Goal: Task Accomplishment & Management: Use online tool/utility

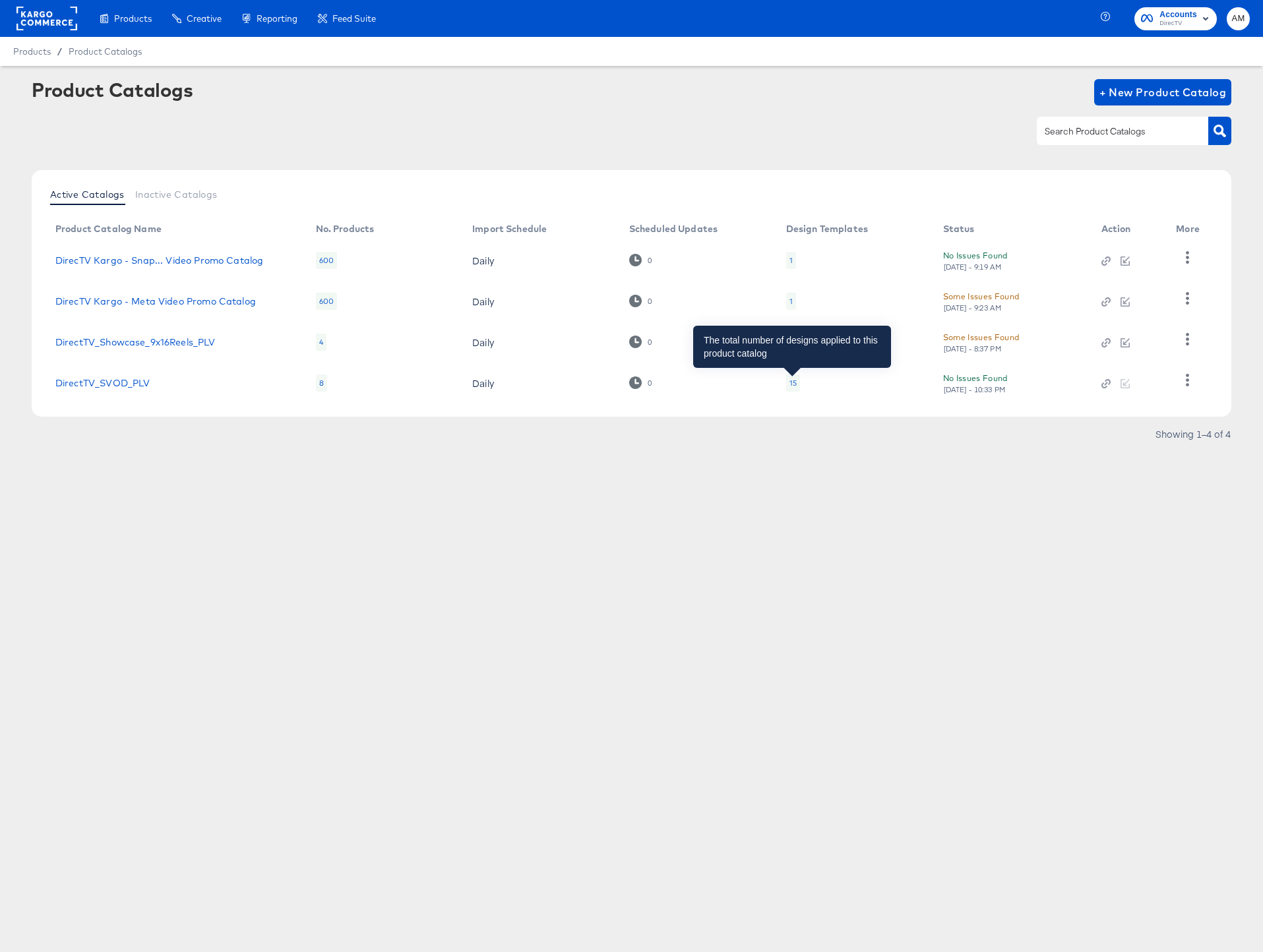
click at [792, 385] on div "15" at bounding box center [792, 383] width 7 height 11
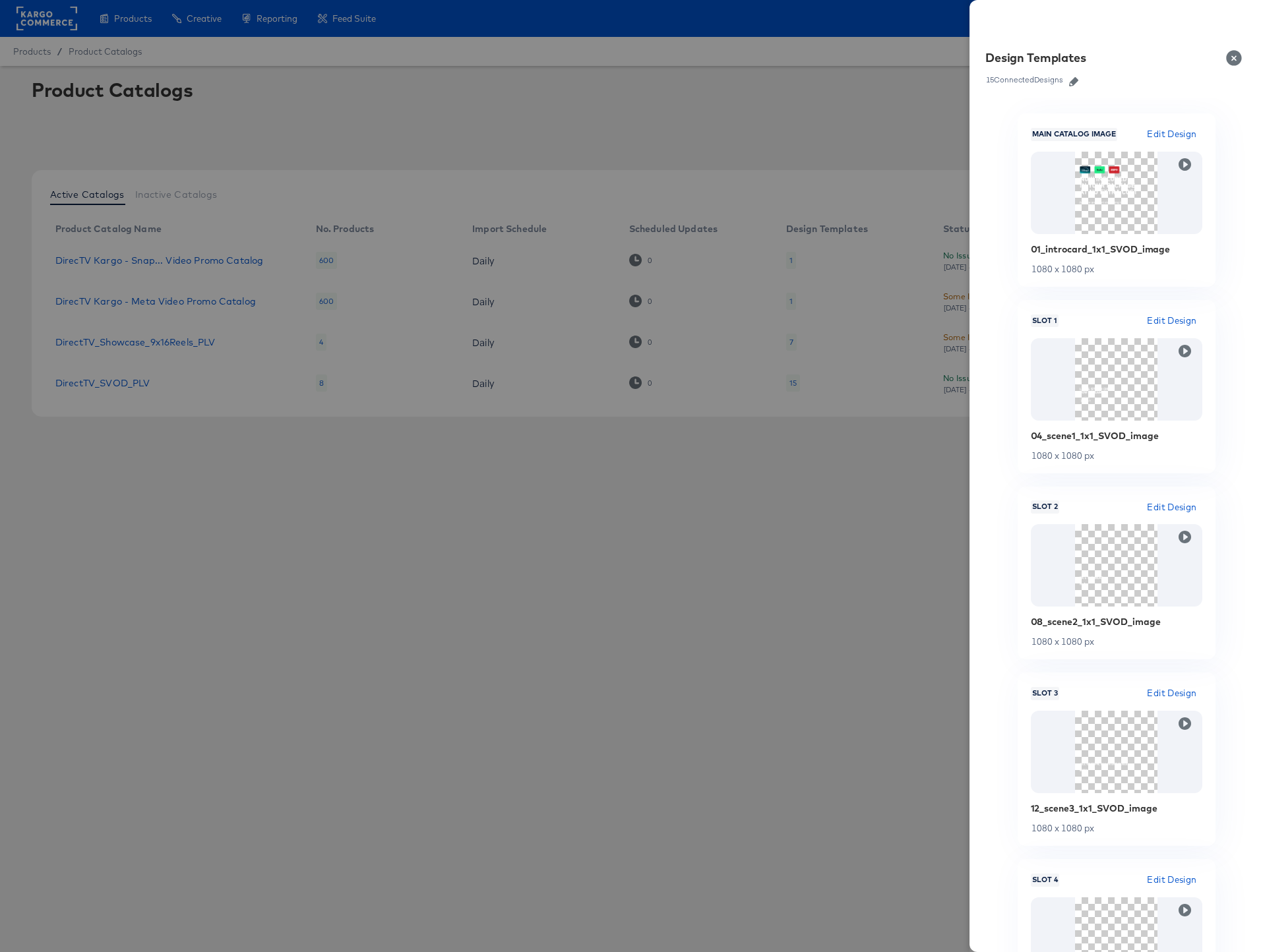
click at [1075, 81] on icon "button" at bounding box center [1074, 82] width 10 height 10
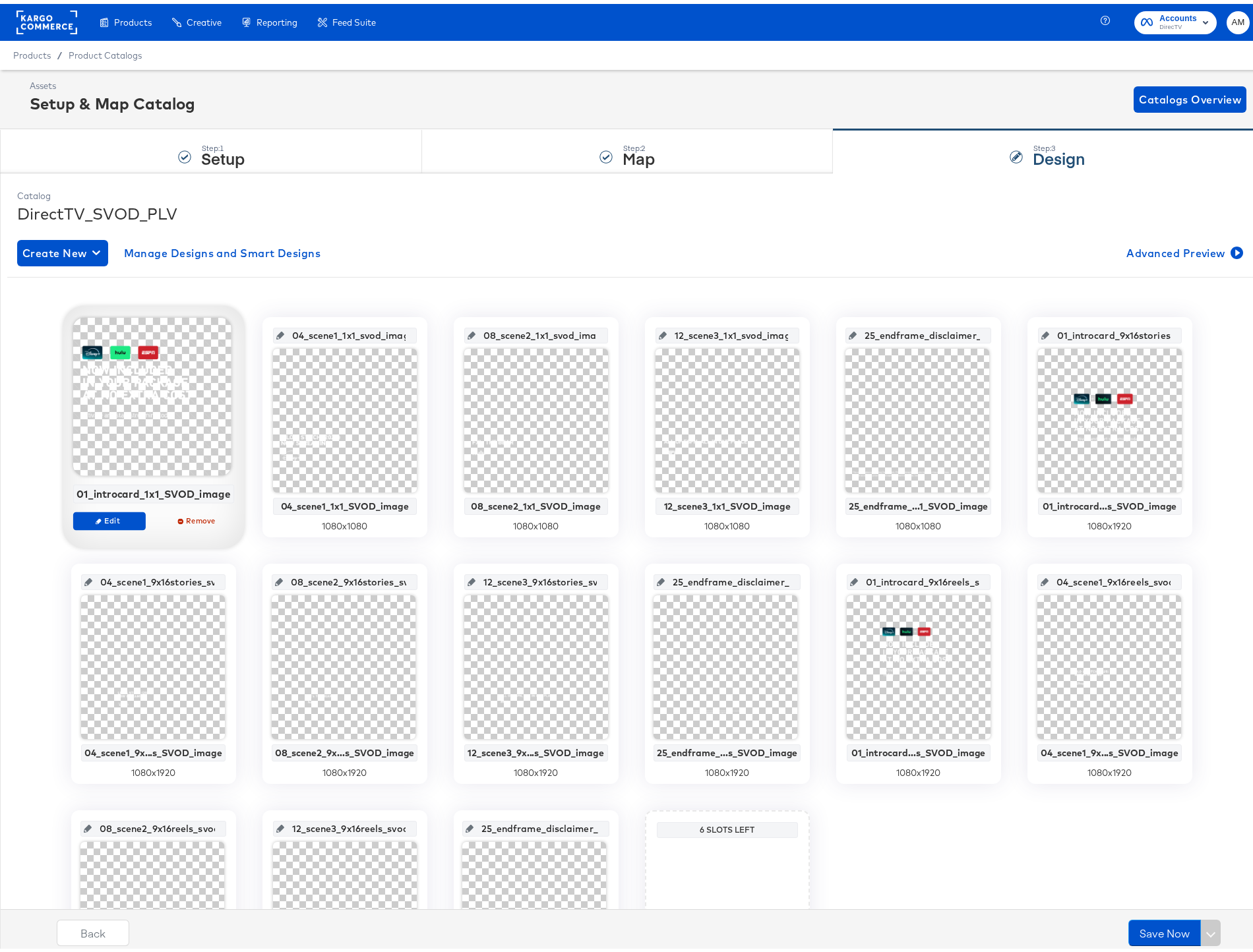
click at [193, 446] on div at bounding box center [151, 392] width 158 height 158
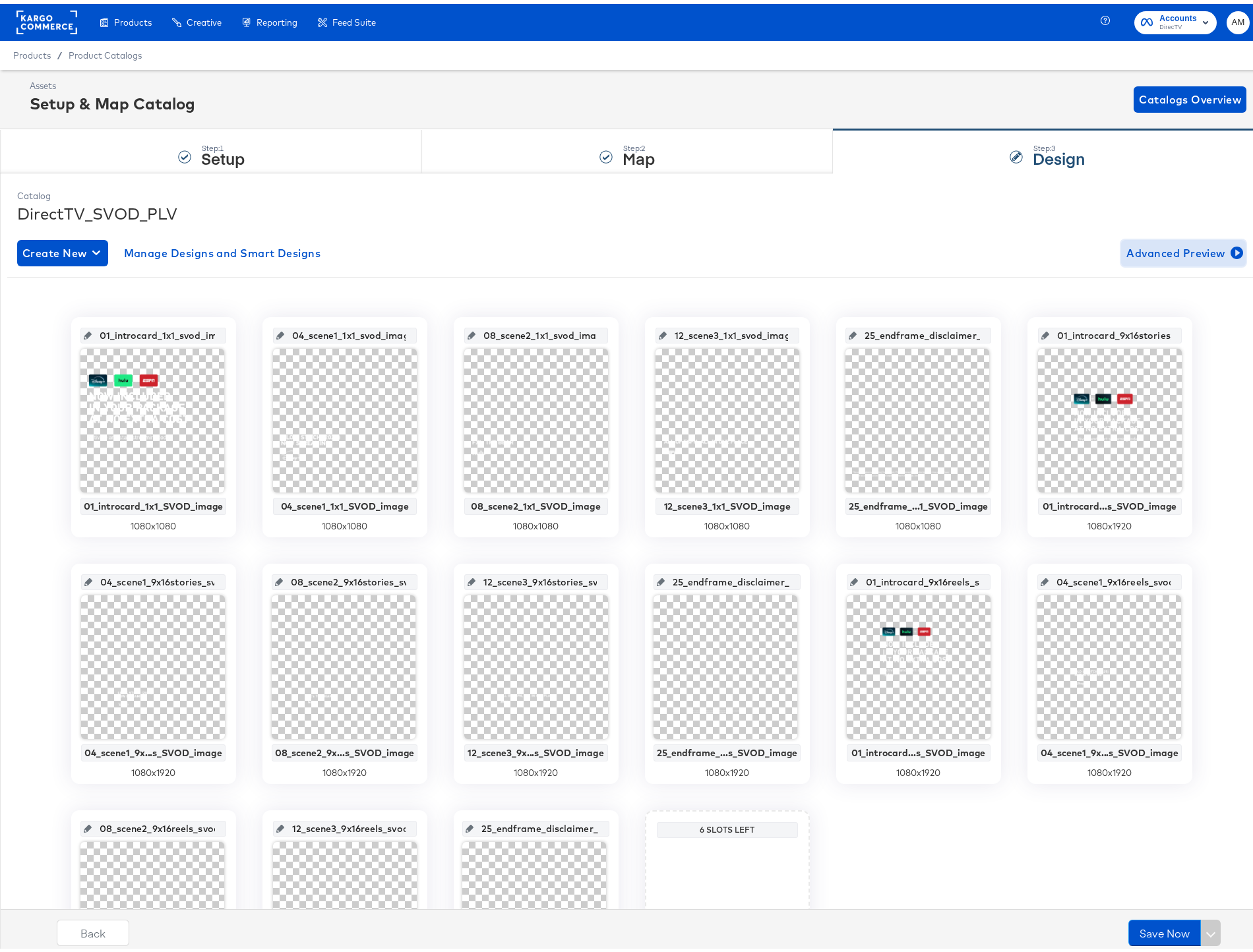
click at [1173, 251] on span "Advanced Preview" at bounding box center [1183, 249] width 114 height 18
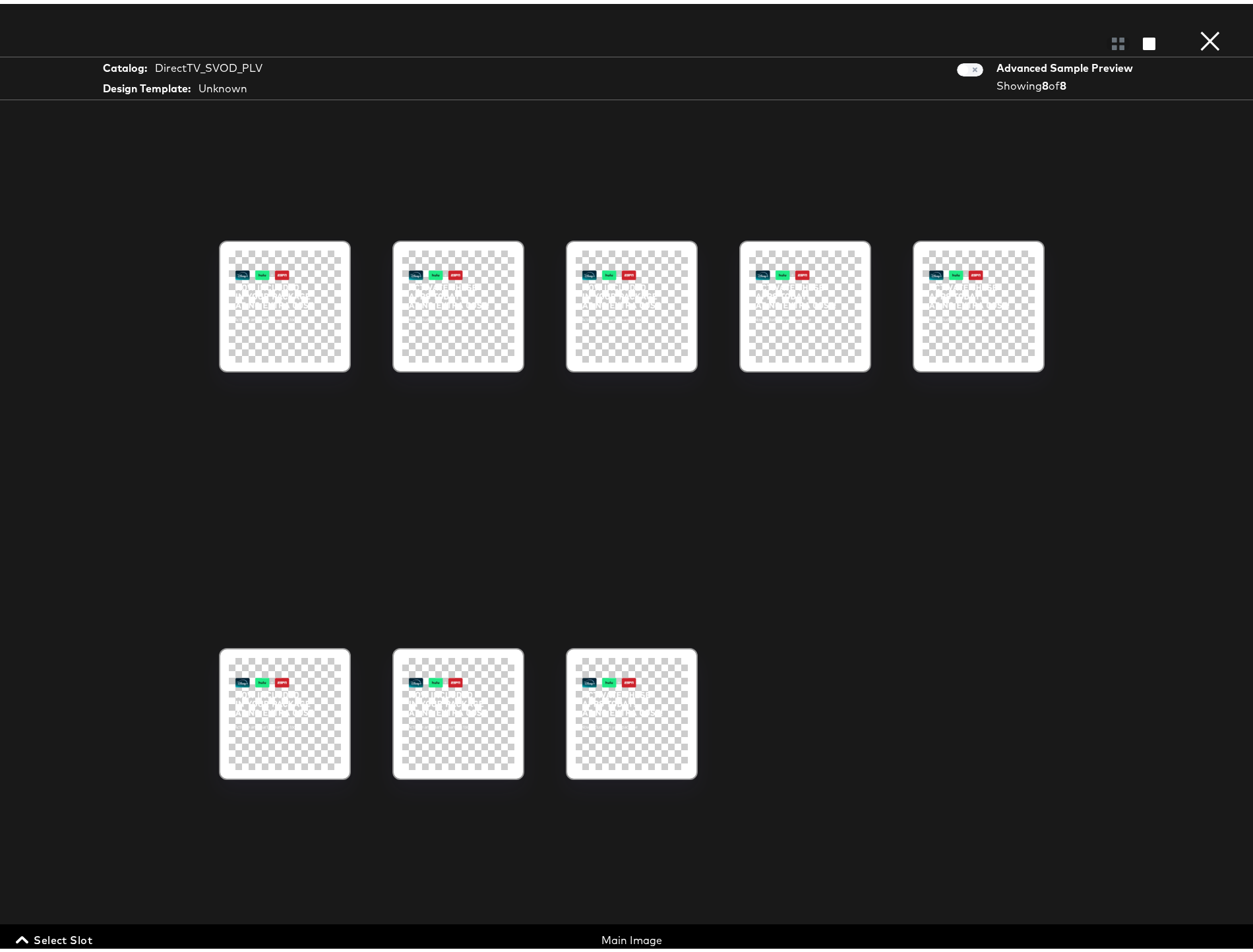
click at [44, 936] on span "Select Slot" at bounding box center [55, 936] width 74 height 18
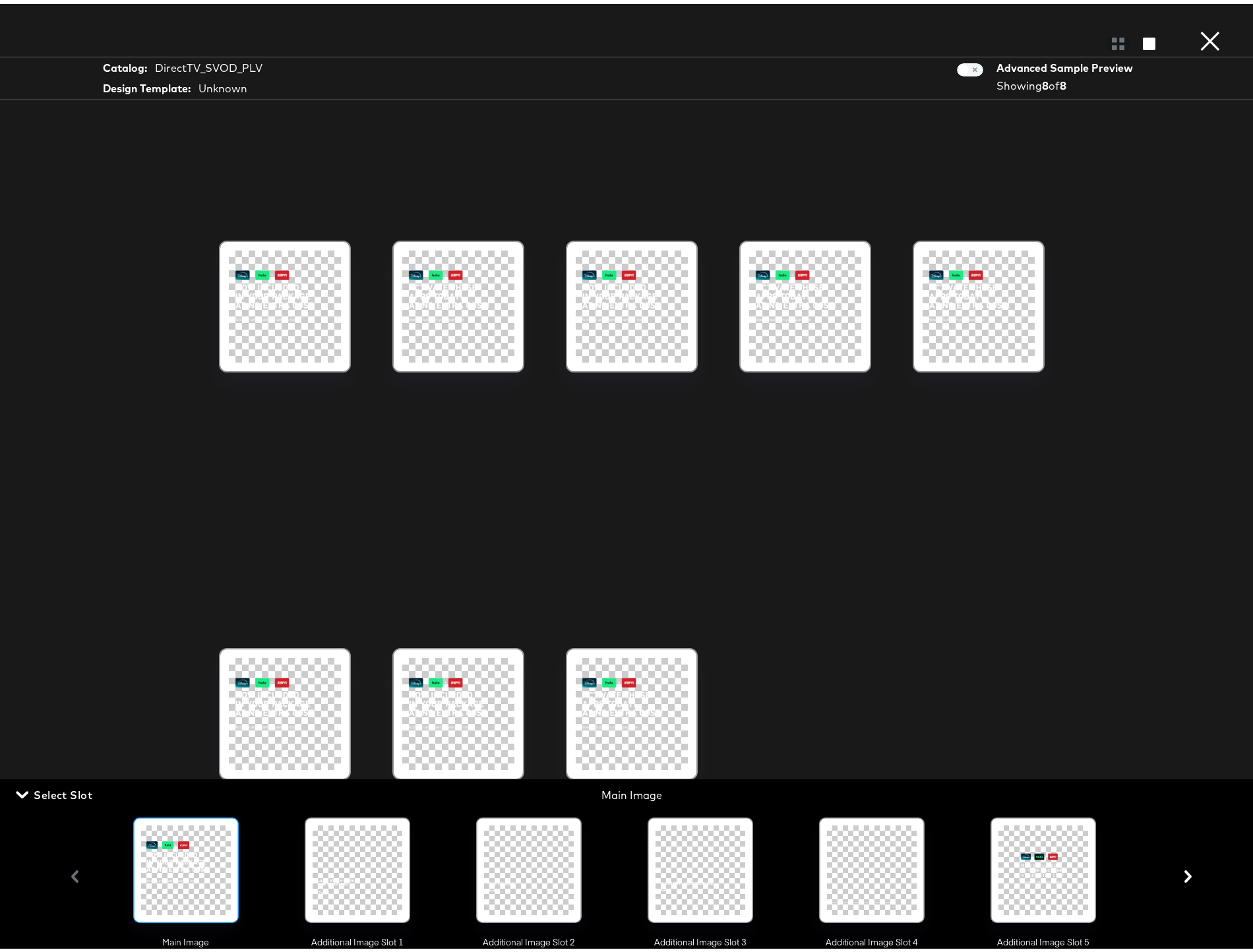
click at [164, 880] on div at bounding box center [186, 866] width 90 height 90
click at [1146, 39] on button "button" at bounding box center [1148, 40] width 23 height 13
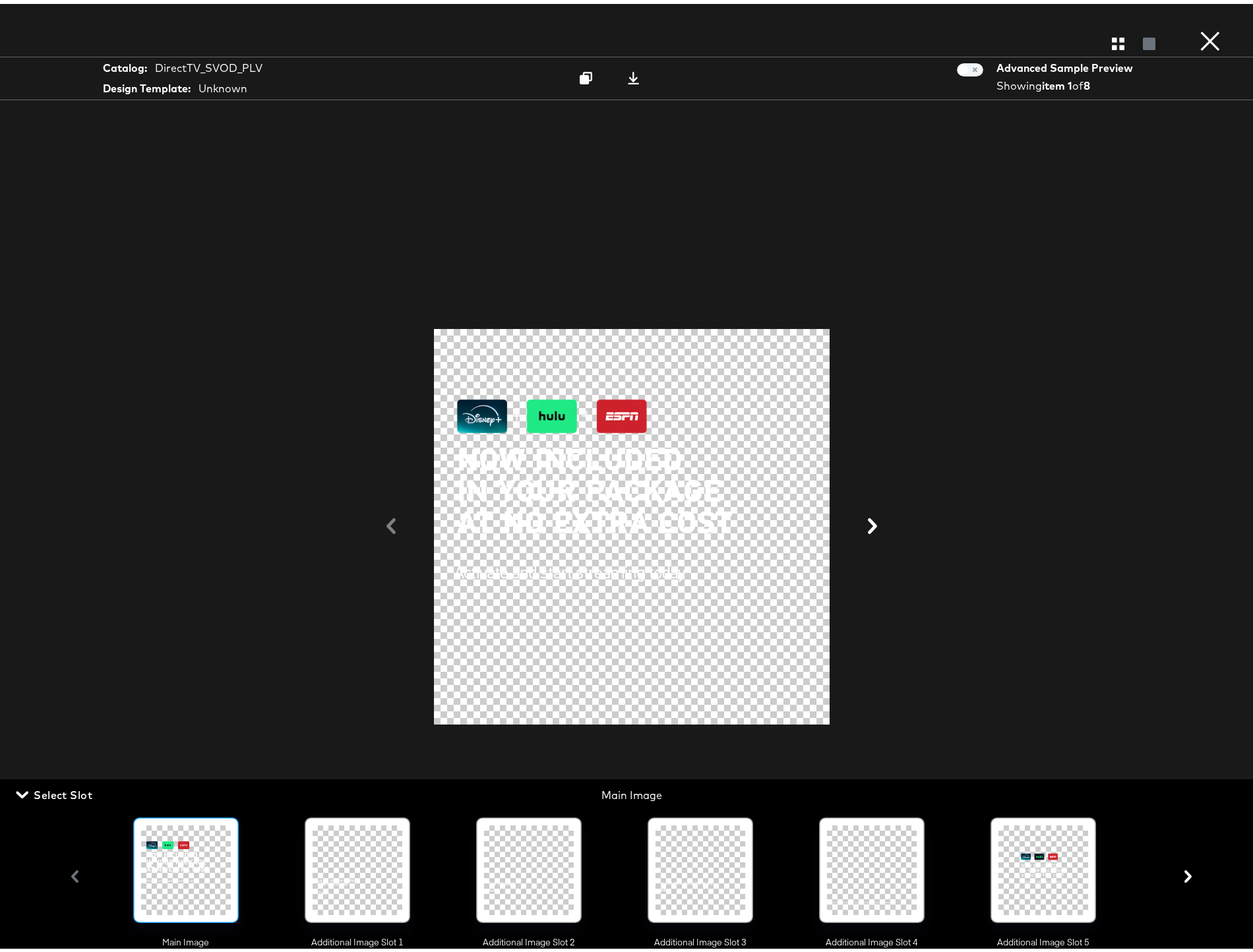
scroll to position [3, 0]
click at [630, 75] on icon at bounding box center [633, 74] width 12 height 13
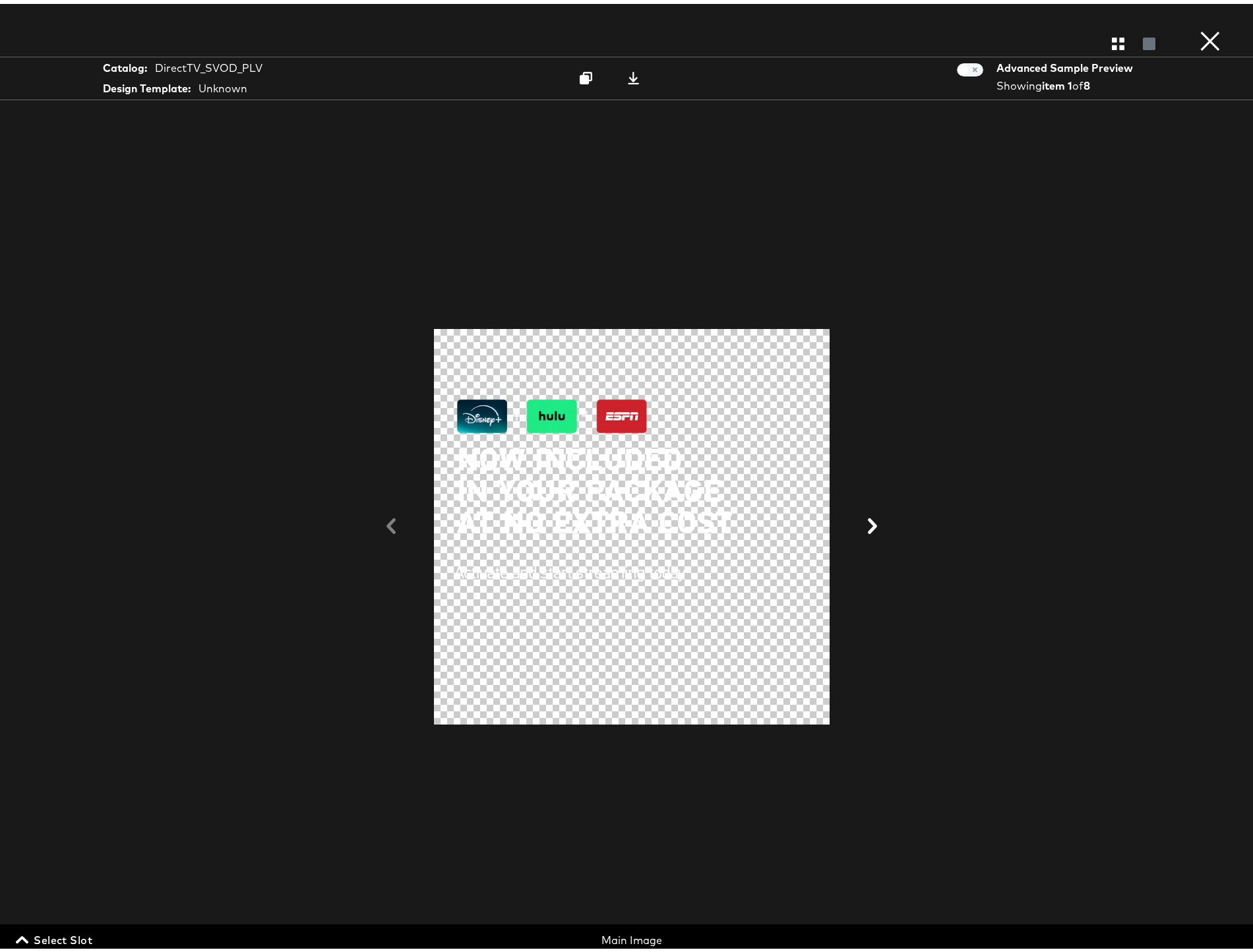
click at [78, 932] on span "Select Slot" at bounding box center [55, 936] width 74 height 18
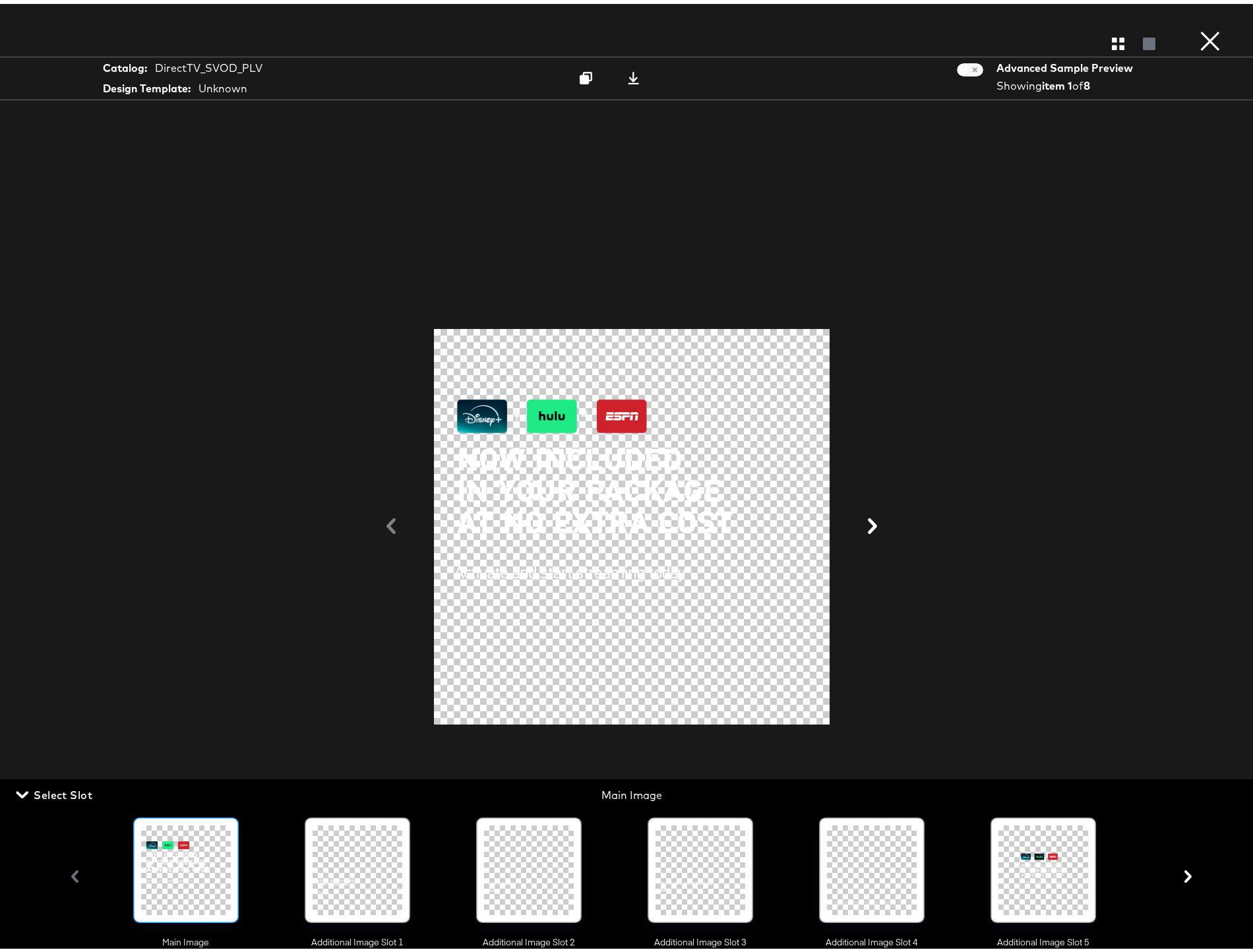
click at [1184, 878] on icon "button" at bounding box center [1187, 873] width 7 height 13
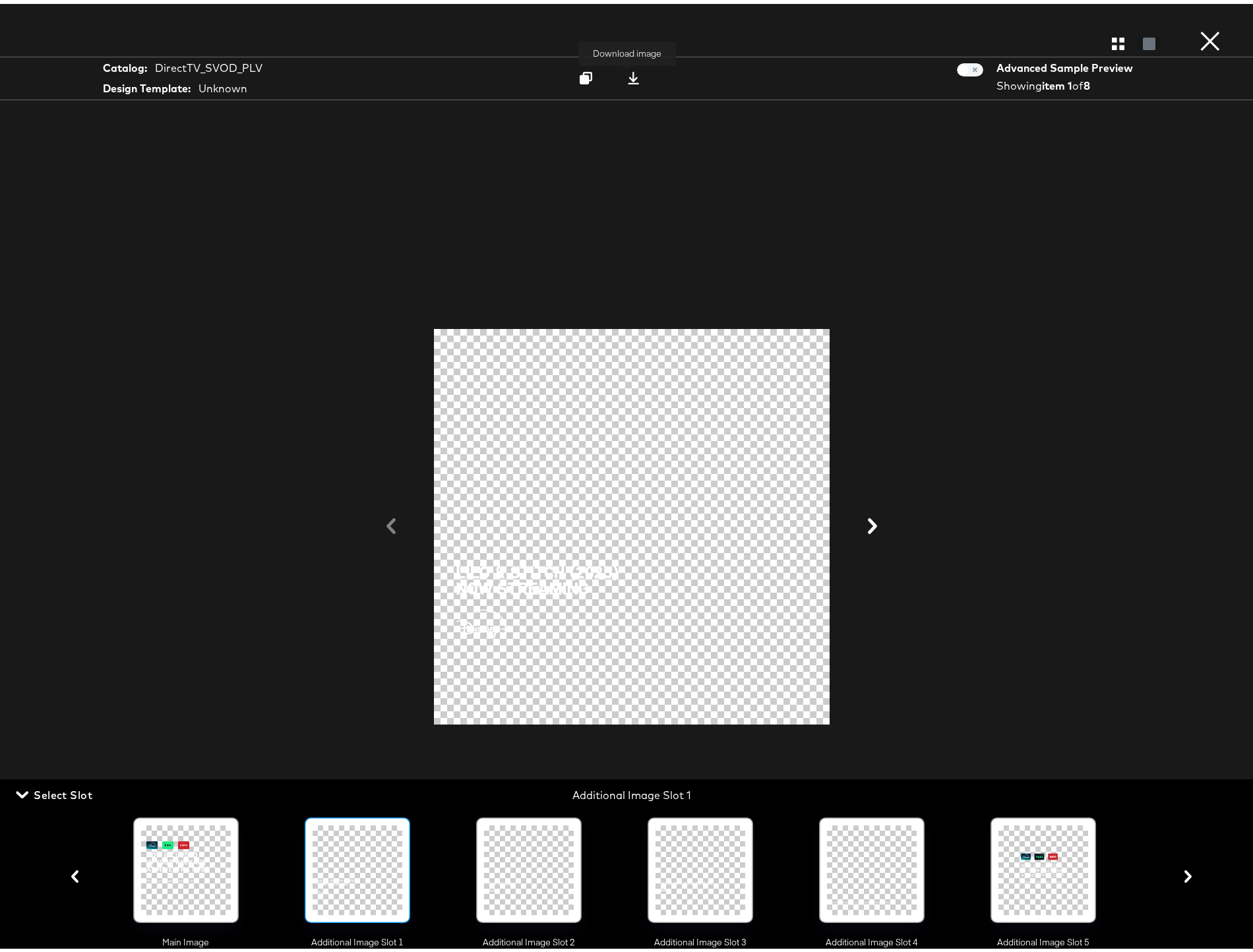
click at [626, 75] on icon at bounding box center [632, 74] width 13 height 13
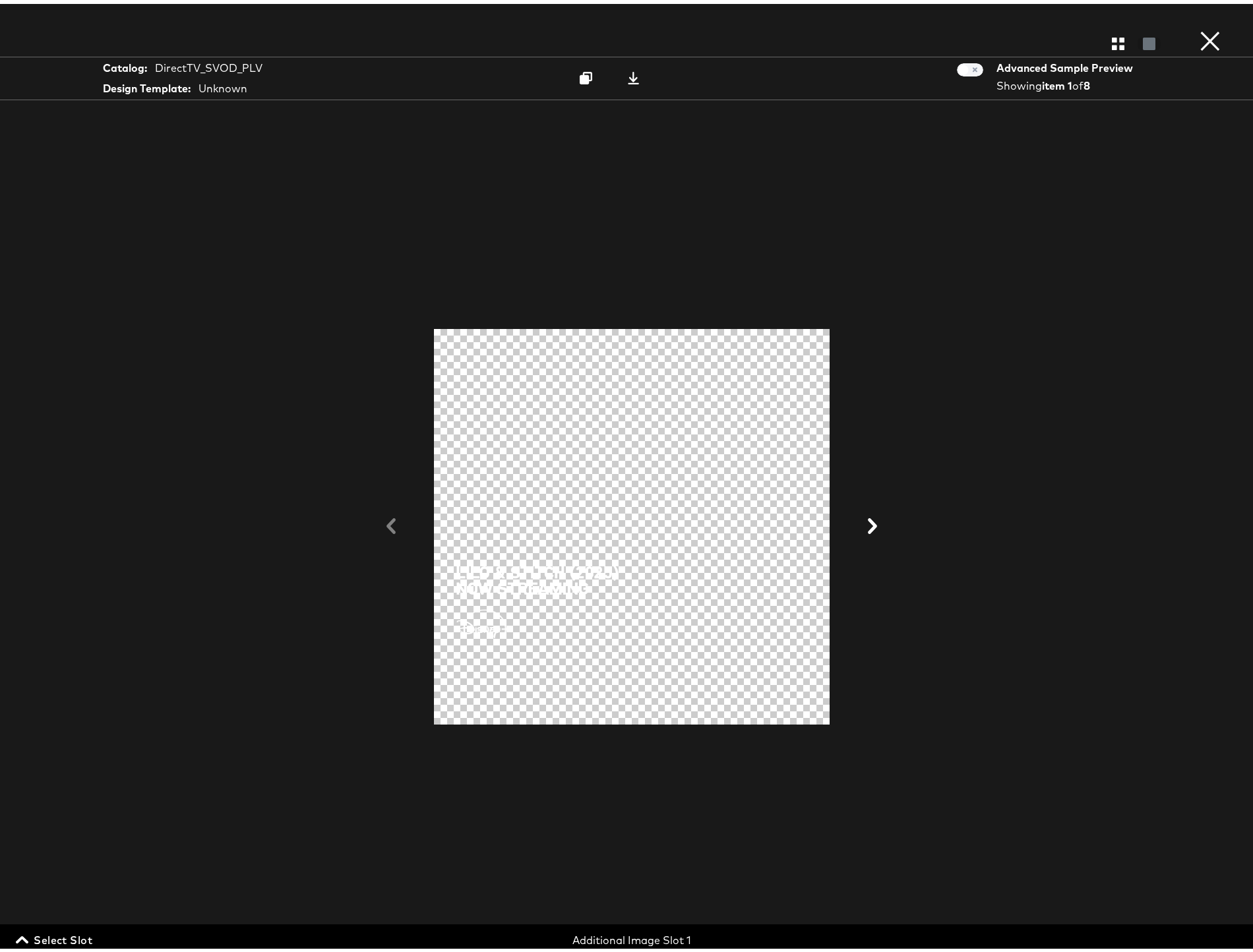
drag, startPoint x: 69, startPoint y: 941, endPoint x: 76, endPoint y: 938, distance: 7.6
click at [69, 941] on span "Select Slot" at bounding box center [55, 936] width 74 height 18
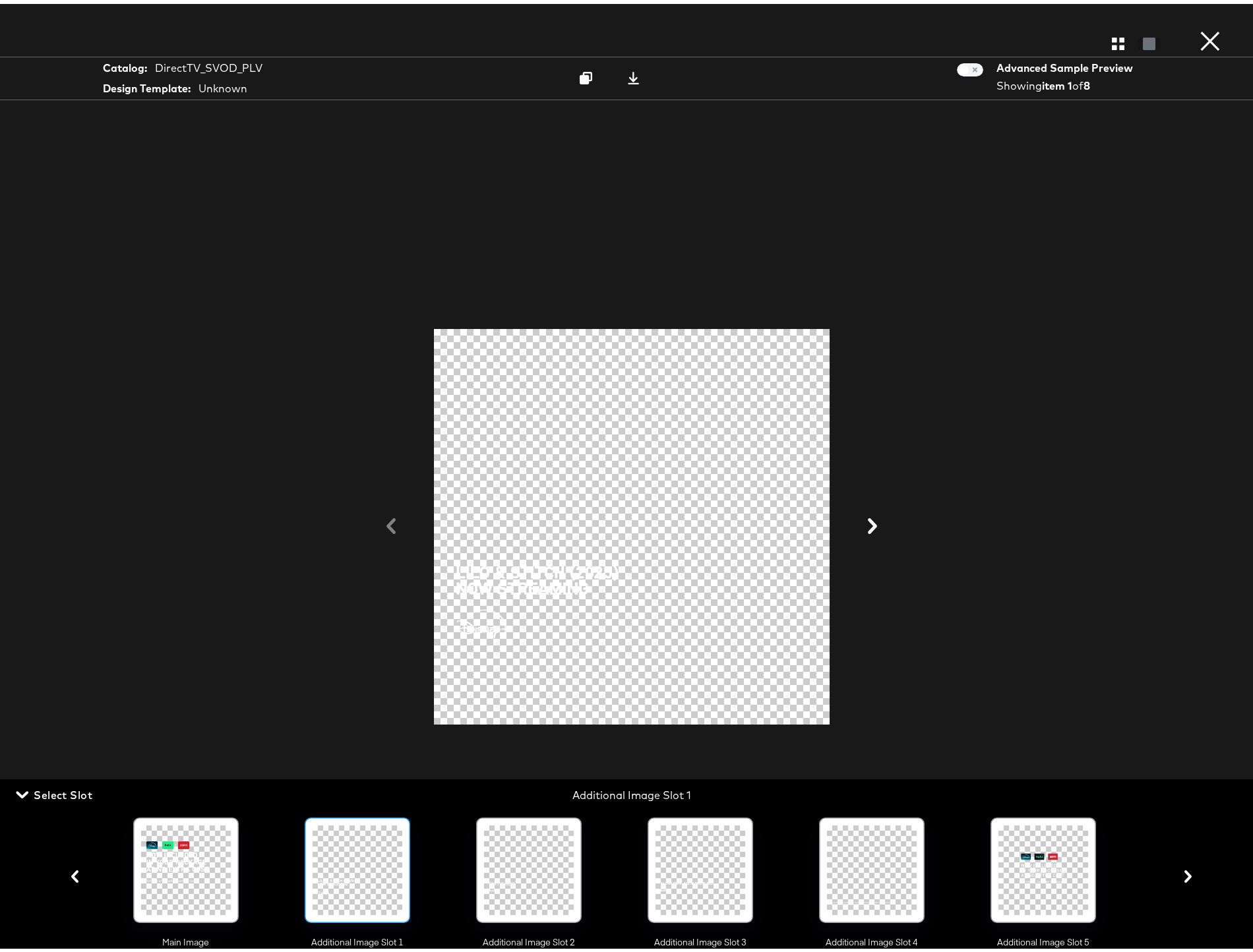
click at [1184, 878] on icon "button" at bounding box center [1187, 873] width 7 height 13
click at [626, 76] on icon at bounding box center [632, 74] width 13 height 13
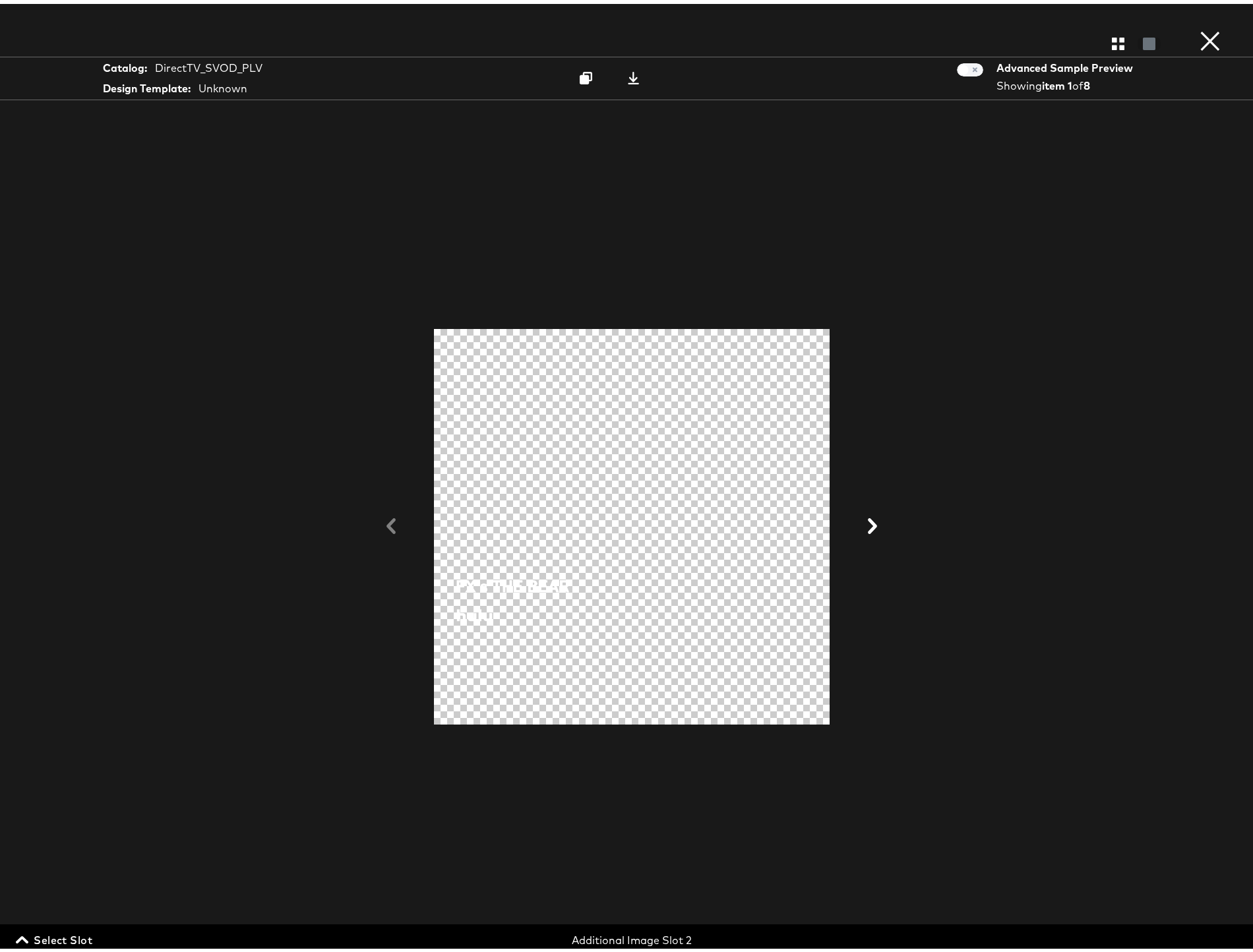
click at [64, 933] on span "Select Slot" at bounding box center [55, 936] width 74 height 18
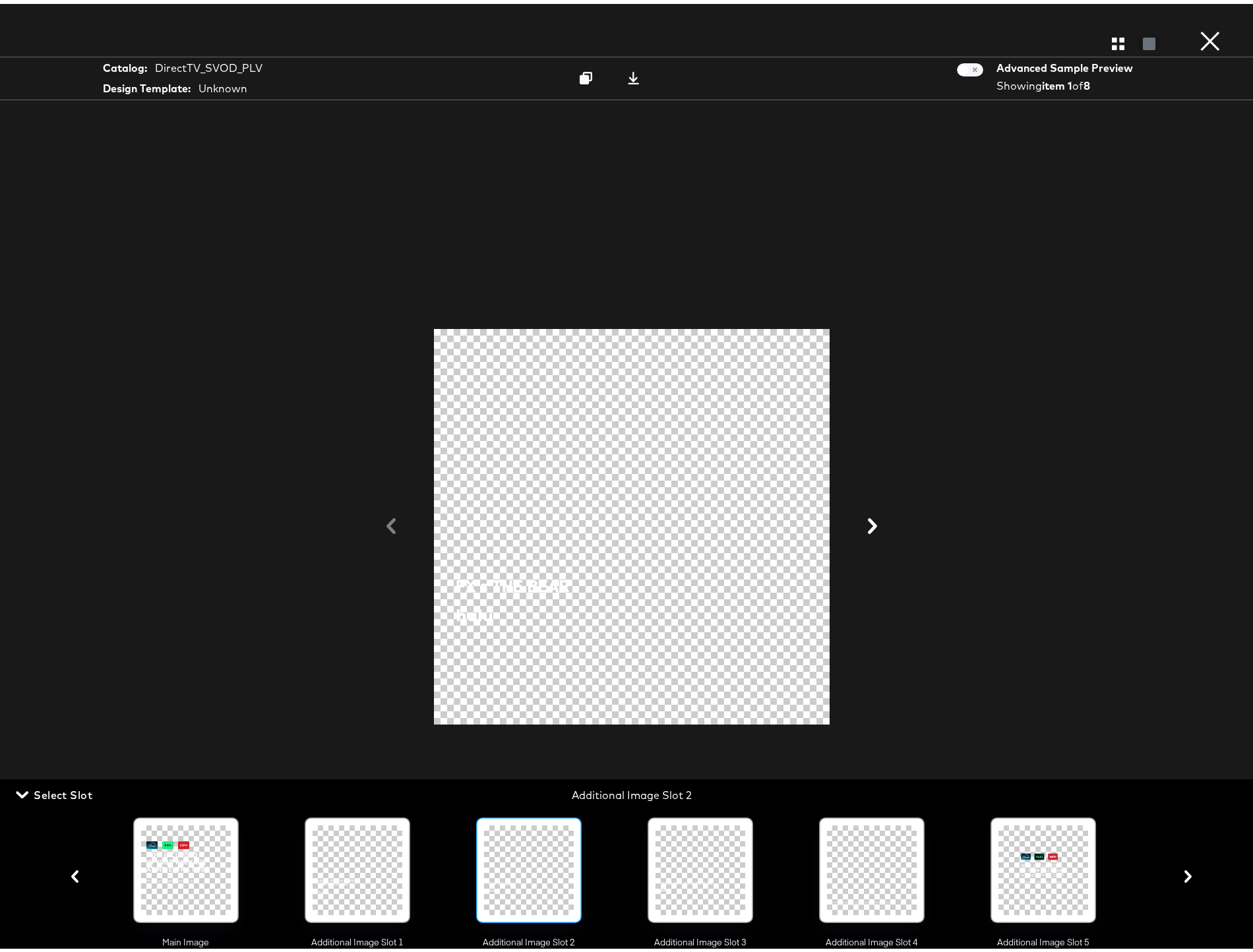
click at [1184, 876] on icon "button" at bounding box center [1187, 873] width 7 height 13
drag, startPoint x: 626, startPoint y: 69, endPoint x: 606, endPoint y: 121, distance: 55.7
click at [626, 70] on icon at bounding box center [632, 74] width 13 height 13
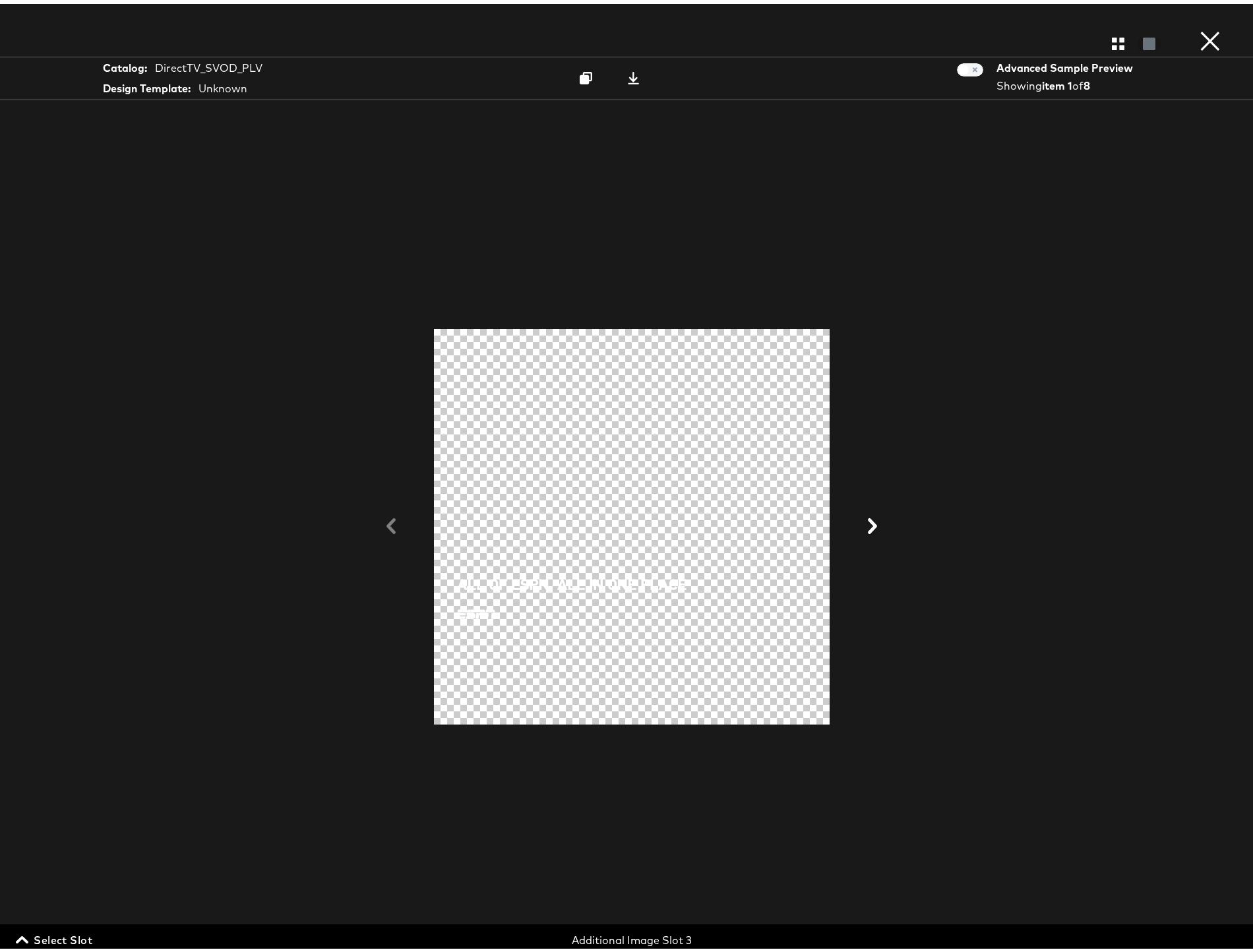
click at [54, 935] on span "Select Slot" at bounding box center [55, 936] width 74 height 18
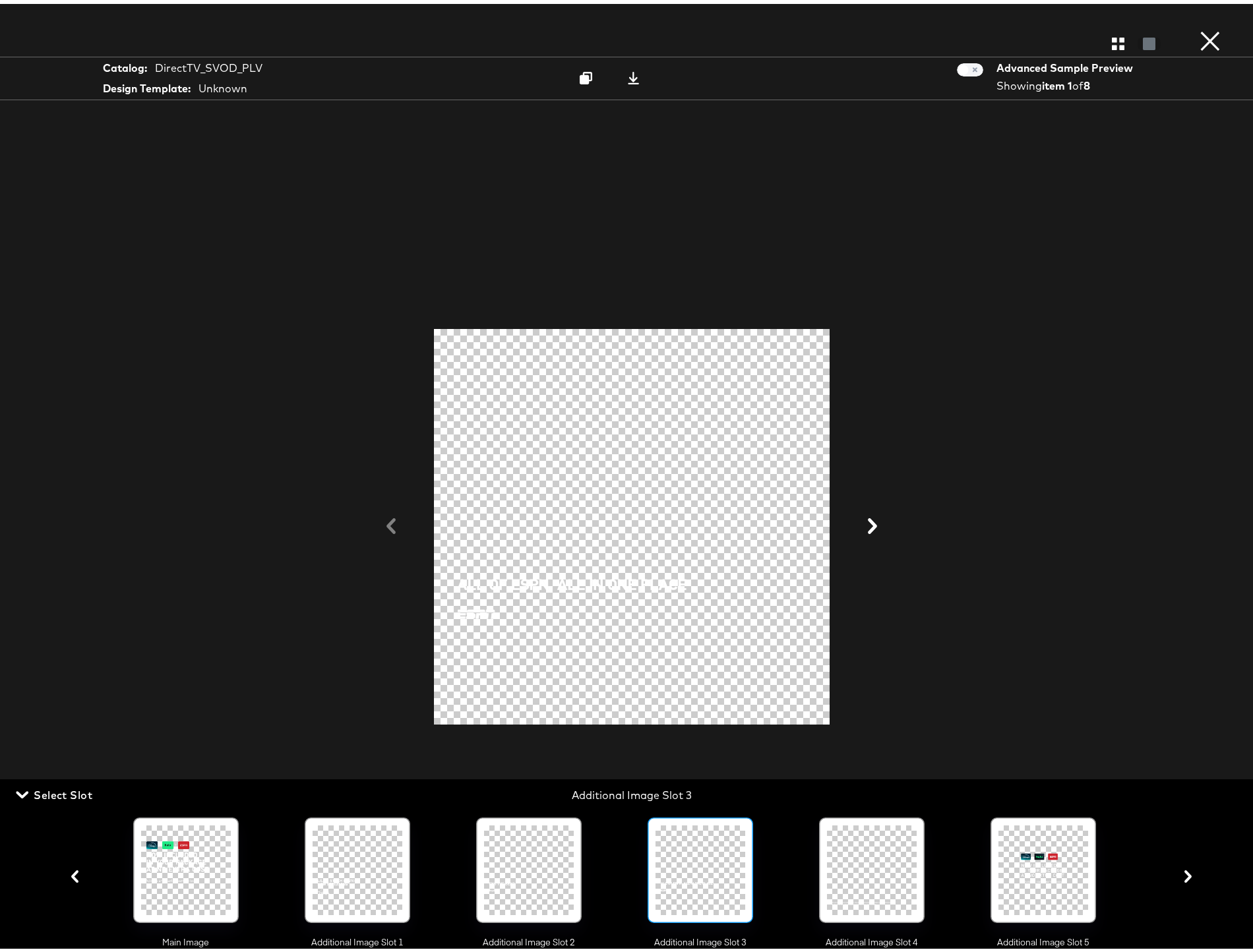
click at [1184, 876] on icon "button" at bounding box center [1187, 873] width 7 height 13
click at [629, 76] on icon at bounding box center [633, 74] width 12 height 13
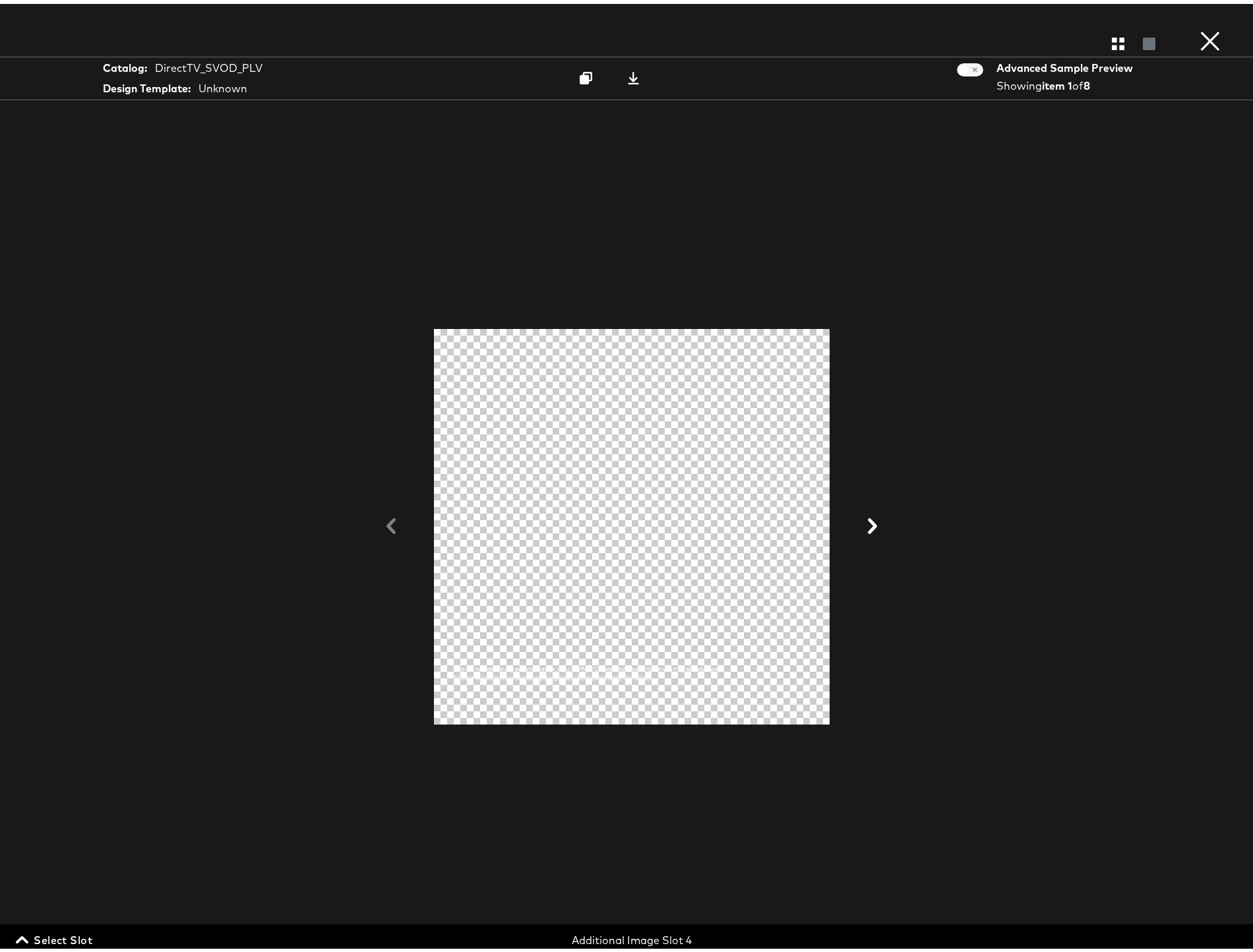
click at [84, 933] on span "Select Slot" at bounding box center [55, 936] width 74 height 18
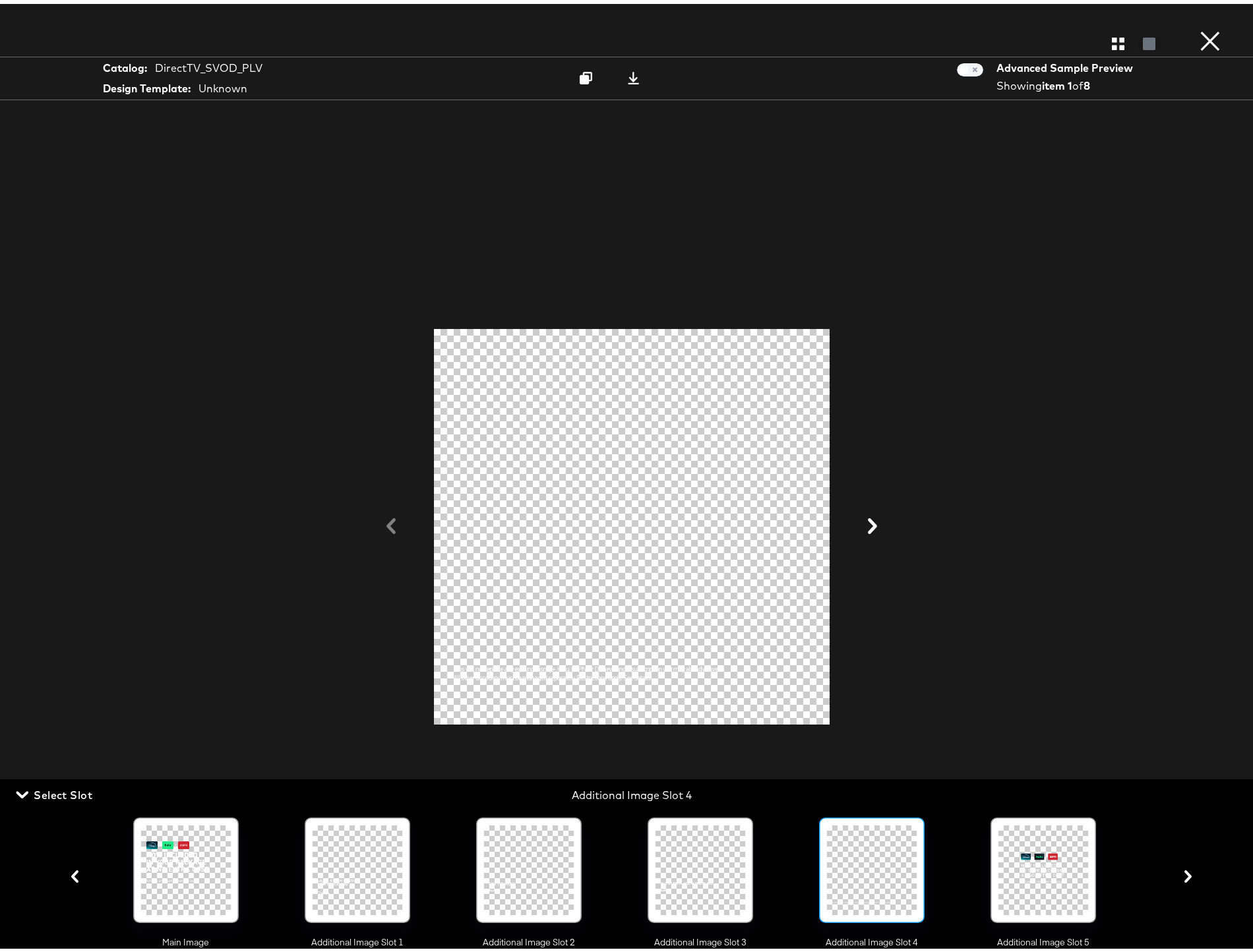
click at [1184, 877] on icon "button" at bounding box center [1187, 873] width 7 height 13
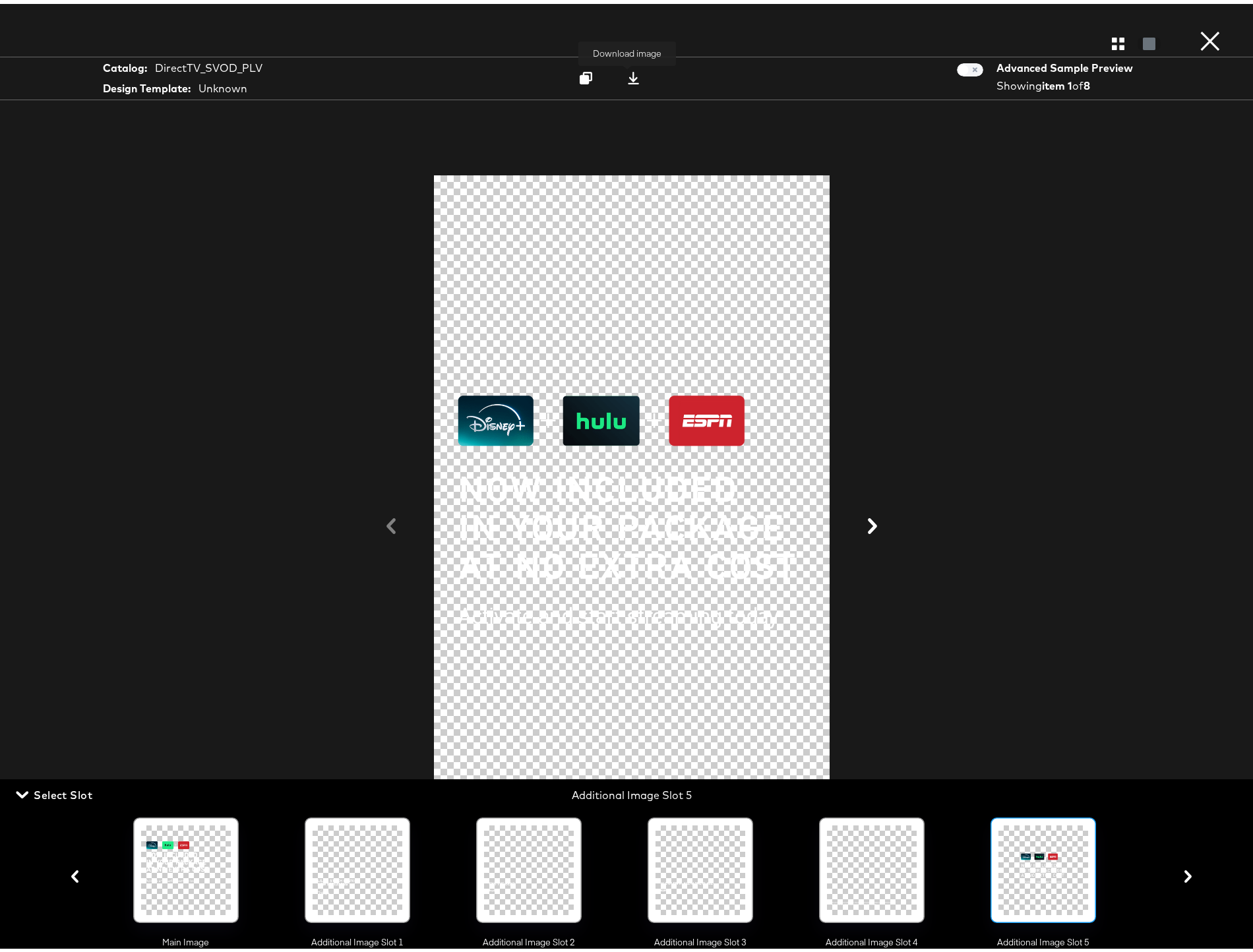
click at [630, 73] on icon at bounding box center [632, 74] width 13 height 13
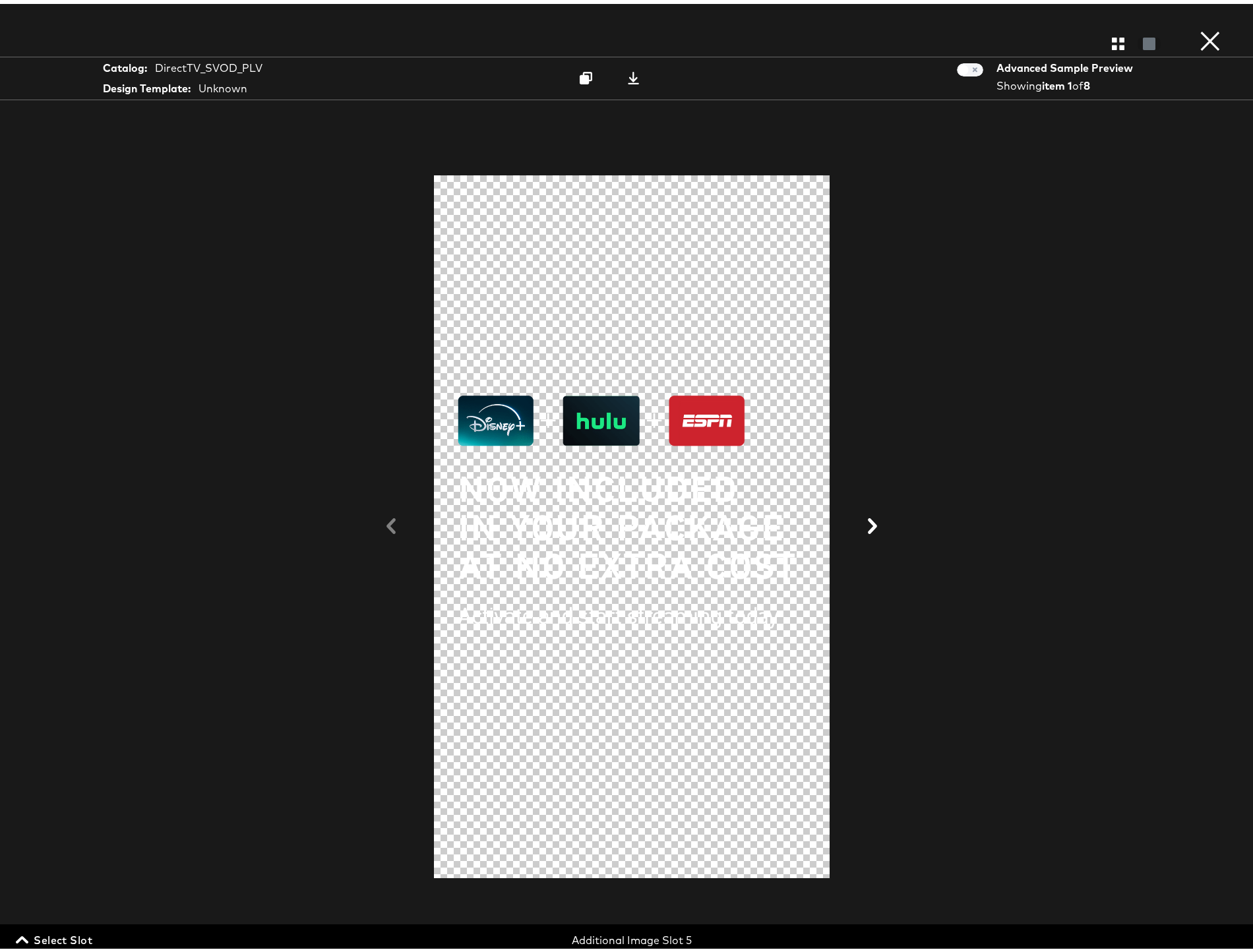
click at [67, 936] on span "Select Slot" at bounding box center [55, 936] width 74 height 18
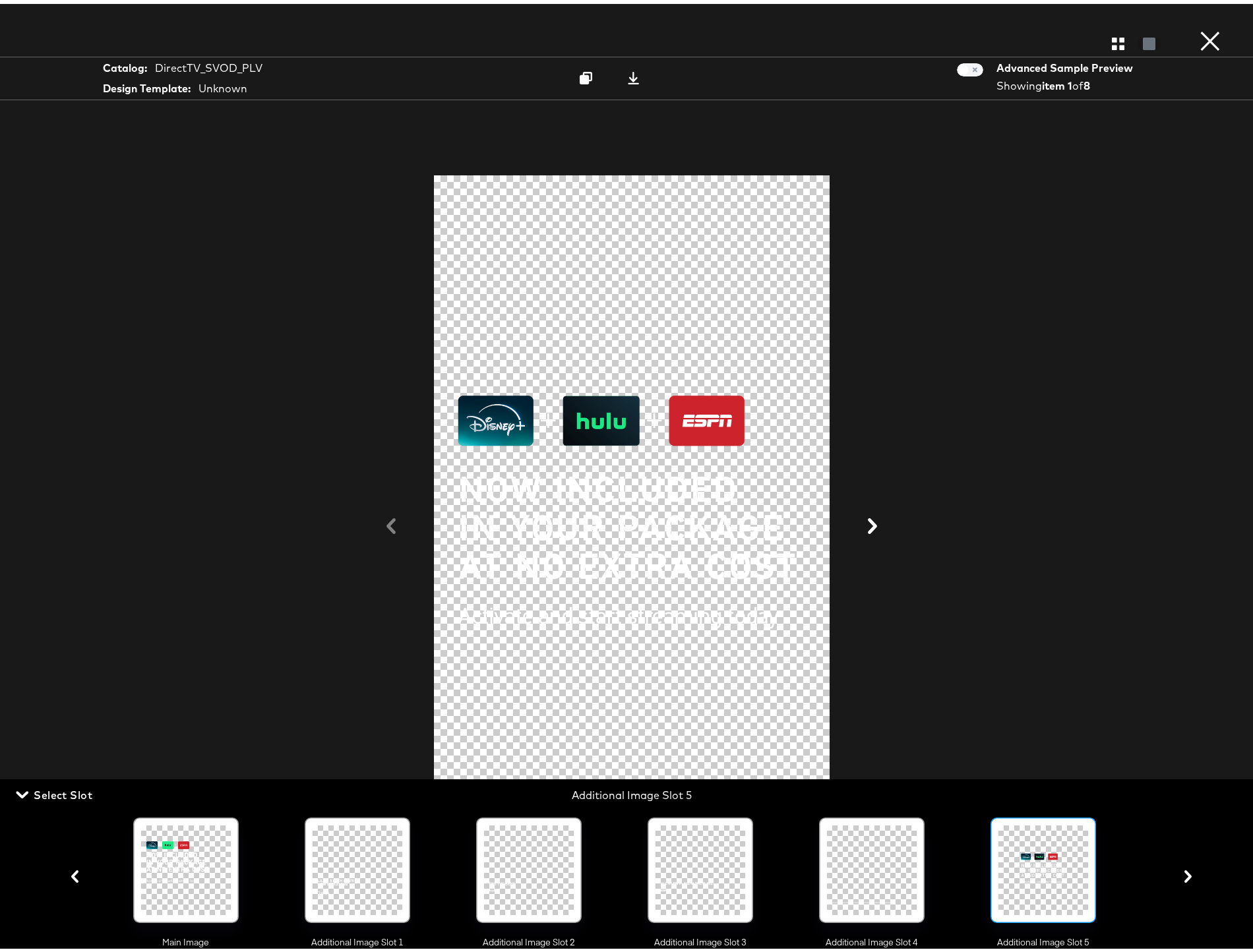
click at [1184, 877] on icon "button" at bounding box center [1187, 873] width 7 height 13
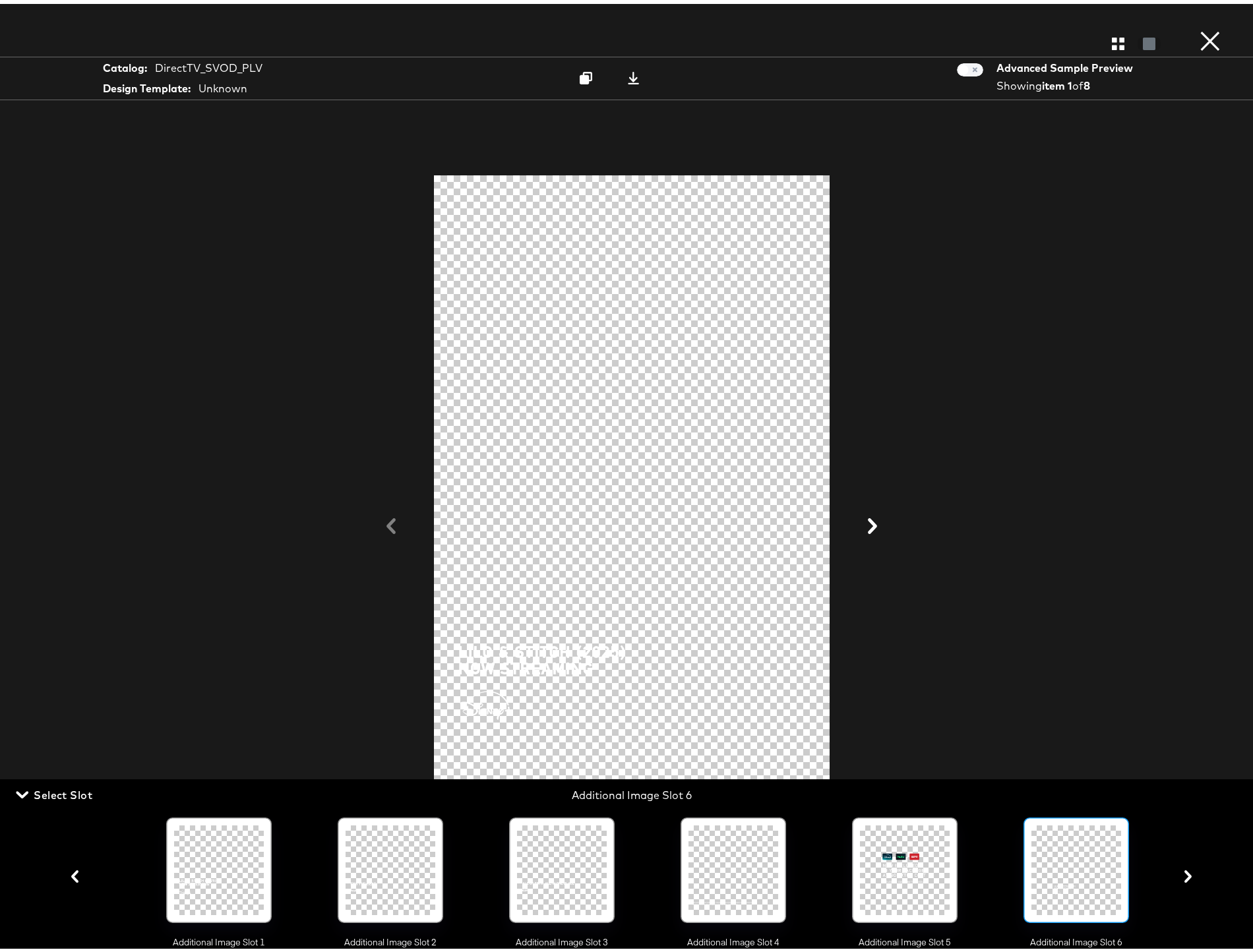
scroll to position [0, 145]
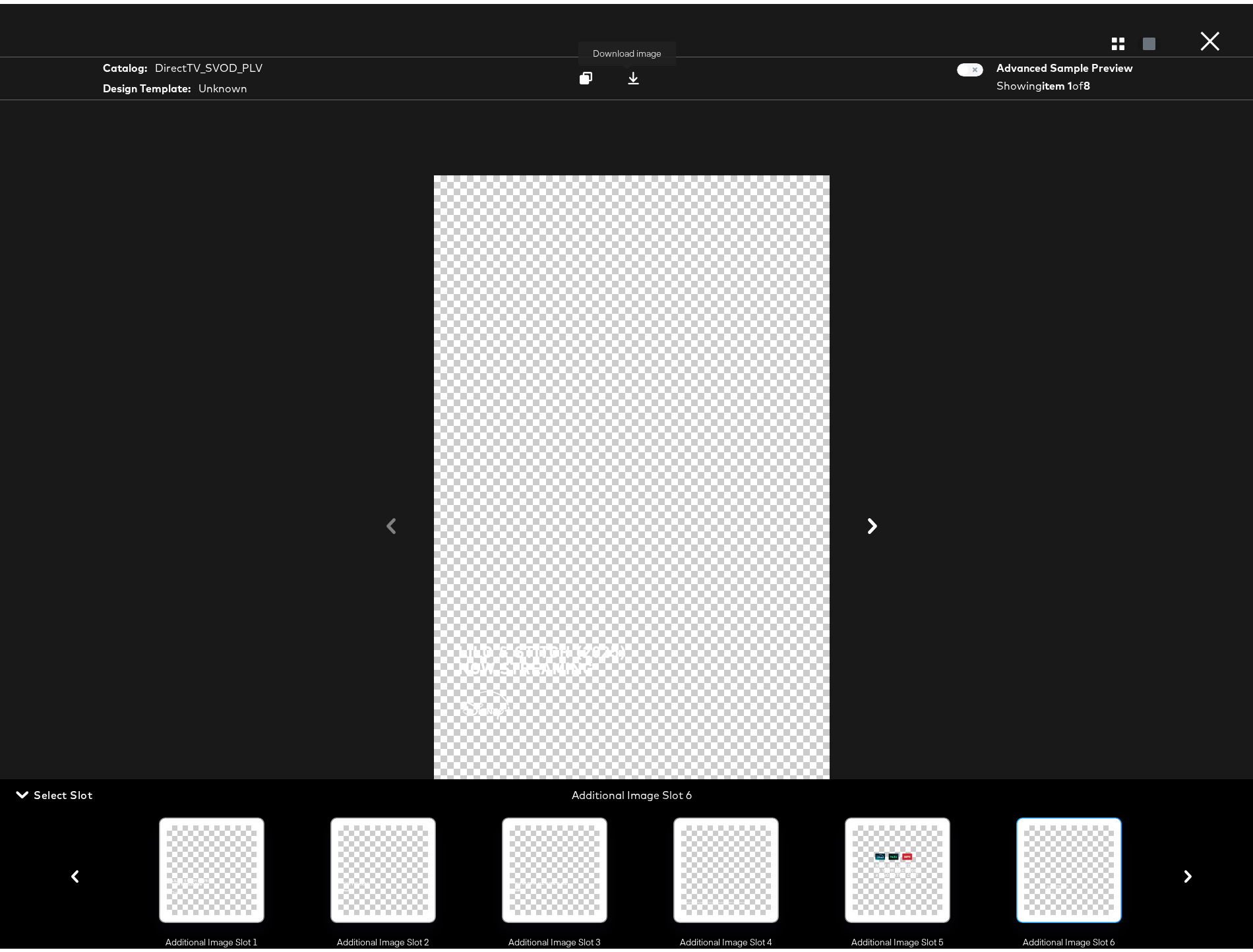
click at [626, 74] on icon at bounding box center [632, 74] width 13 height 13
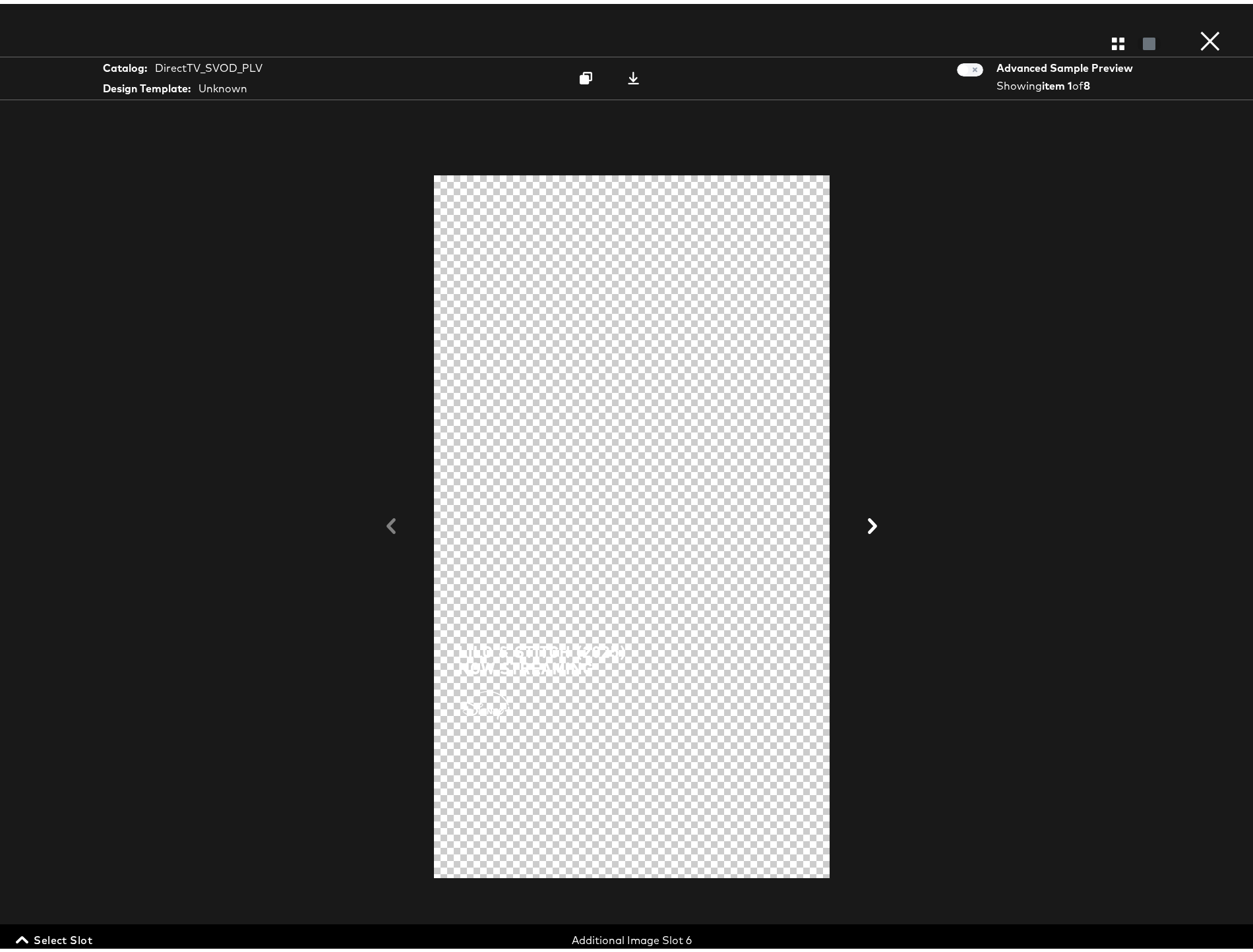
click at [76, 938] on span "Select Slot" at bounding box center [55, 936] width 74 height 18
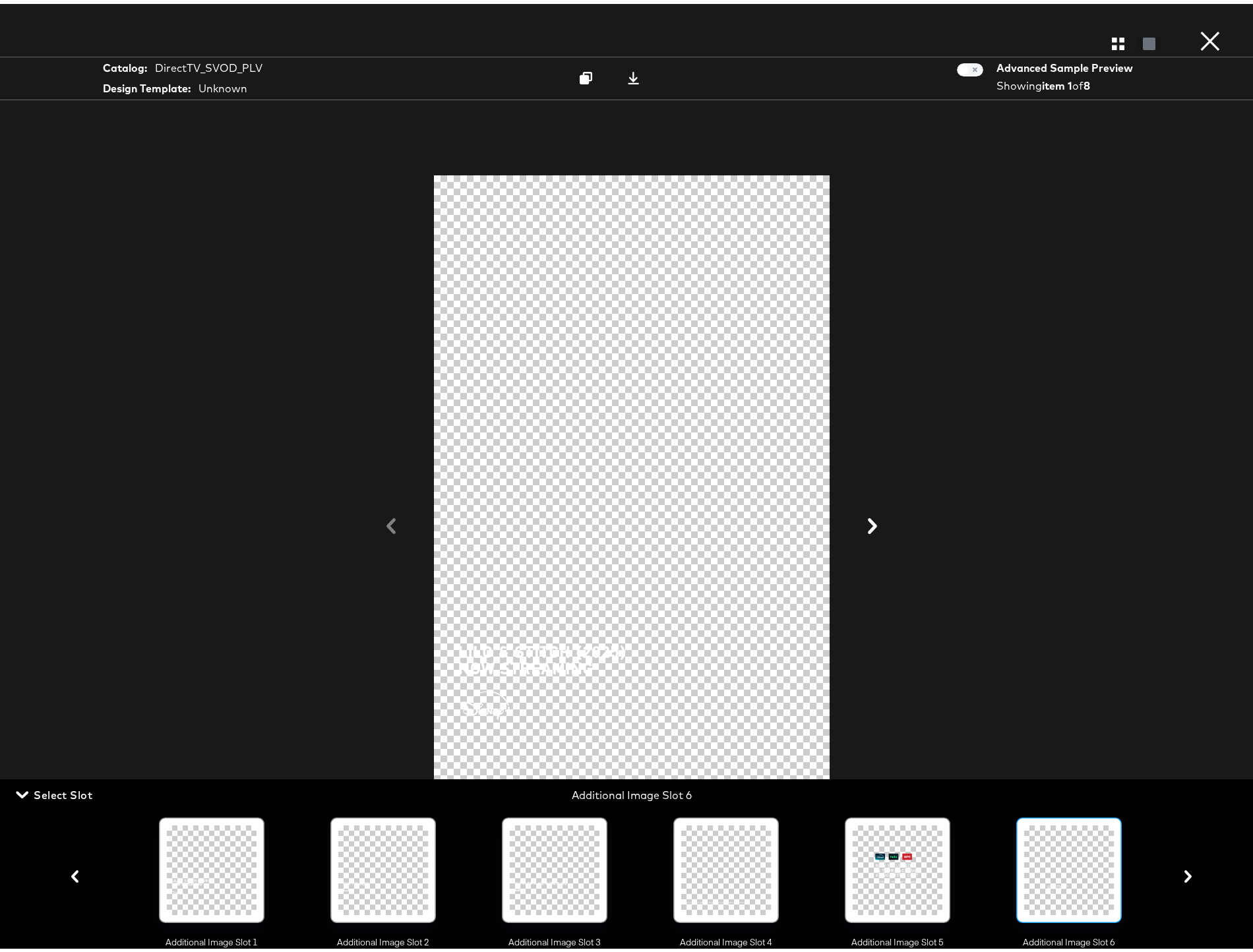
click at [1184, 879] on icon "button" at bounding box center [1187, 873] width 7 height 13
click at [628, 75] on icon at bounding box center [632, 74] width 13 height 13
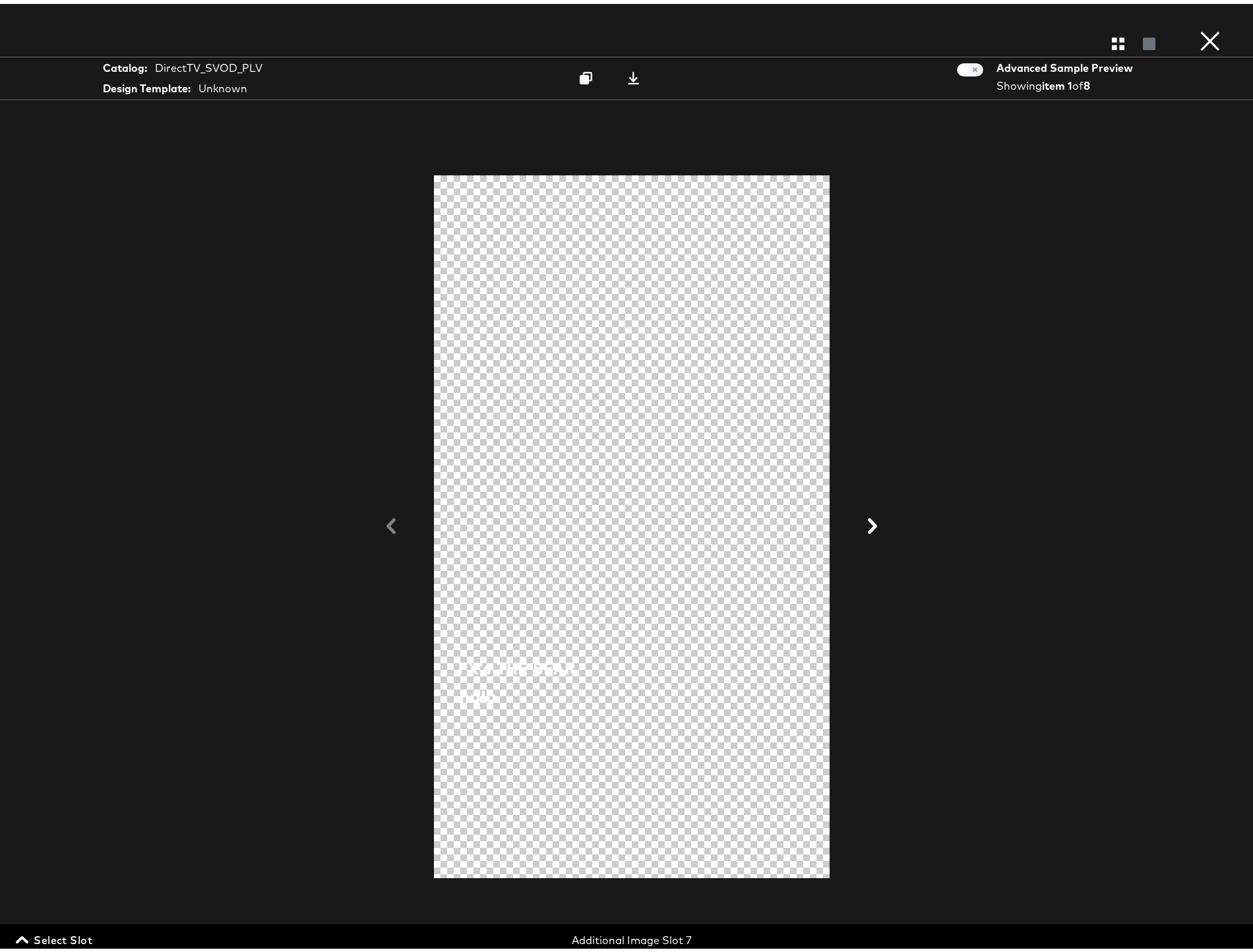
click at [69, 933] on span "Select Slot" at bounding box center [55, 936] width 74 height 18
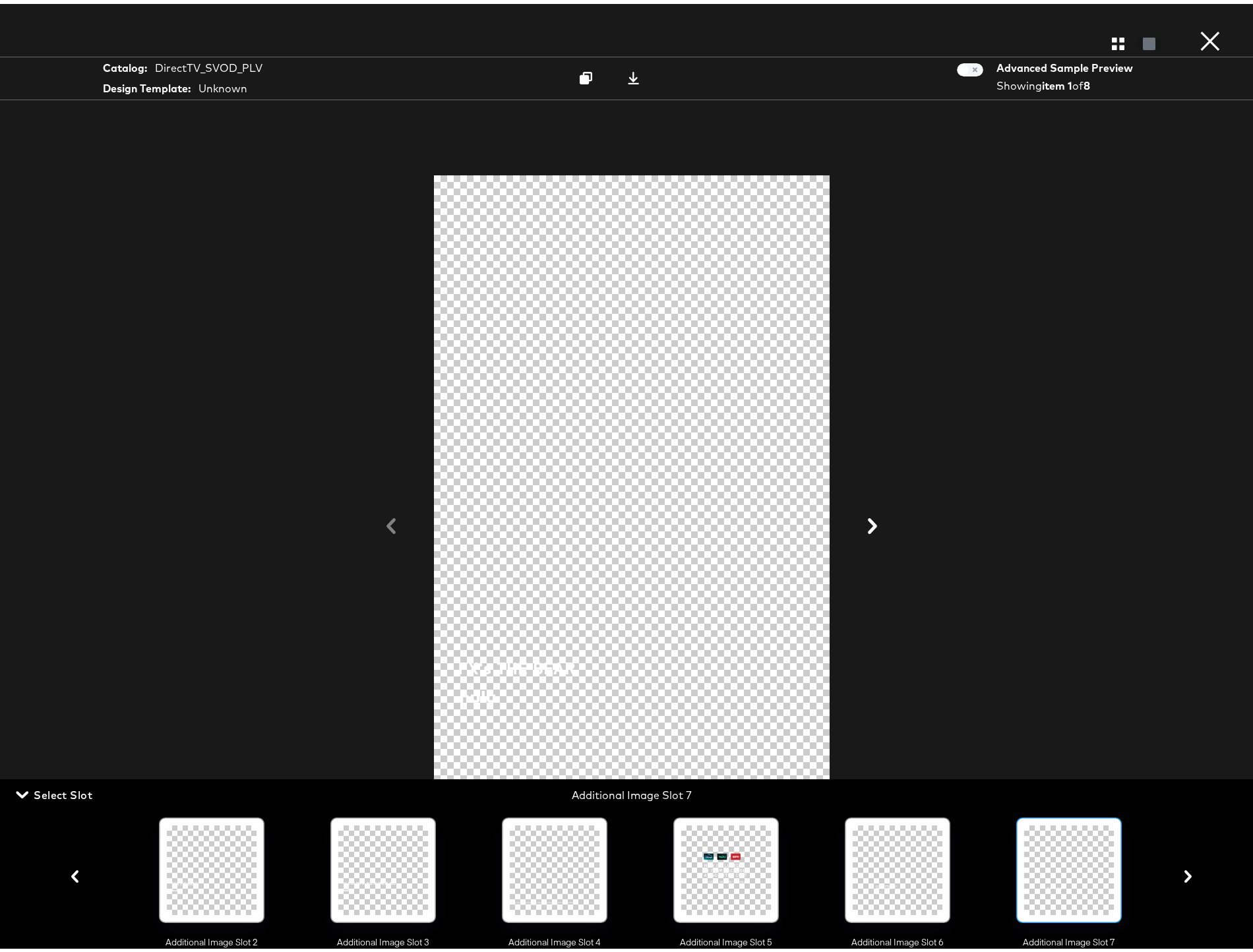
click at [1181, 877] on icon "button" at bounding box center [1187, 873] width 13 height 13
click at [626, 72] on icon at bounding box center [632, 74] width 13 height 13
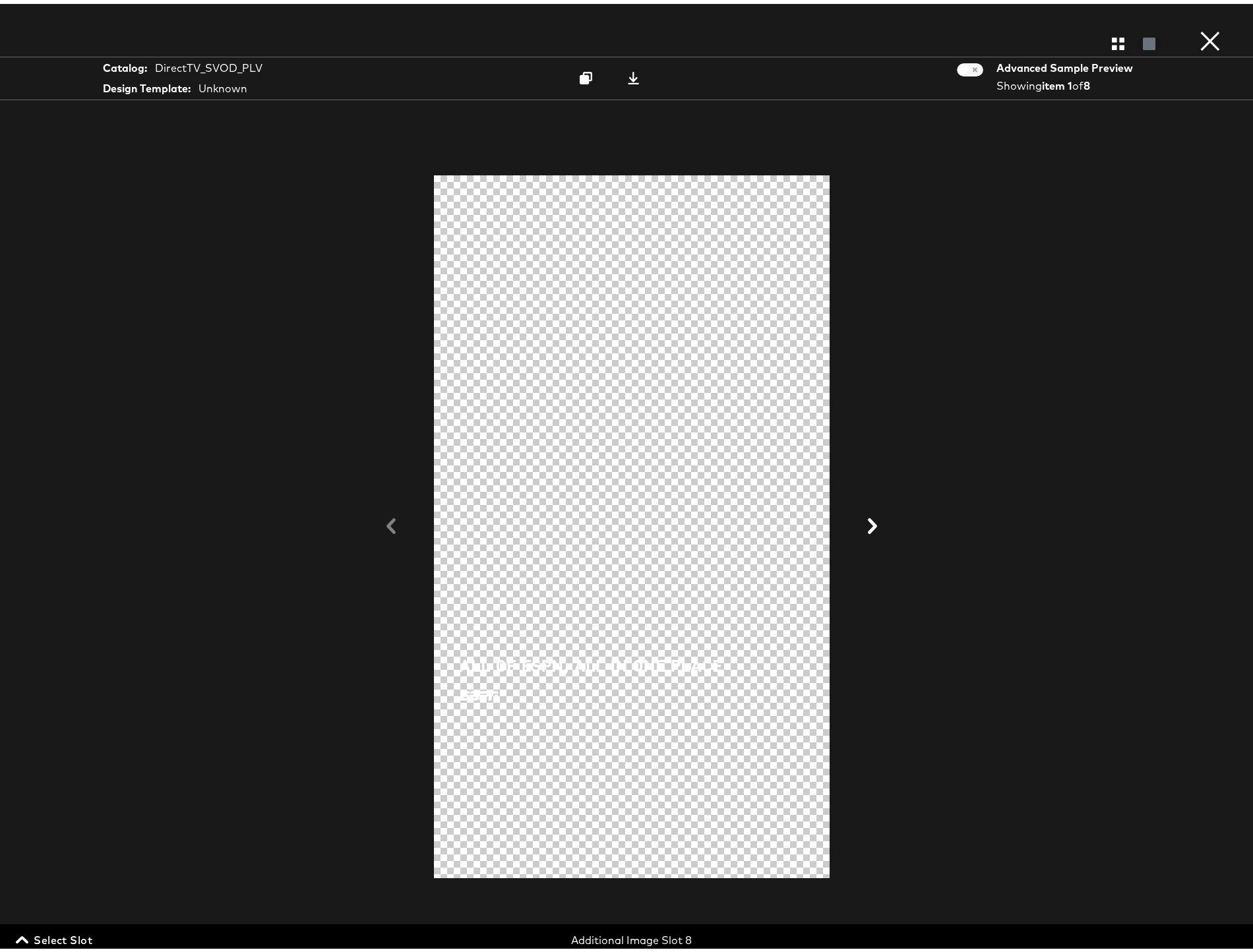
click at [51, 935] on span "Select Slot" at bounding box center [55, 936] width 74 height 18
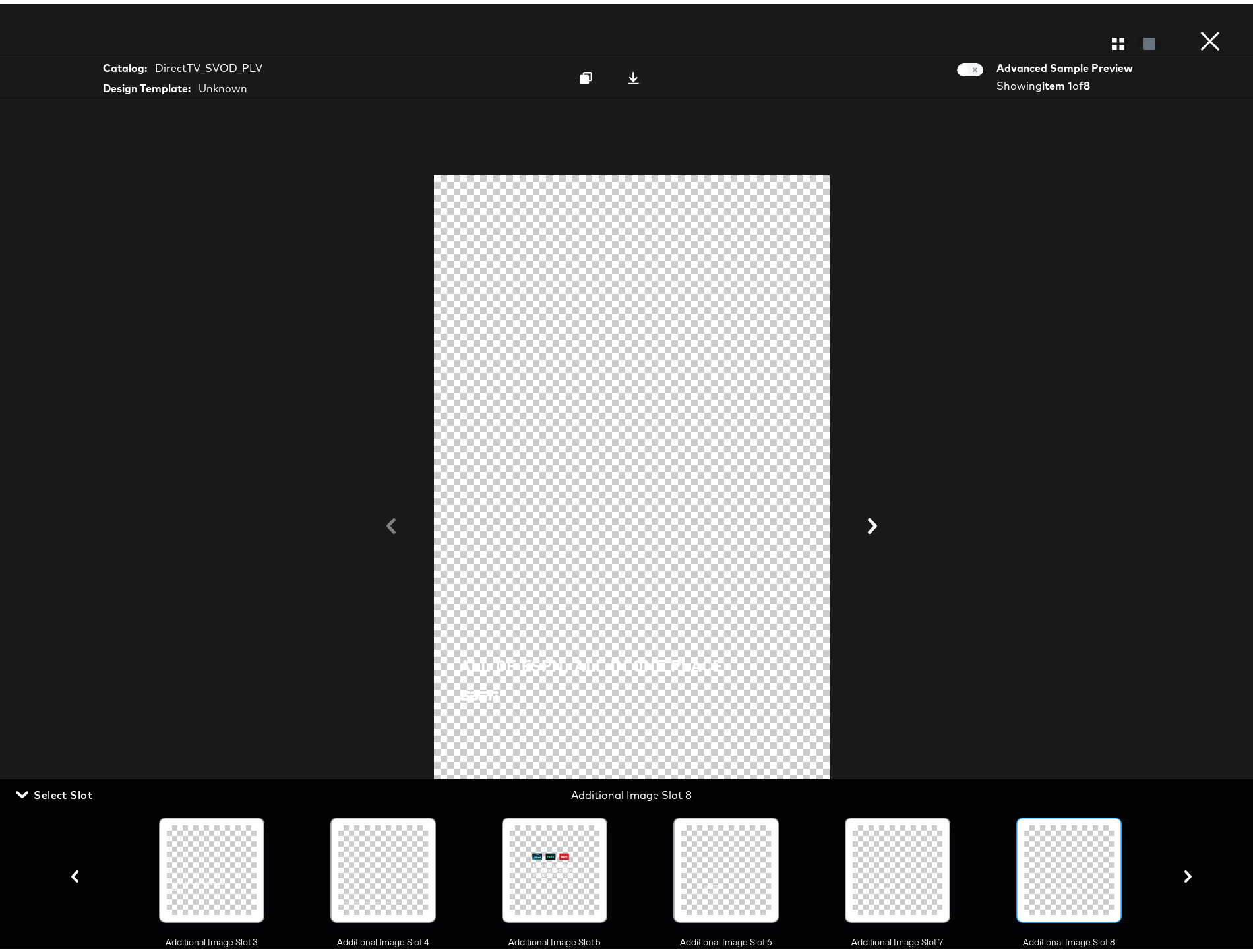
click at [1184, 876] on icon "button" at bounding box center [1187, 873] width 7 height 13
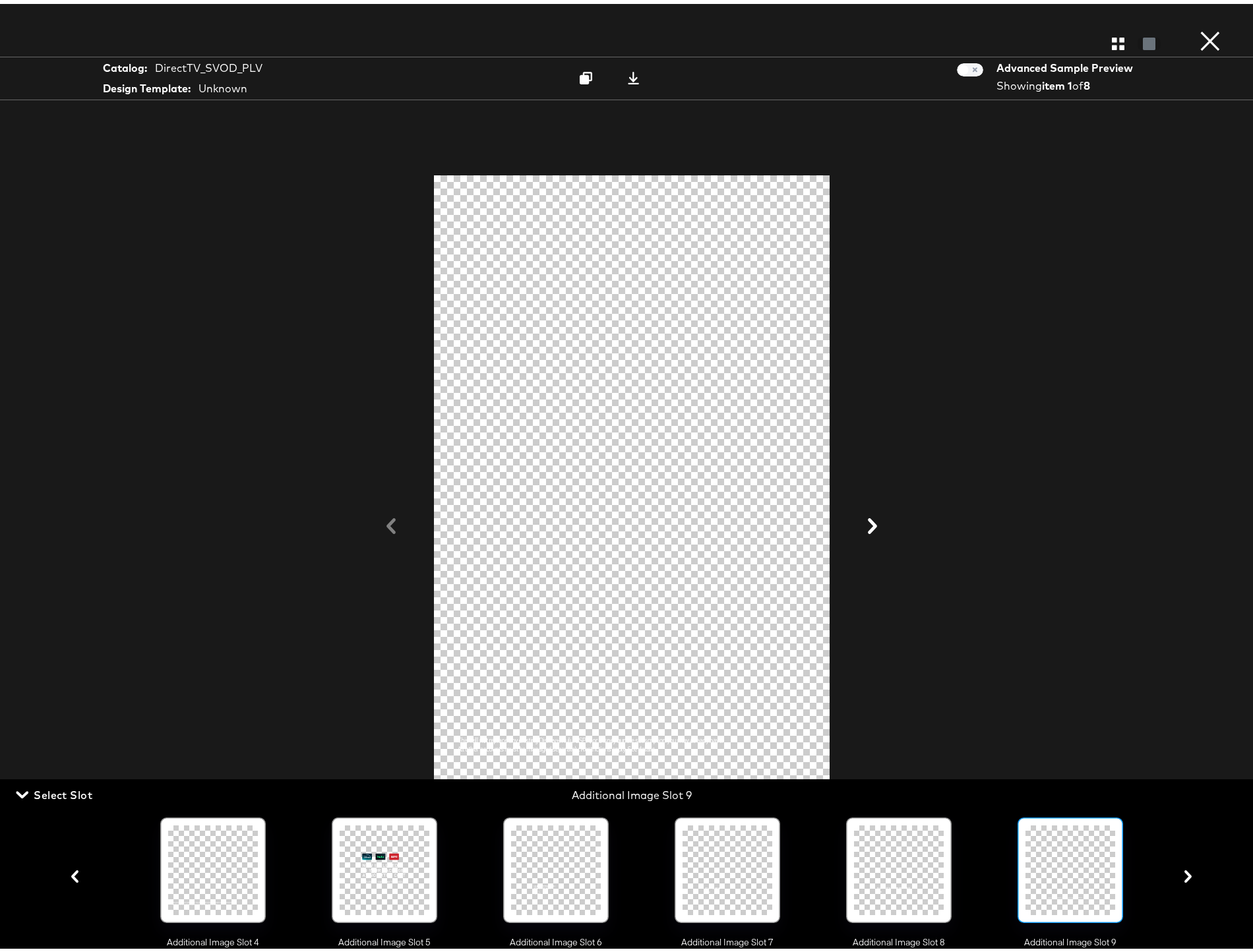
scroll to position [0, 659]
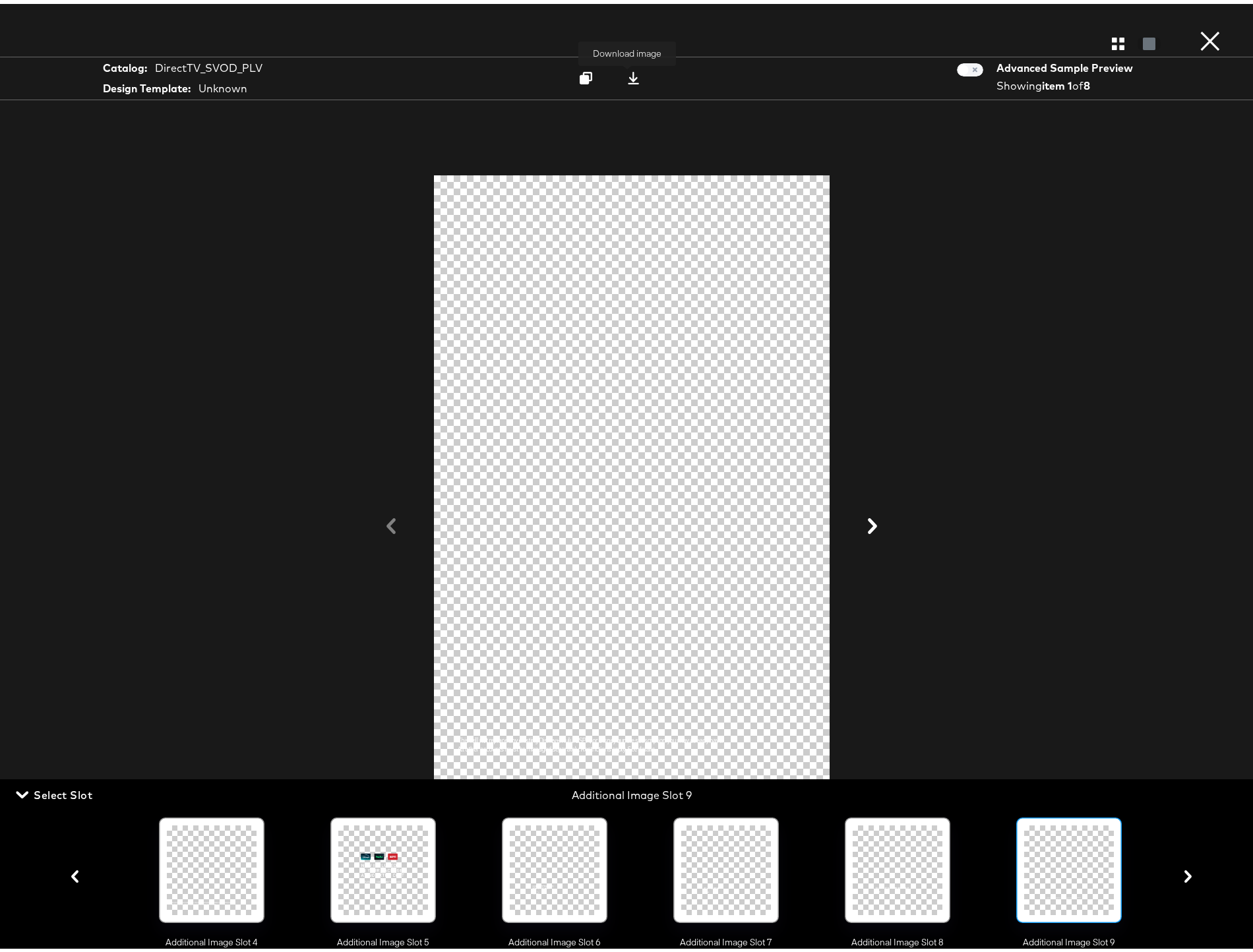
click at [631, 76] on icon at bounding box center [632, 74] width 13 height 13
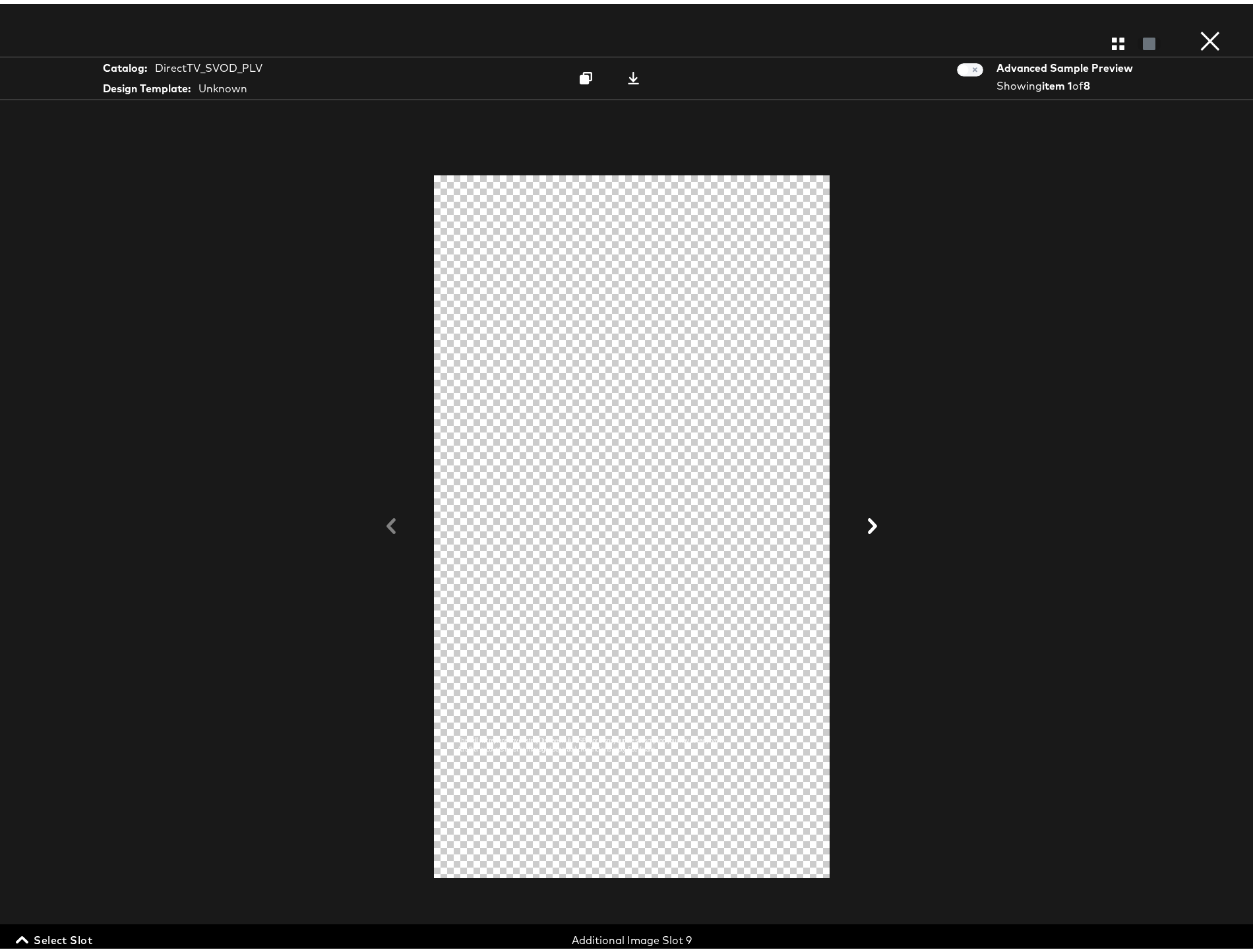
click at [76, 937] on span "Select Slot" at bounding box center [55, 936] width 74 height 18
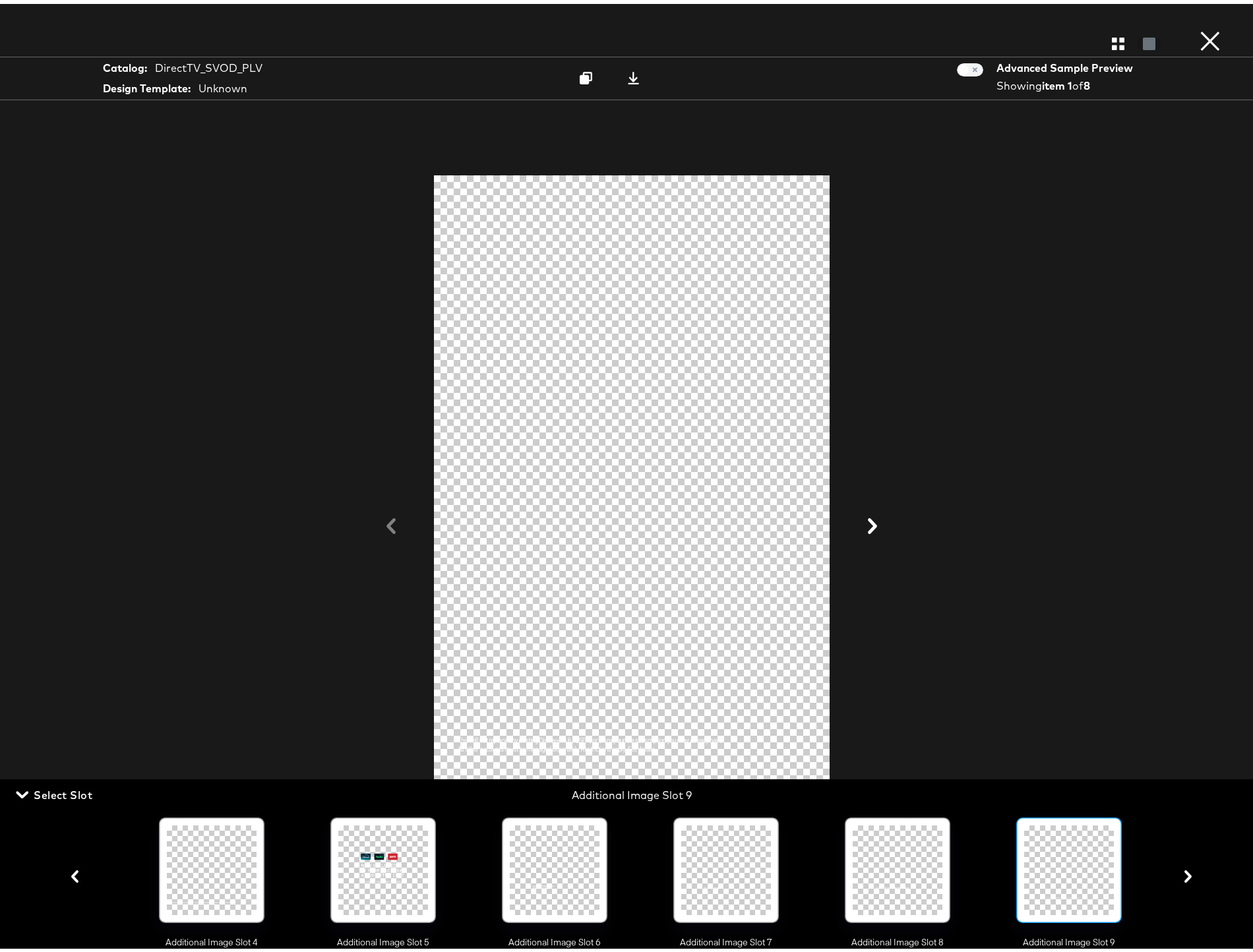
click at [1184, 875] on icon "button" at bounding box center [1187, 873] width 7 height 13
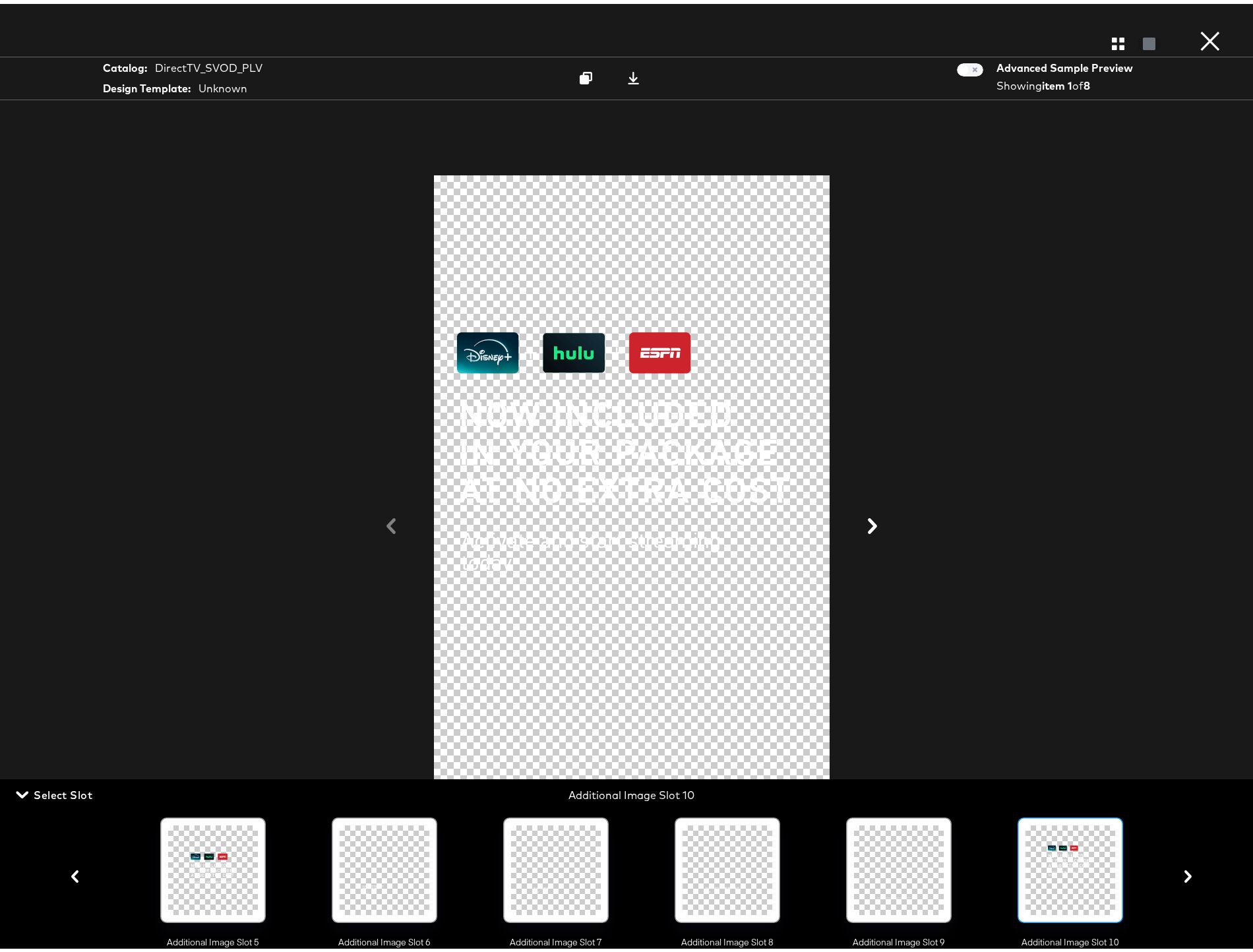
scroll to position [0, 831]
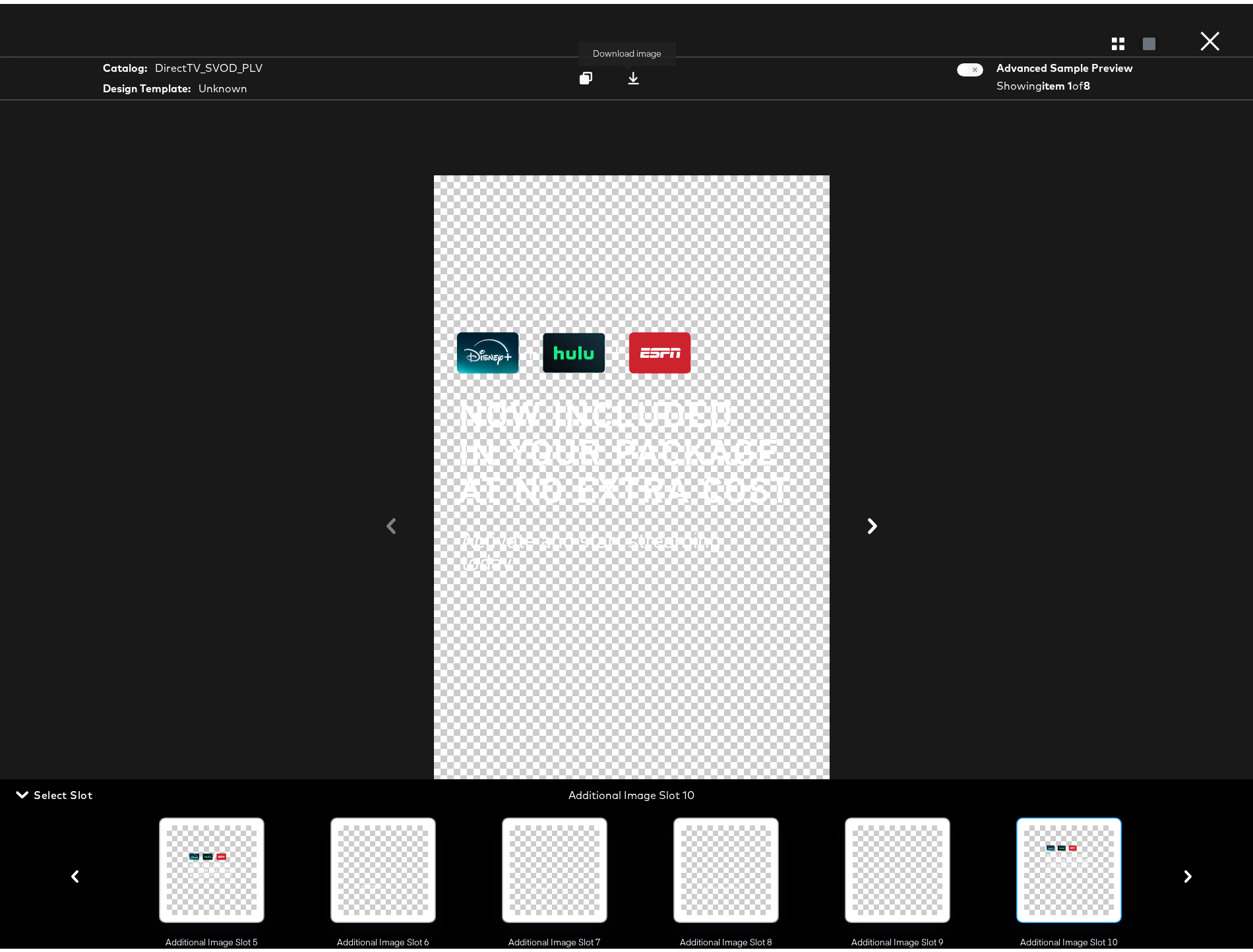
click at [628, 72] on icon at bounding box center [632, 74] width 13 height 13
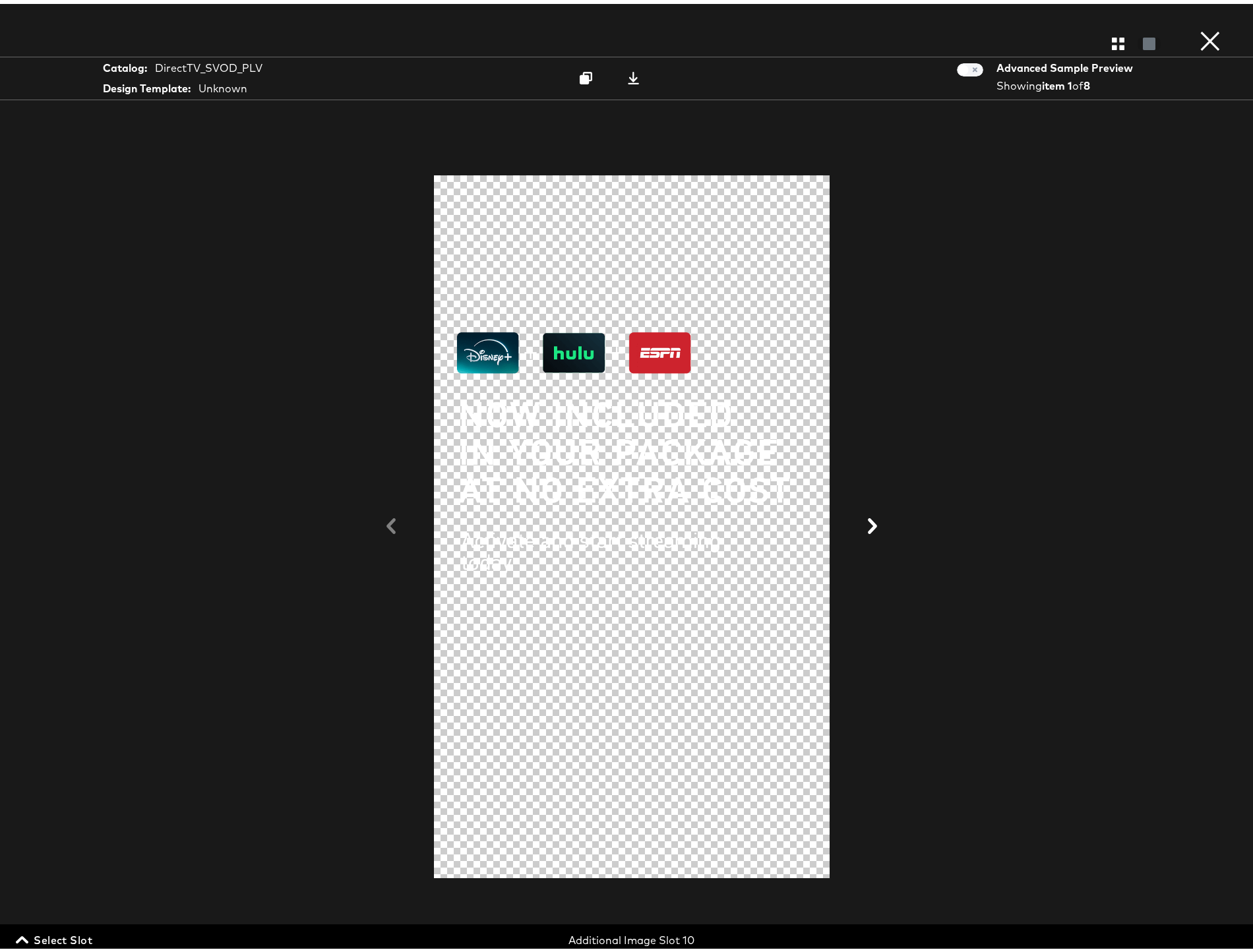
click at [83, 935] on span "Select Slot" at bounding box center [55, 936] width 74 height 18
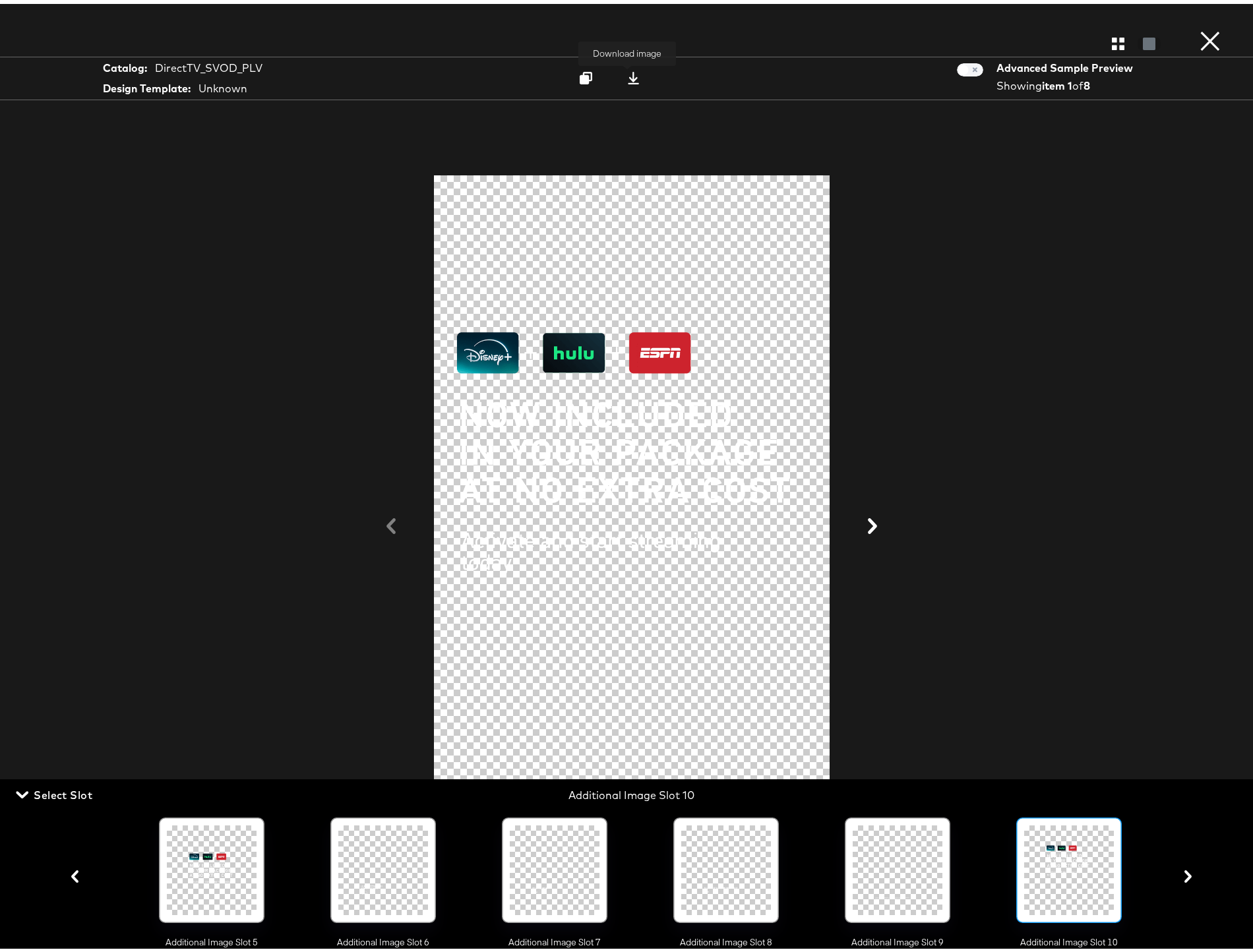
click at [626, 77] on icon at bounding box center [632, 74] width 13 height 13
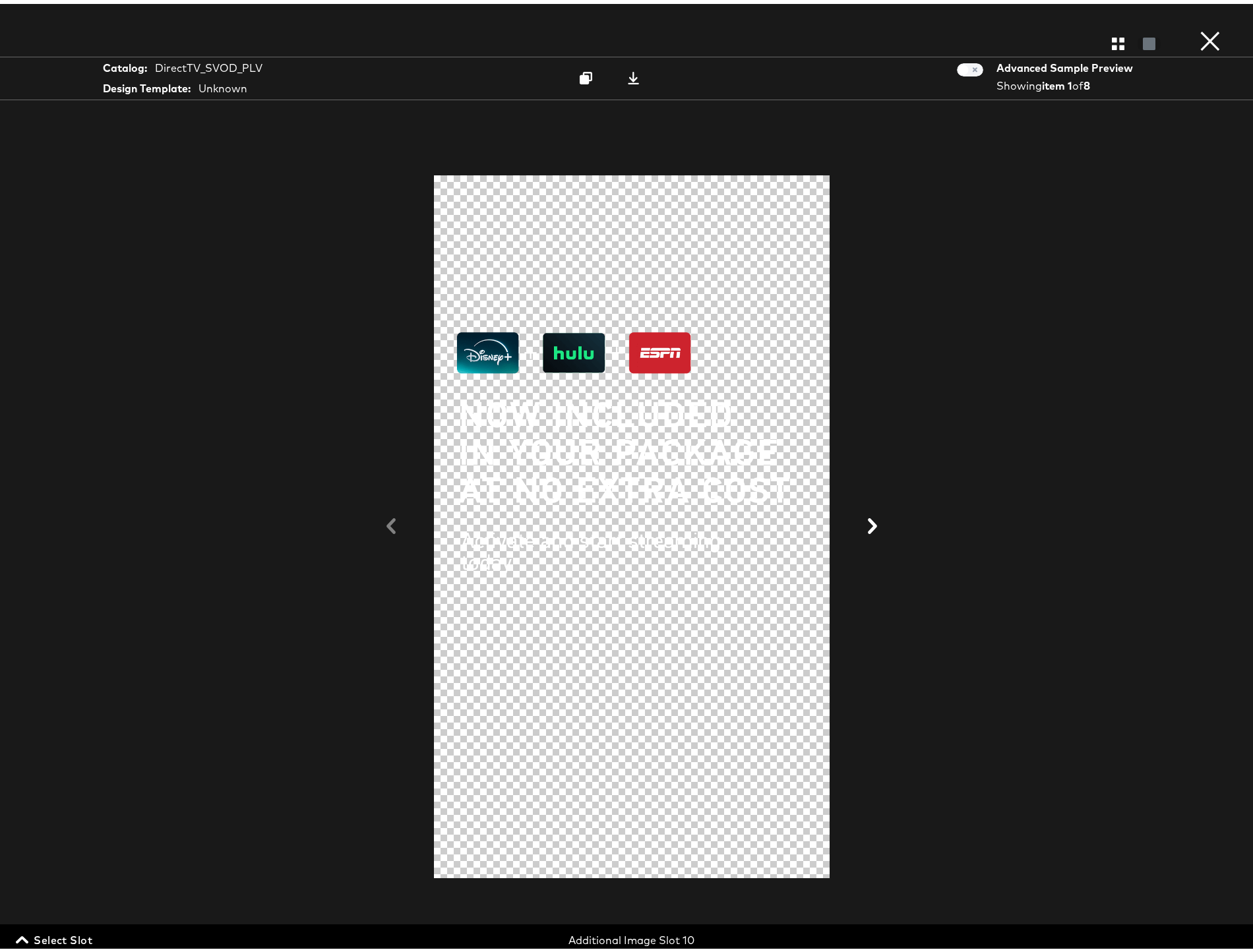
click at [88, 938] on span "Select Slot" at bounding box center [55, 936] width 74 height 18
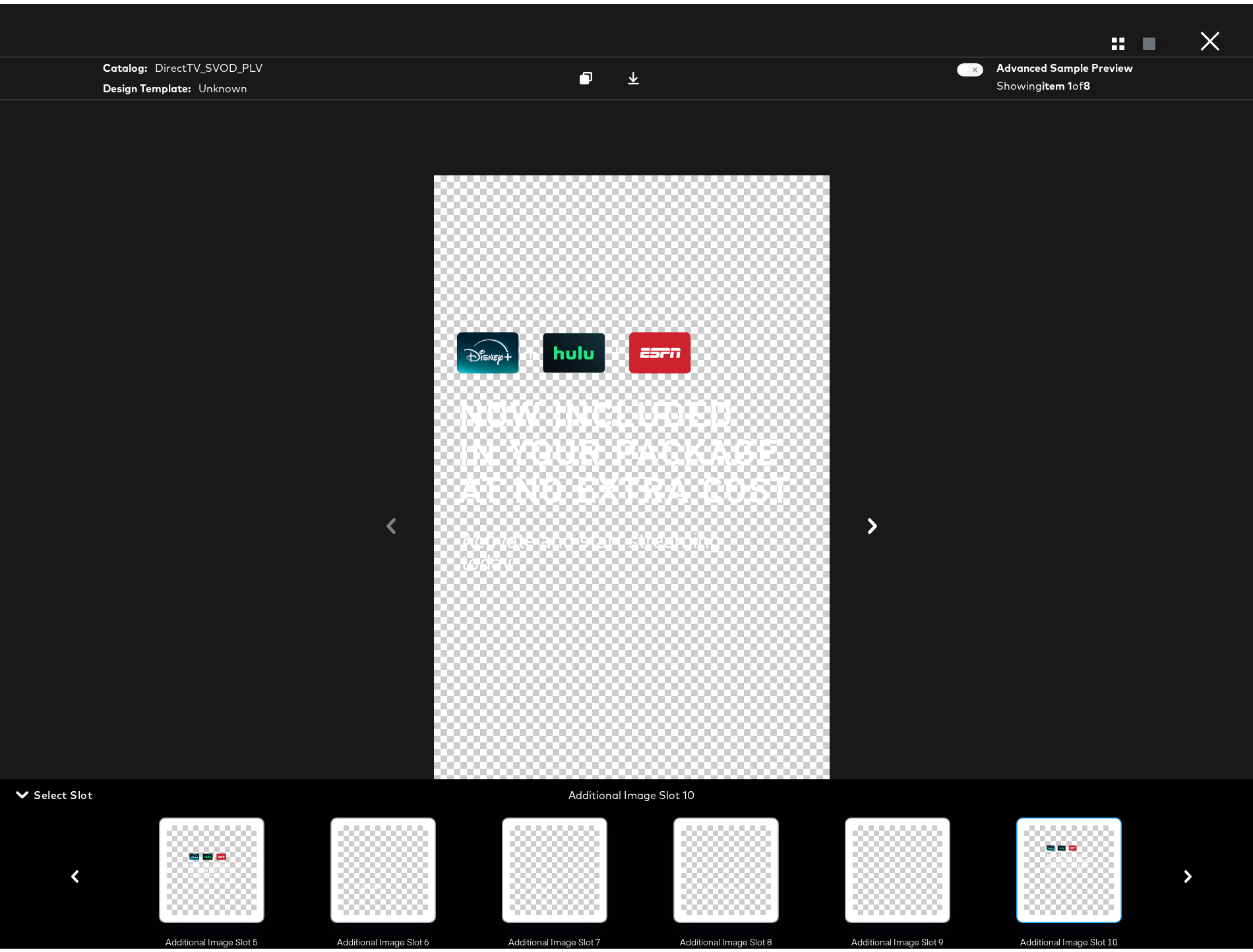
click at [1181, 875] on icon "button" at bounding box center [1187, 873] width 13 height 13
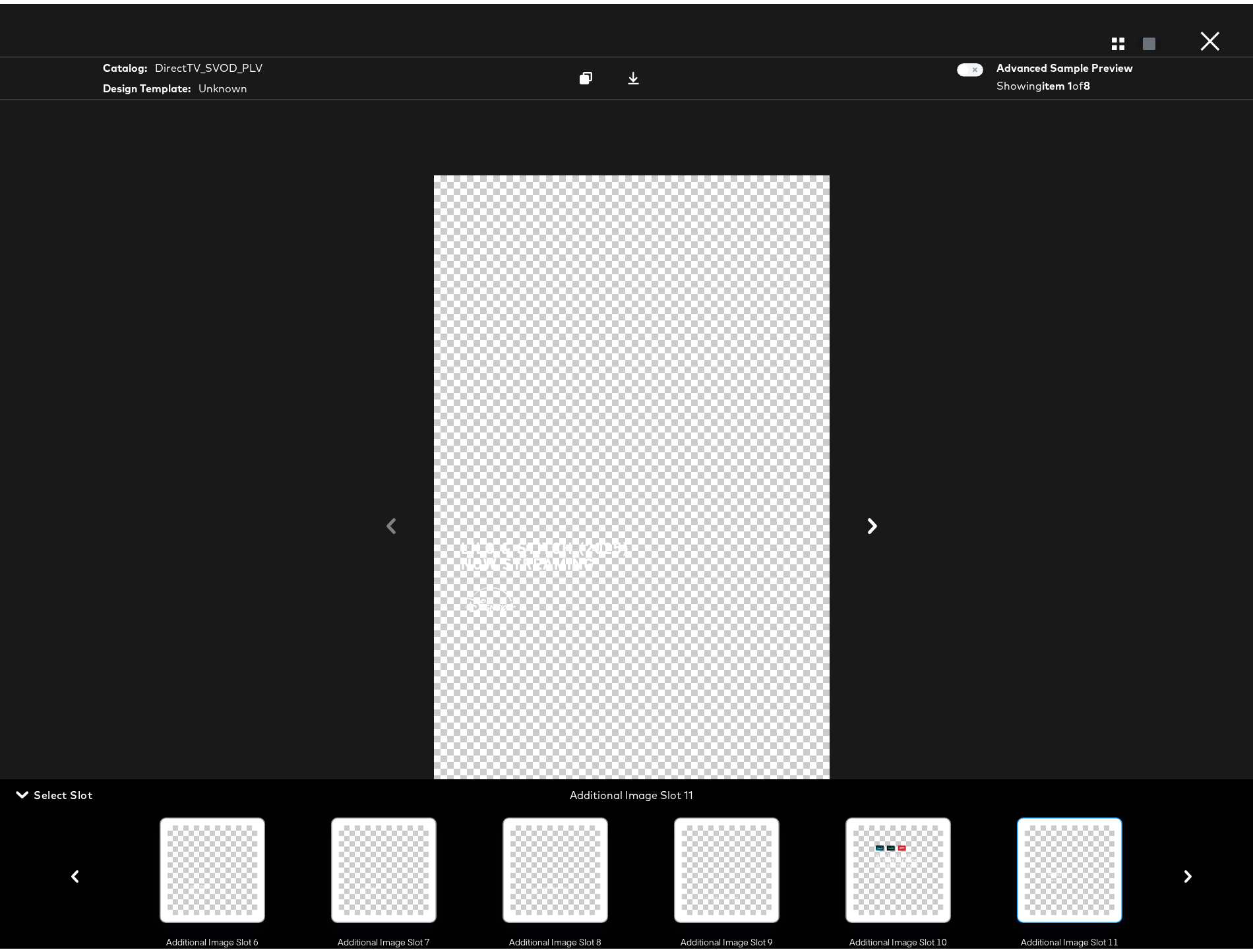
scroll to position [0, 1002]
click at [628, 72] on icon at bounding box center [632, 74] width 13 height 13
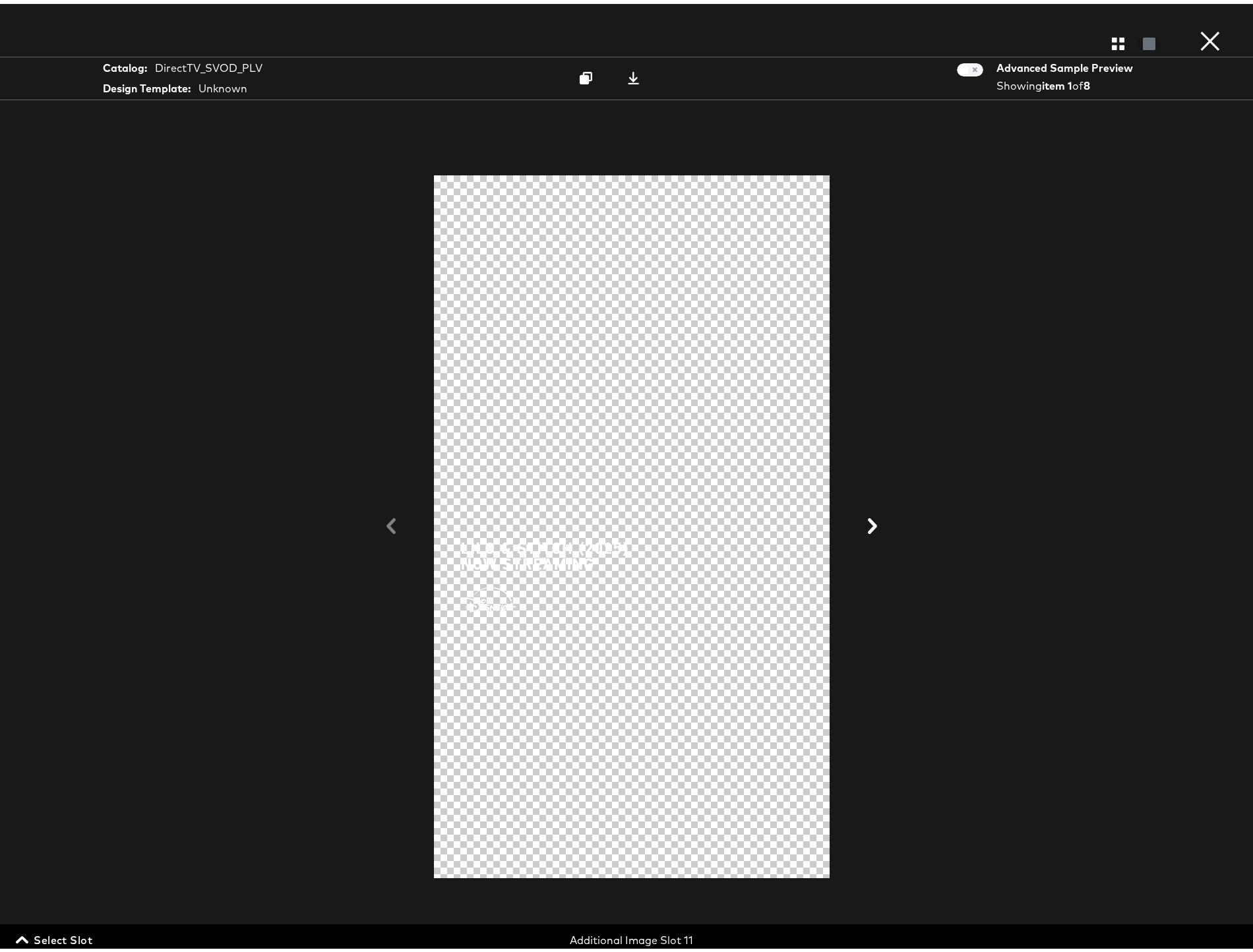
click at [71, 935] on span "Select Slot" at bounding box center [55, 936] width 74 height 18
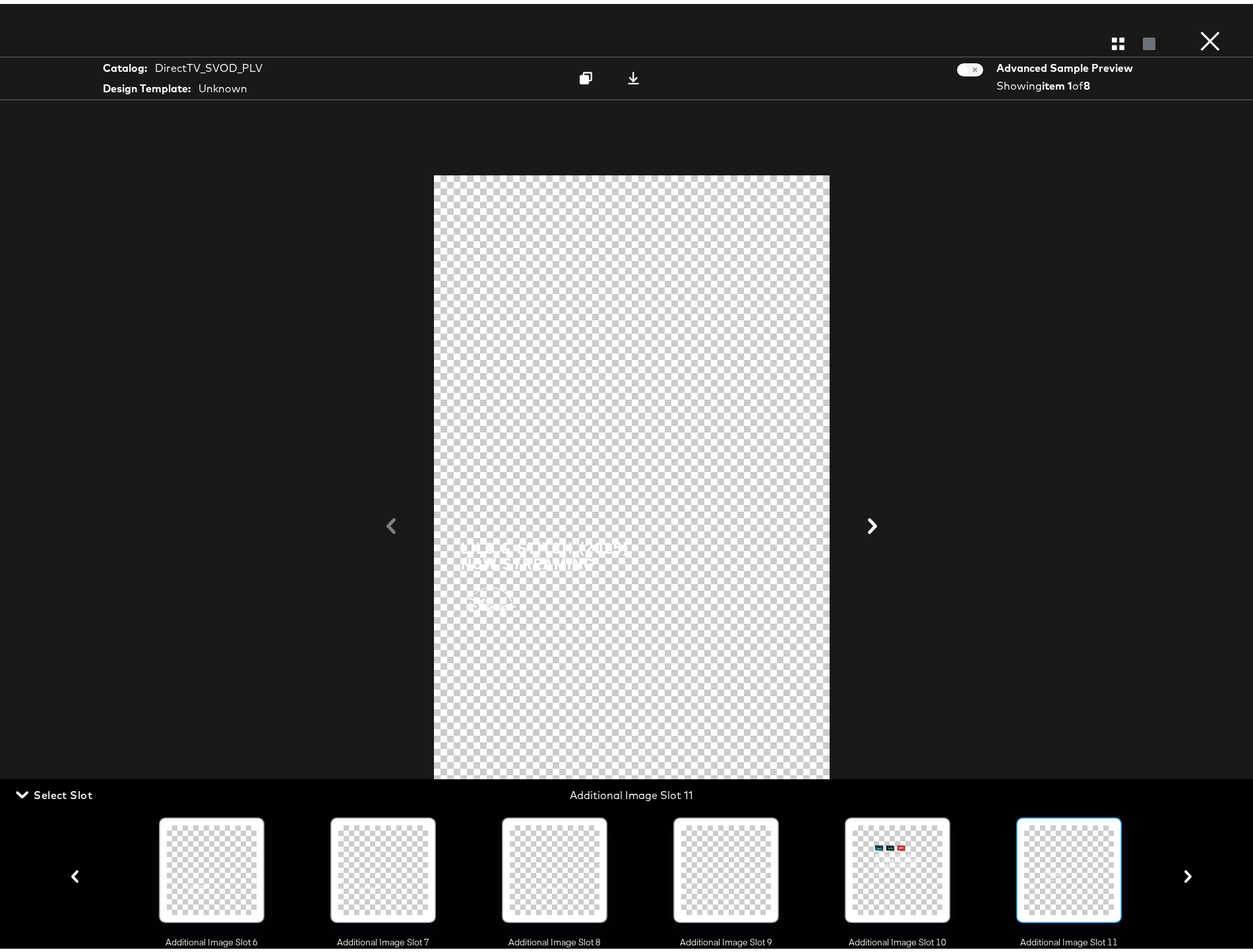
click at [1184, 875] on icon "button" at bounding box center [1187, 873] width 7 height 13
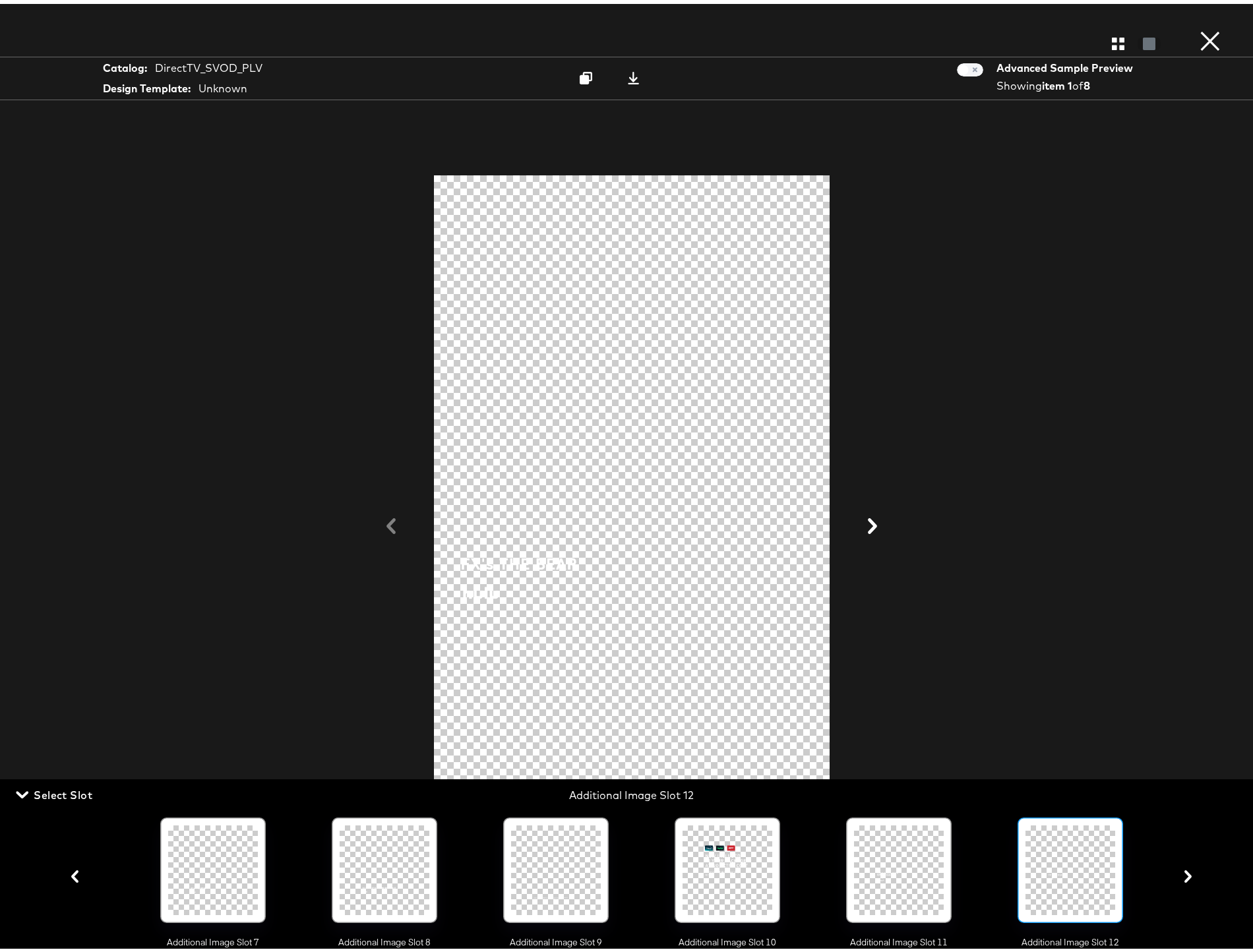
scroll to position [0, 1174]
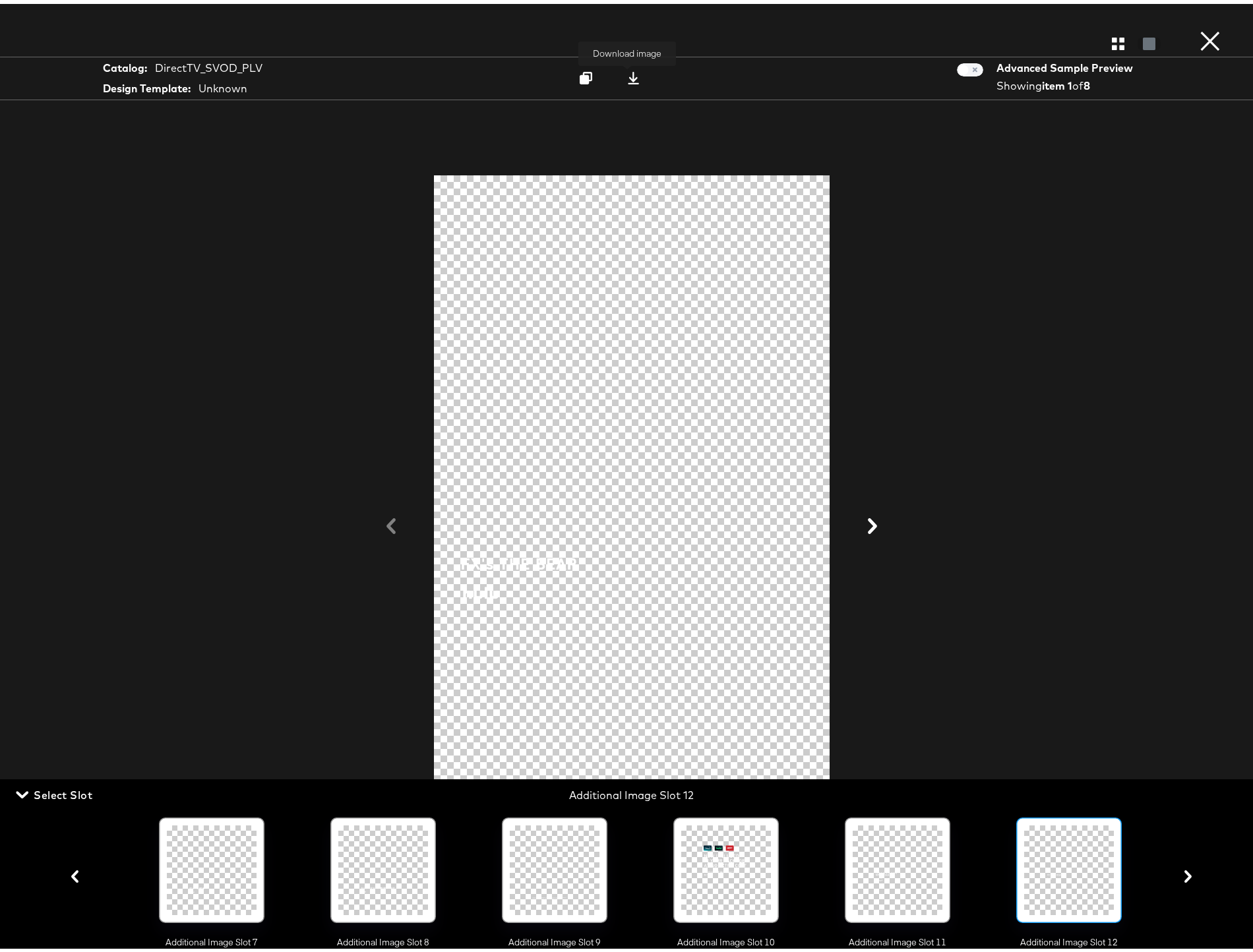
click at [627, 76] on icon at bounding box center [633, 74] width 12 height 13
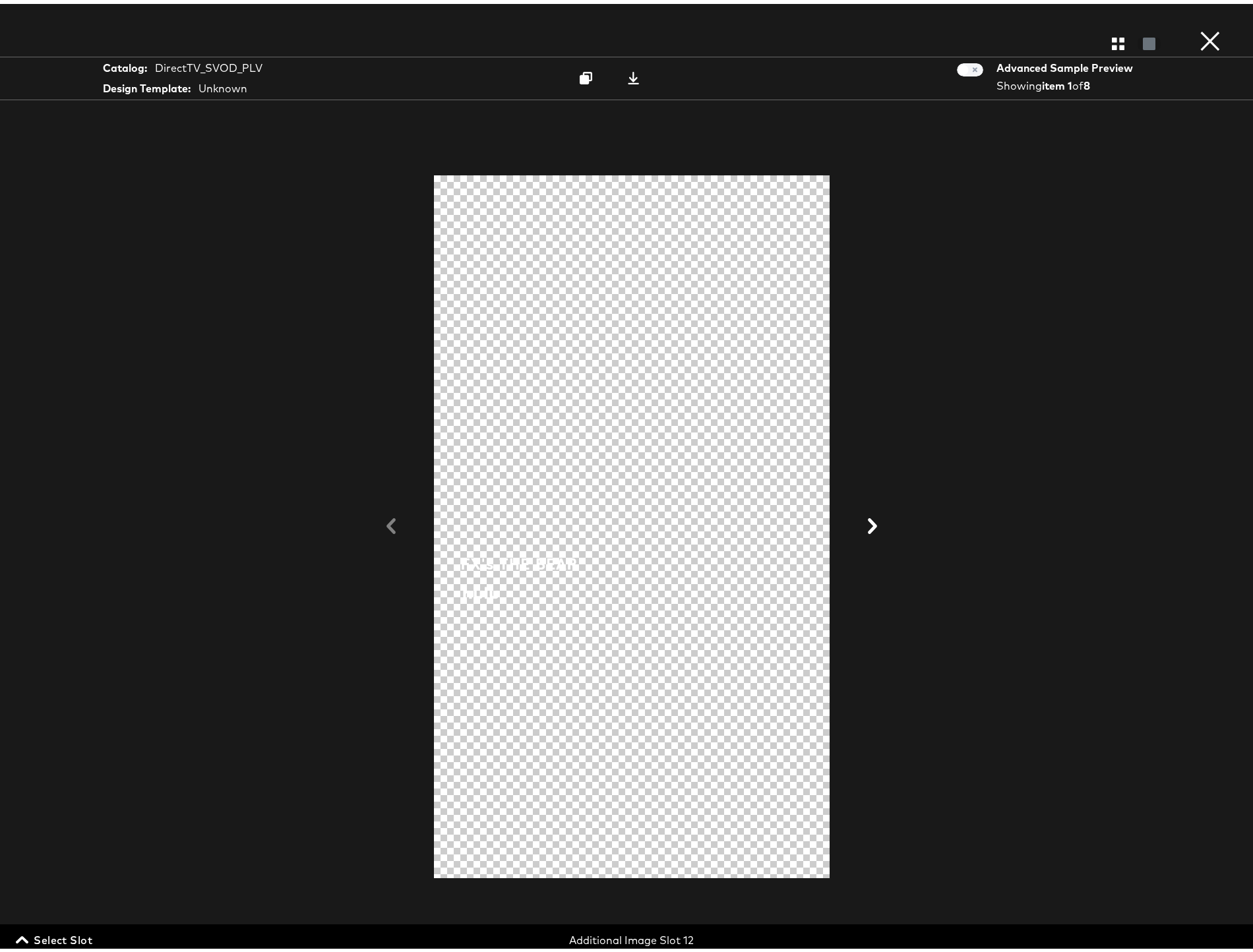
click at [78, 931] on span "Select Slot" at bounding box center [55, 936] width 74 height 18
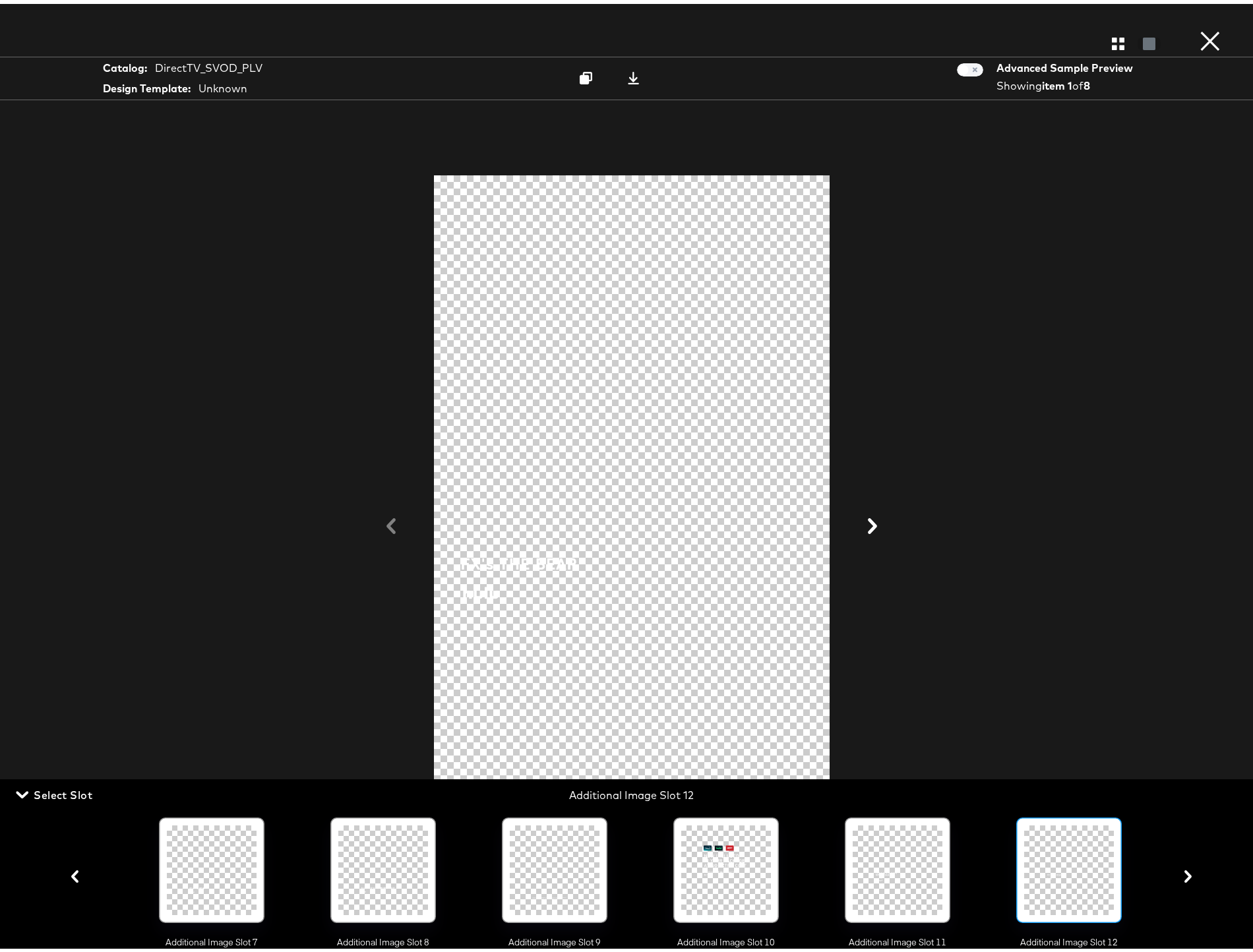
click at [1184, 877] on icon "button" at bounding box center [1187, 873] width 7 height 13
click at [626, 74] on icon at bounding box center [632, 74] width 13 height 13
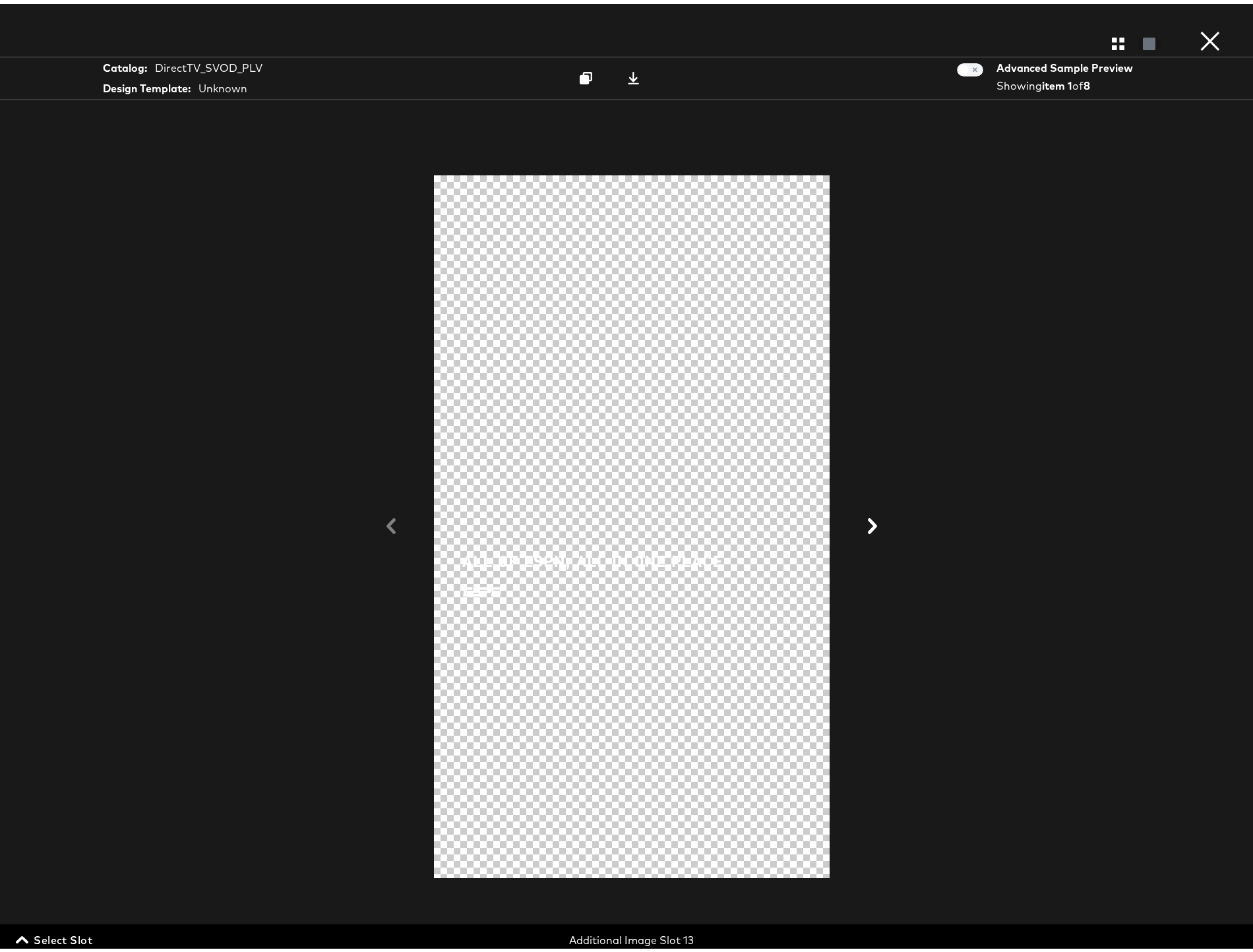
click at [66, 935] on span "Select Slot" at bounding box center [55, 936] width 74 height 18
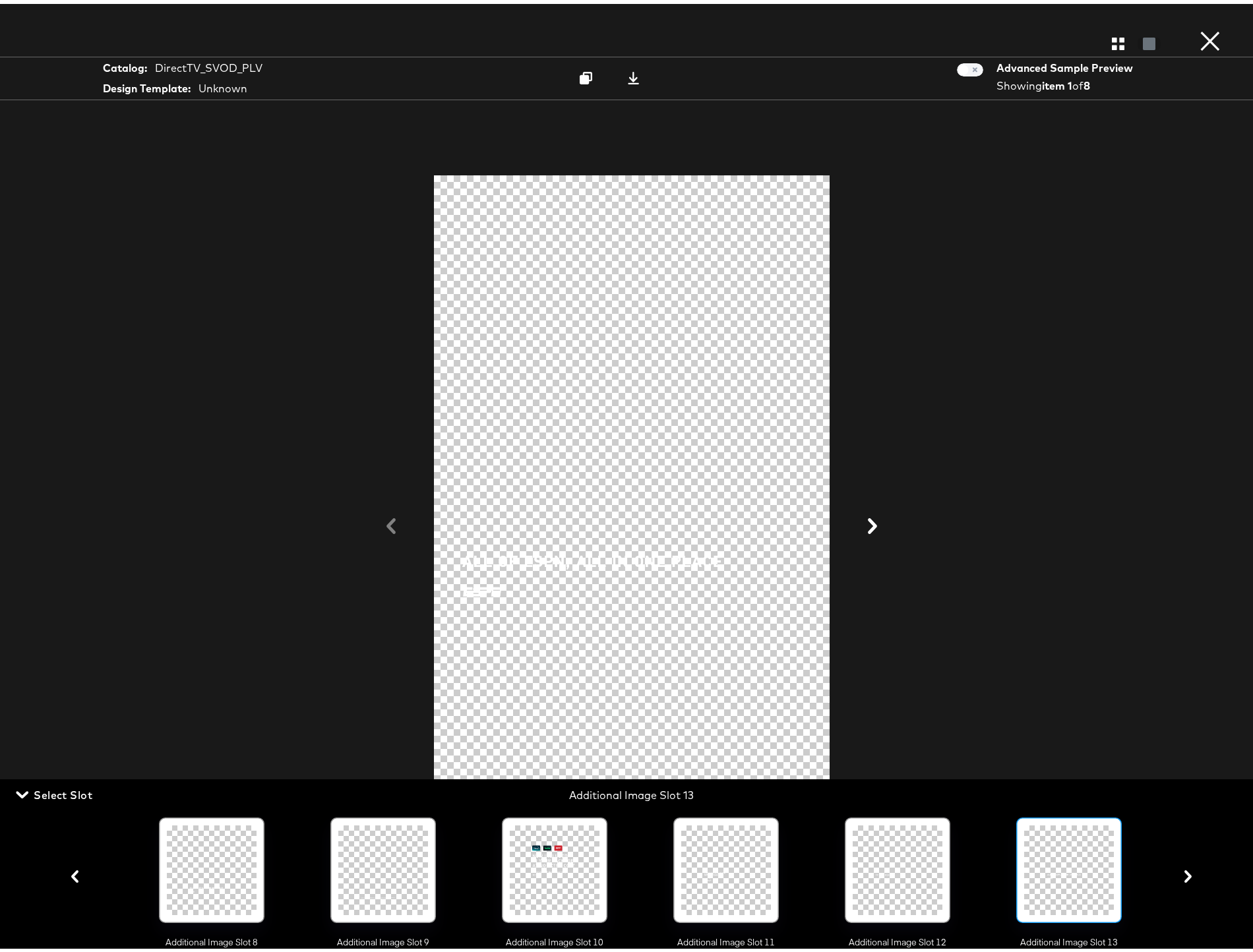
click at [1184, 876] on icon "button" at bounding box center [1187, 873] width 7 height 13
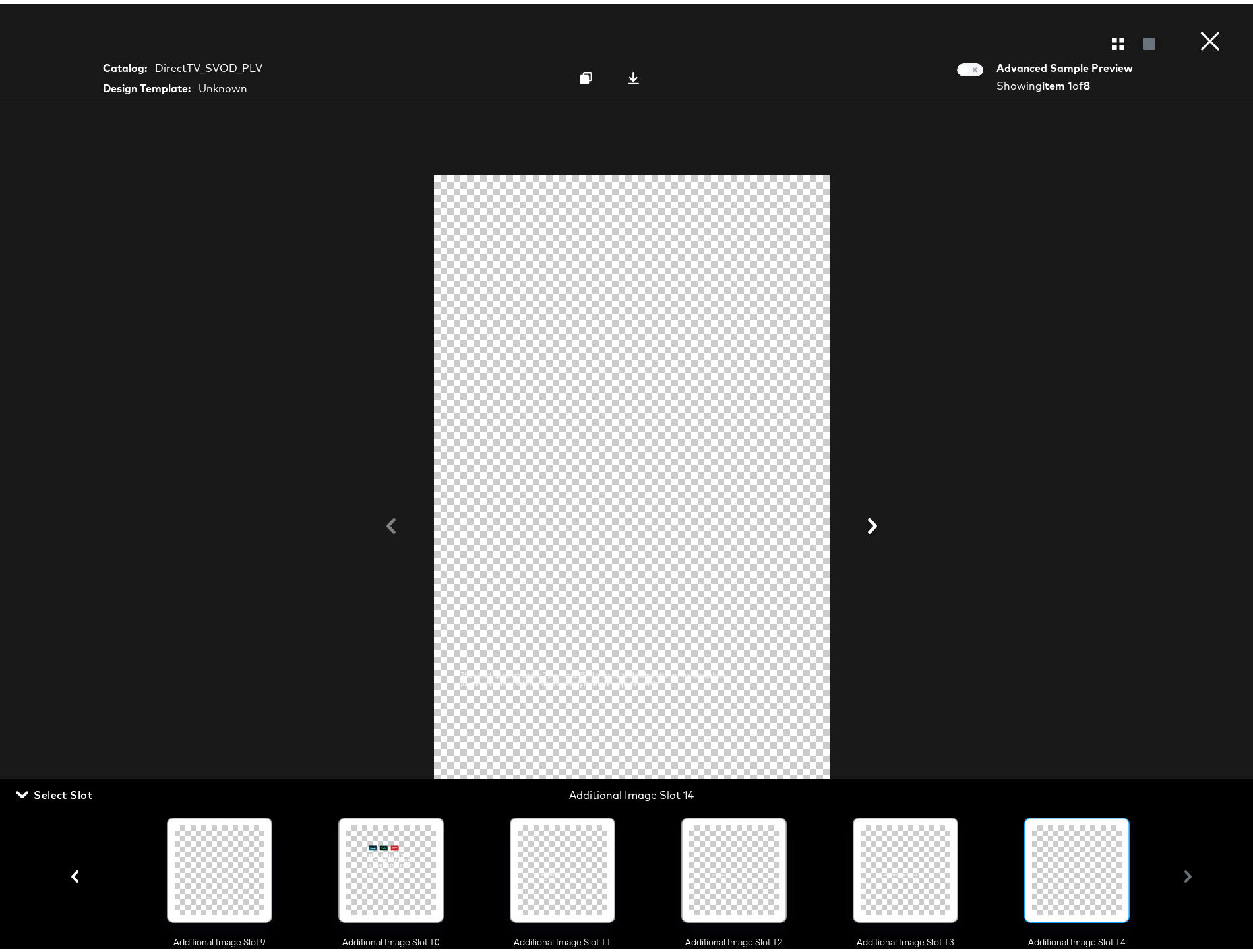
scroll to position [0, 1517]
click at [627, 74] on icon at bounding box center [633, 74] width 12 height 13
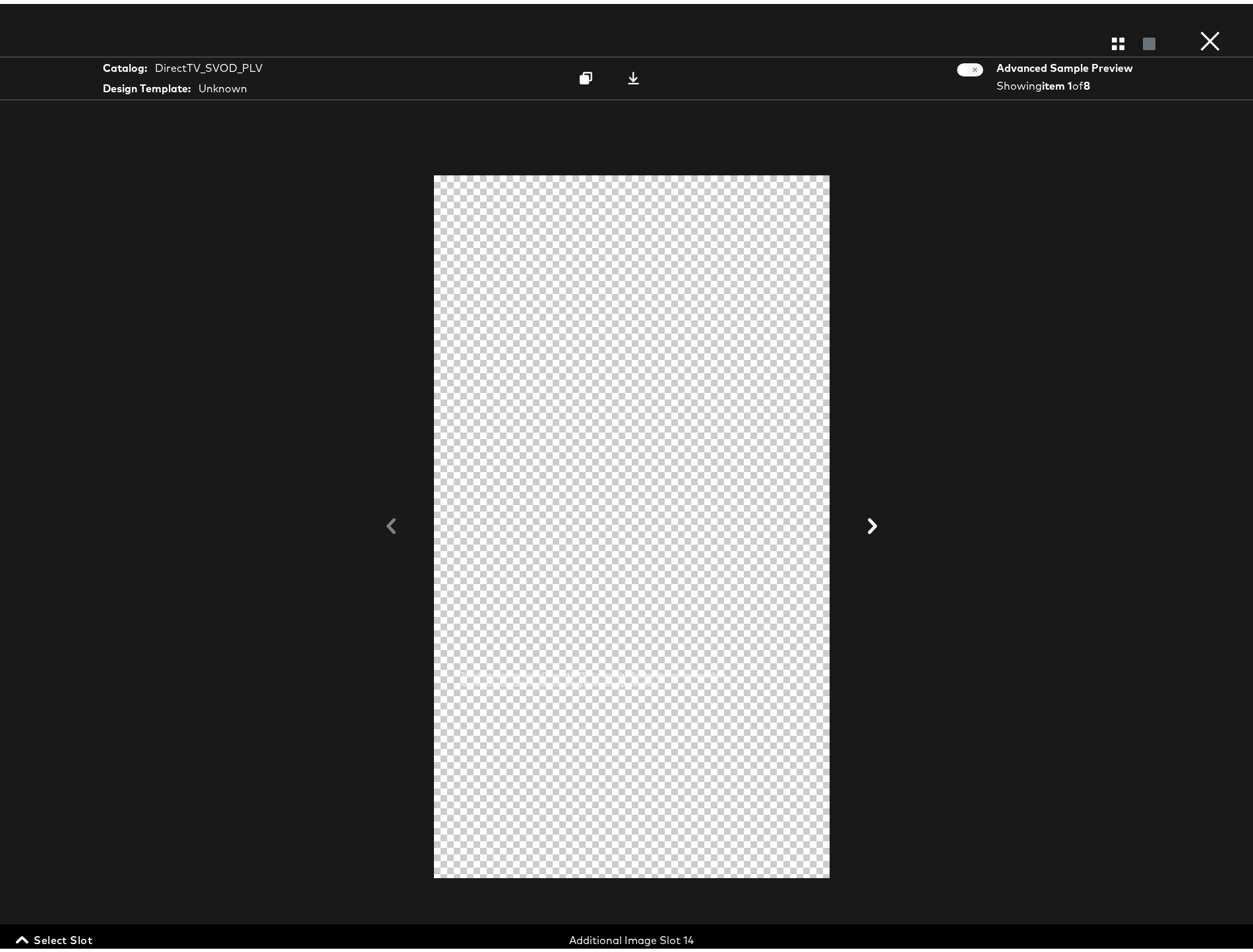
click at [53, 936] on span "Select Slot" at bounding box center [55, 936] width 74 height 18
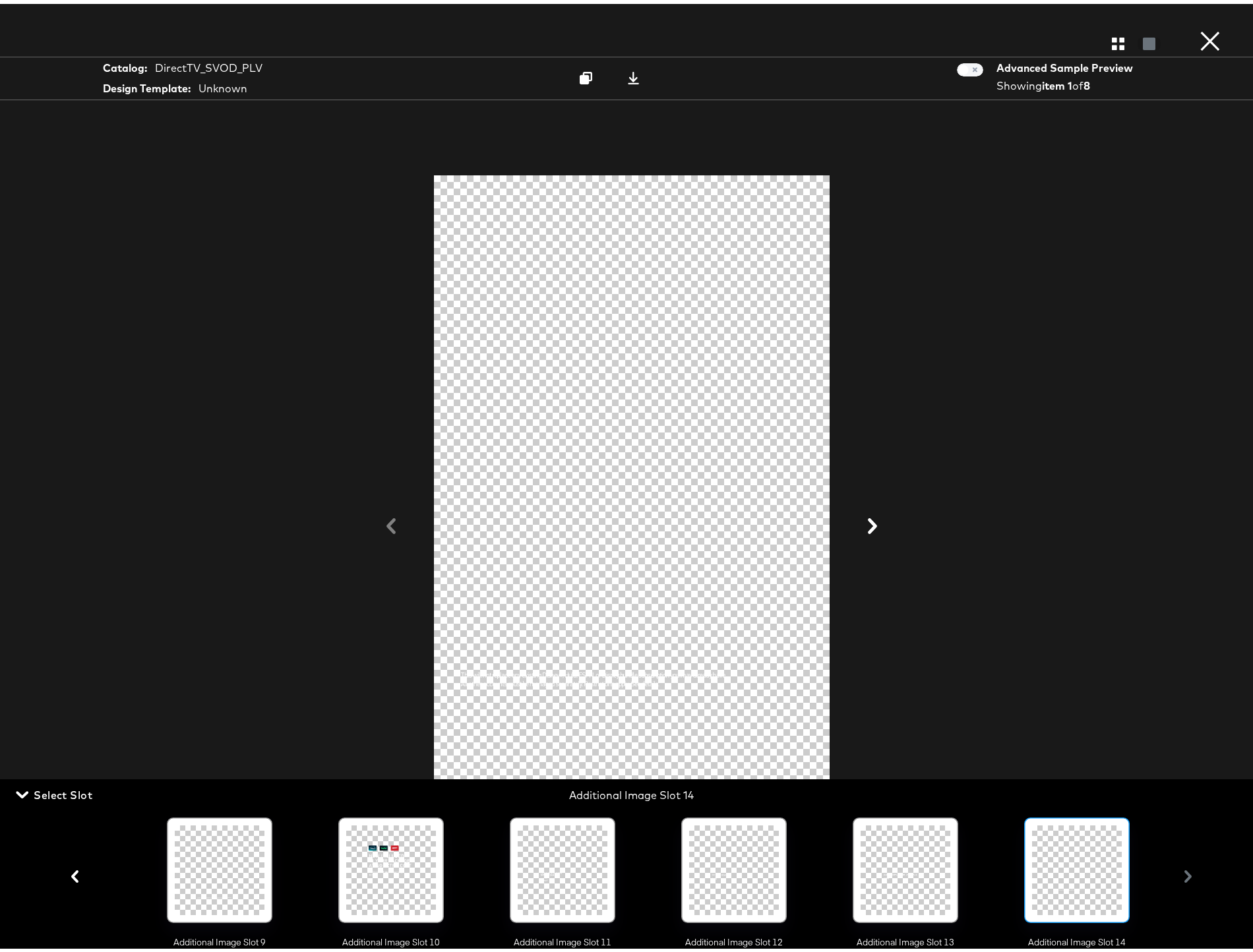
click at [1178, 877] on div "Main Image Additional Image Slot 1 Additional Image Slot 2 Additional Image Slo…" at bounding box center [631, 872] width 1137 height 144
click at [1201, 26] on button "×" at bounding box center [1209, 13] width 26 height 26
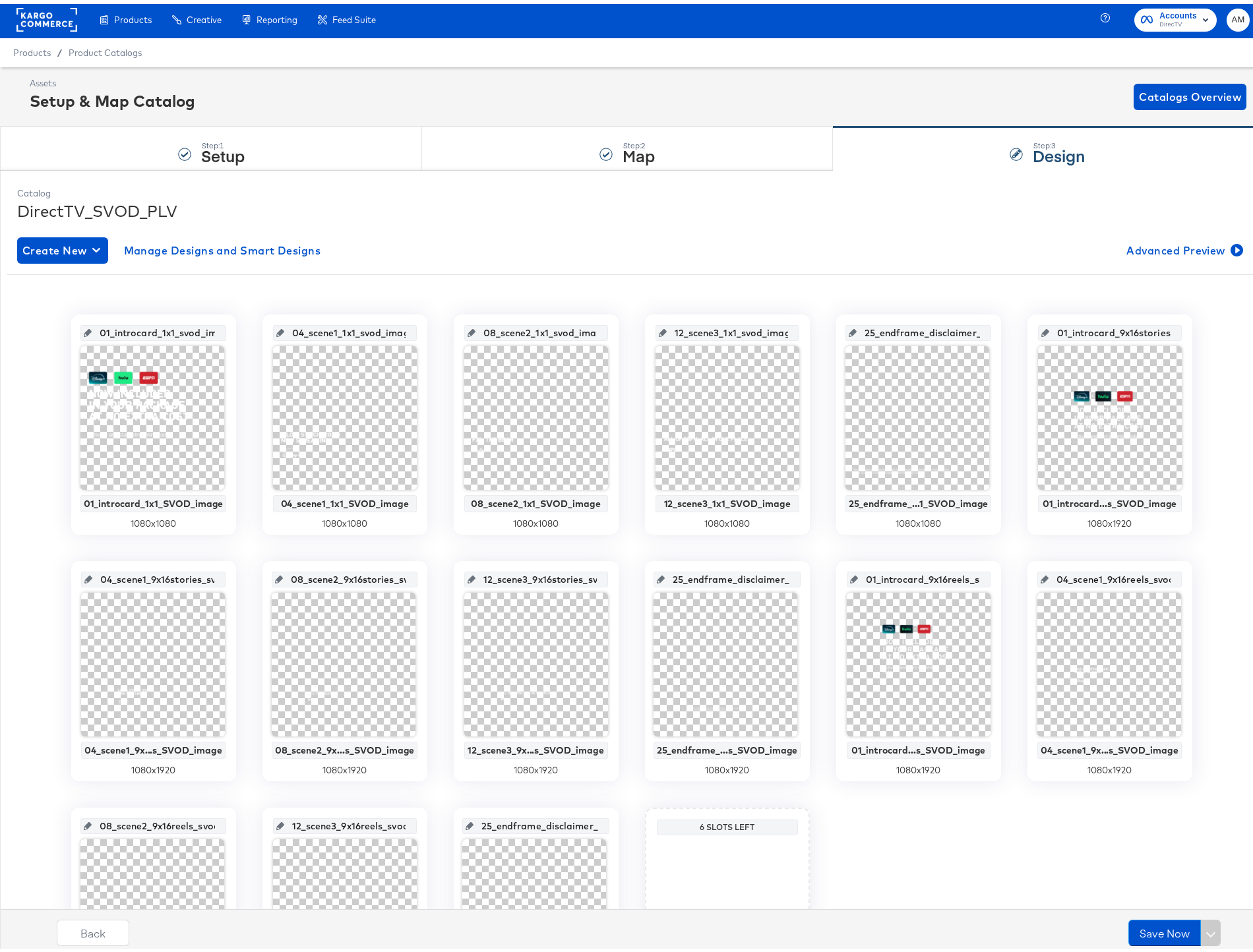
click at [158, 328] on input "01_introcard_1x1_svod_image" at bounding box center [158, 323] width 132 height 36
click at [350, 329] on input "04_scene1_1x1_svod_image" at bounding box center [348, 323] width 129 height 36
click at [526, 329] on input "08_scene2_1x1_svod_image" at bounding box center [539, 323] width 129 height 36
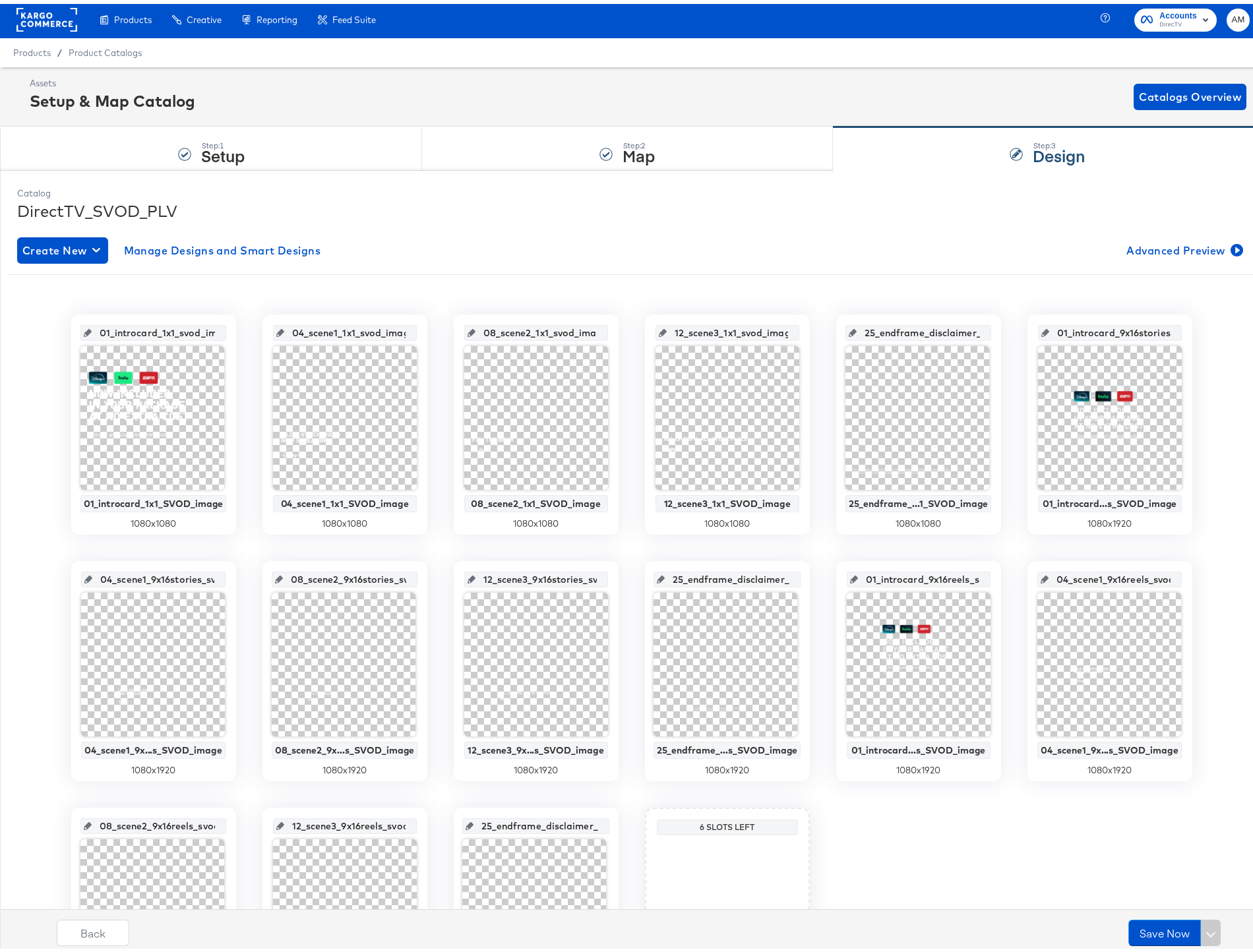
click at [526, 329] on input "08_scene2_1x1_svod_image" at bounding box center [539, 323] width 129 height 36
click at [706, 329] on input "12_scene3_1x1_svod_image" at bounding box center [730, 323] width 129 height 36
click at [903, 325] on input "25_endframe_disclaimer_1x1_svod_image" at bounding box center [922, 323] width 132 height 36
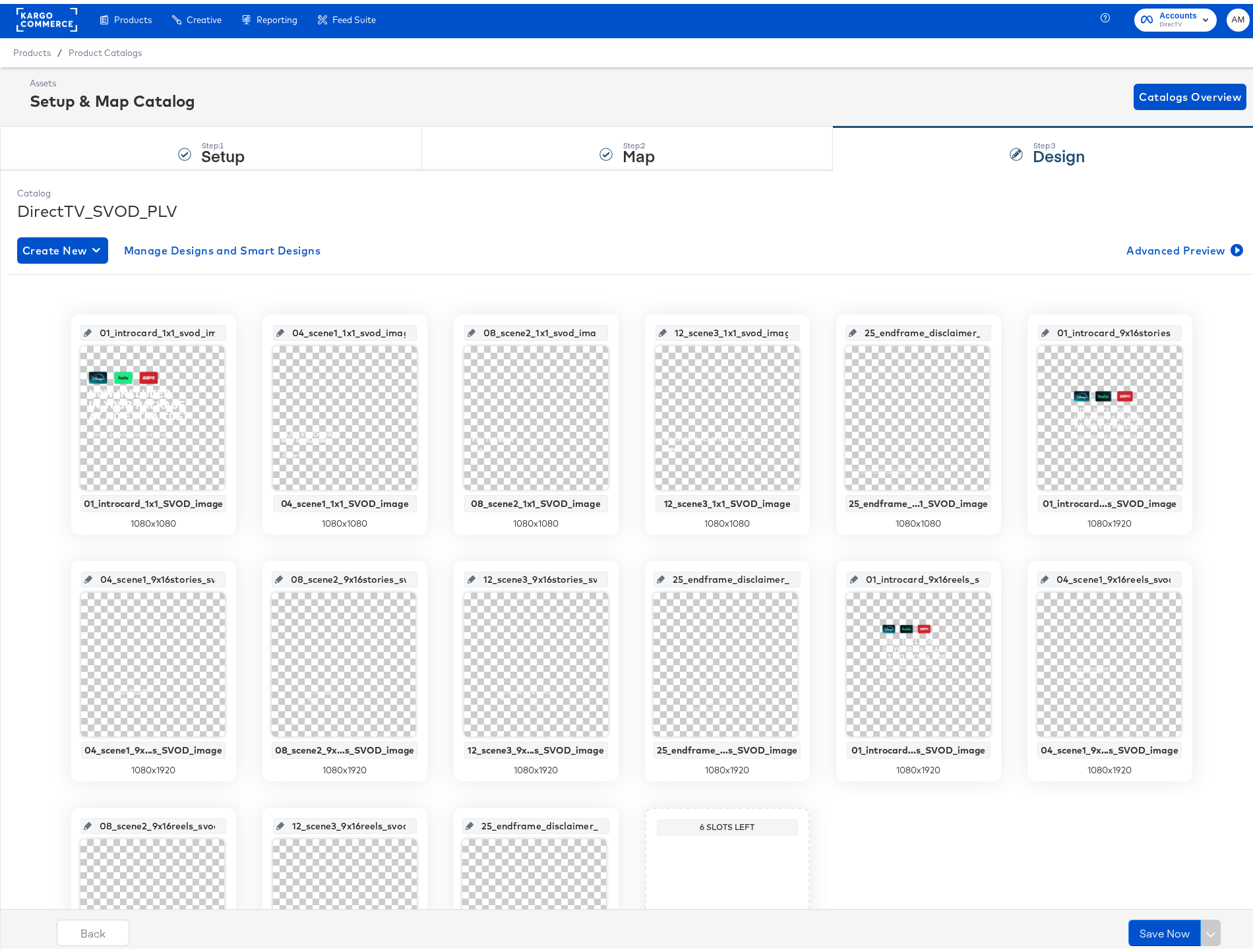
click at [1102, 330] on input "01_introcard_9x16stories_svod_image" at bounding box center [1113, 323] width 129 height 36
click at [1103, 330] on input "01_introcard_9x16stories_svod_image" at bounding box center [1113, 323] width 129 height 36
click at [130, 575] on input "04_scene1_9x16stories_svod_image" at bounding box center [157, 570] width 130 height 36
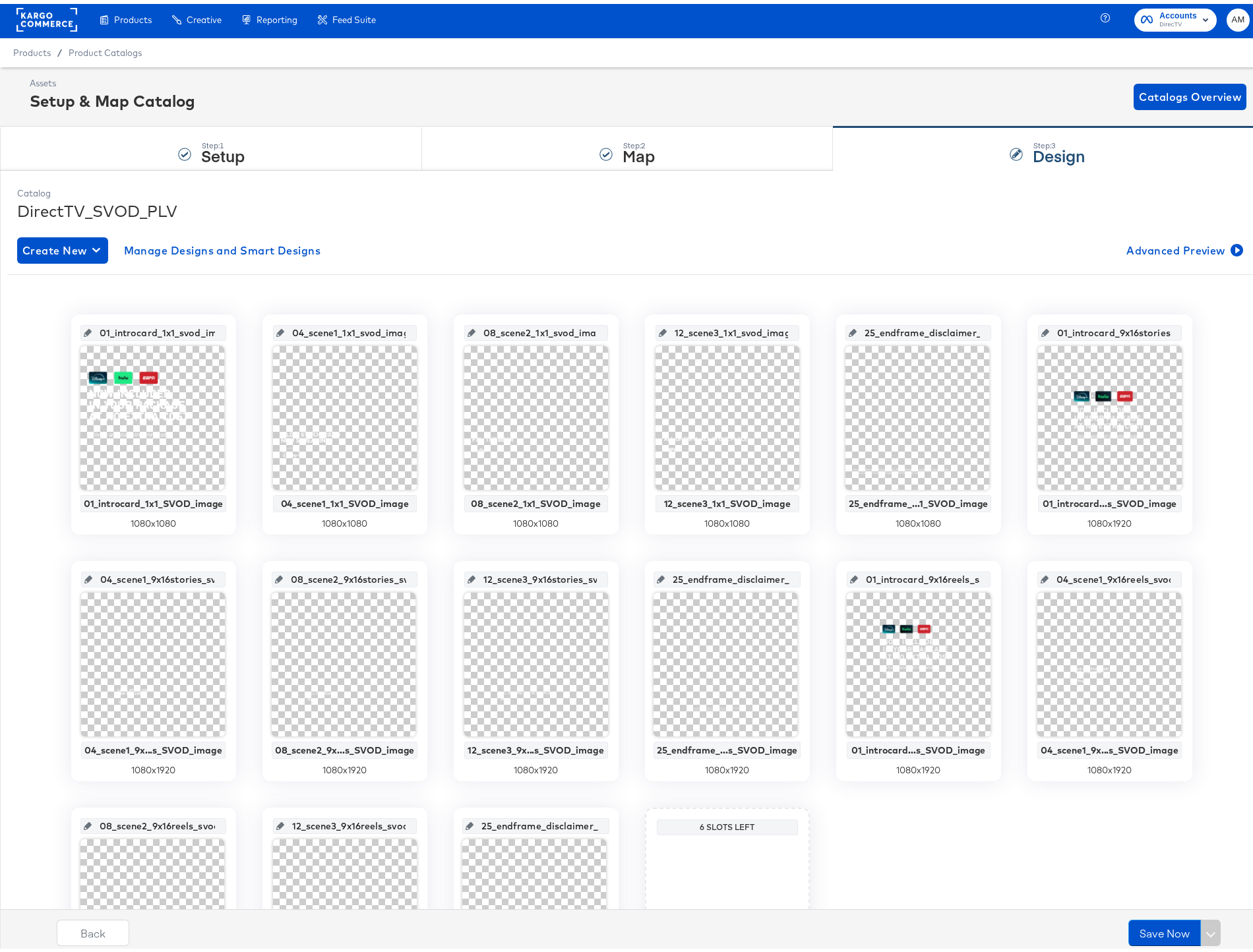
scroll to position [0, 56]
click at [268, 551] on div "01_introcard_1x1_svod_image 01_introcard_1x1_SVOD_image 1080 x 1080 04_scene1_1…" at bounding box center [630, 667] width 1248 height 714
click at [139, 578] on input "04_scene1_9x16stories_svod_image" at bounding box center [157, 570] width 130 height 36
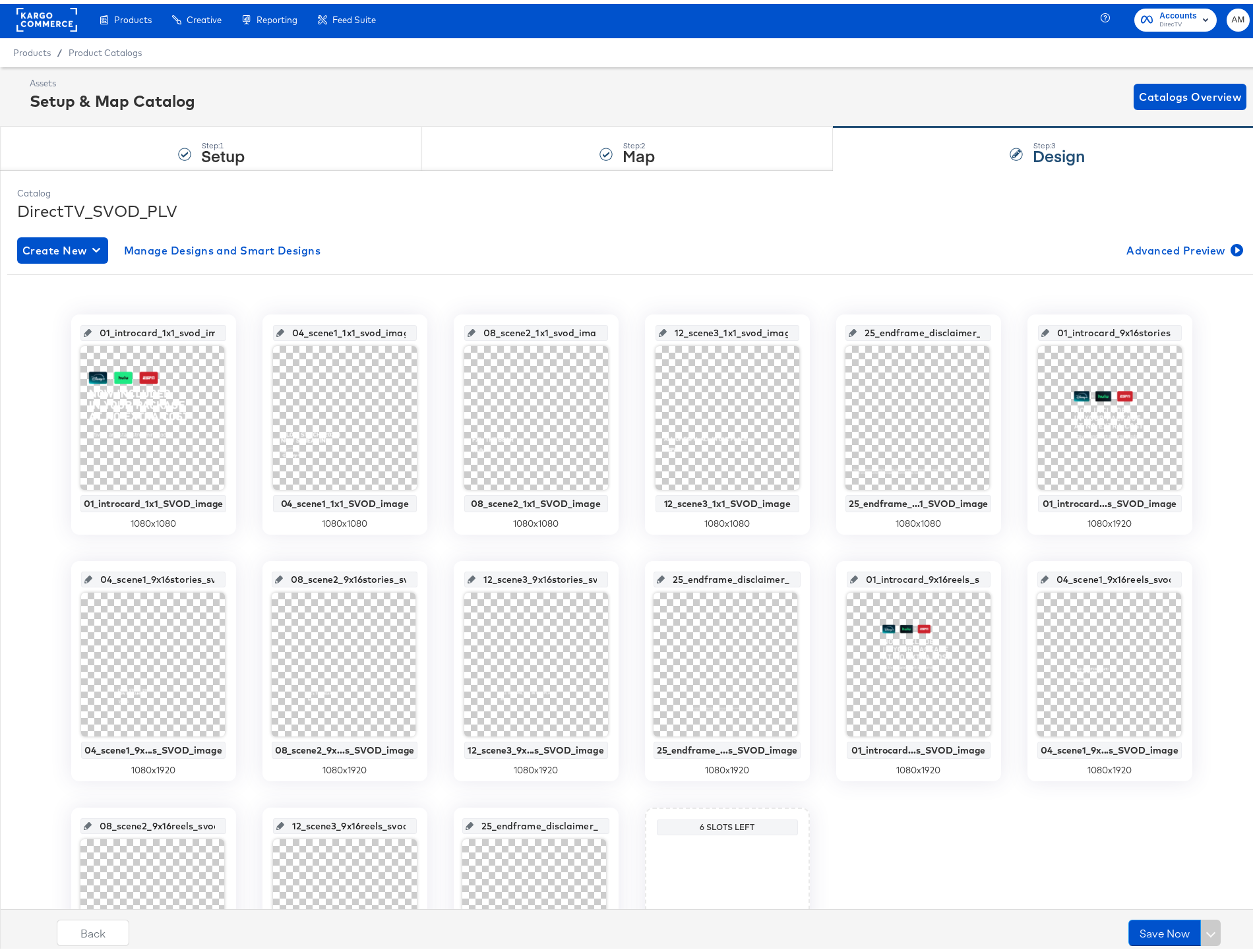
click at [323, 575] on input "08_scene2_9x16stories_svod_image" at bounding box center [349, 570] width 132 height 36
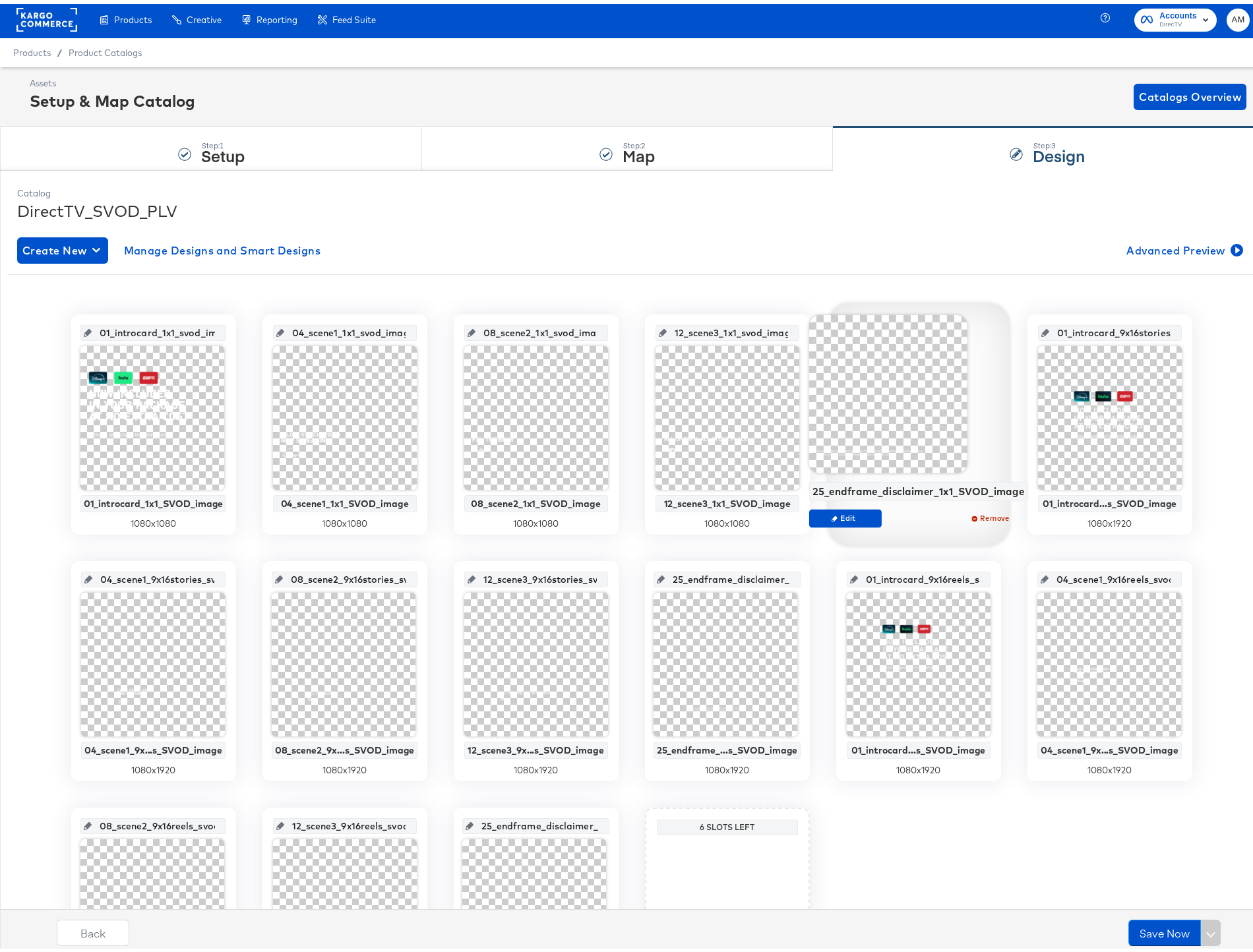
click at [538, 574] on input "12_scene3_9x16stories_svod_image" at bounding box center [539, 570] width 129 height 36
click at [711, 576] on input "25_endframe_disclaimer_9x16stories_svod_image" at bounding box center [731, 570] width 134 height 36
click at [887, 575] on input "01_introcard_9x16reels_svod_image" at bounding box center [922, 570] width 129 height 36
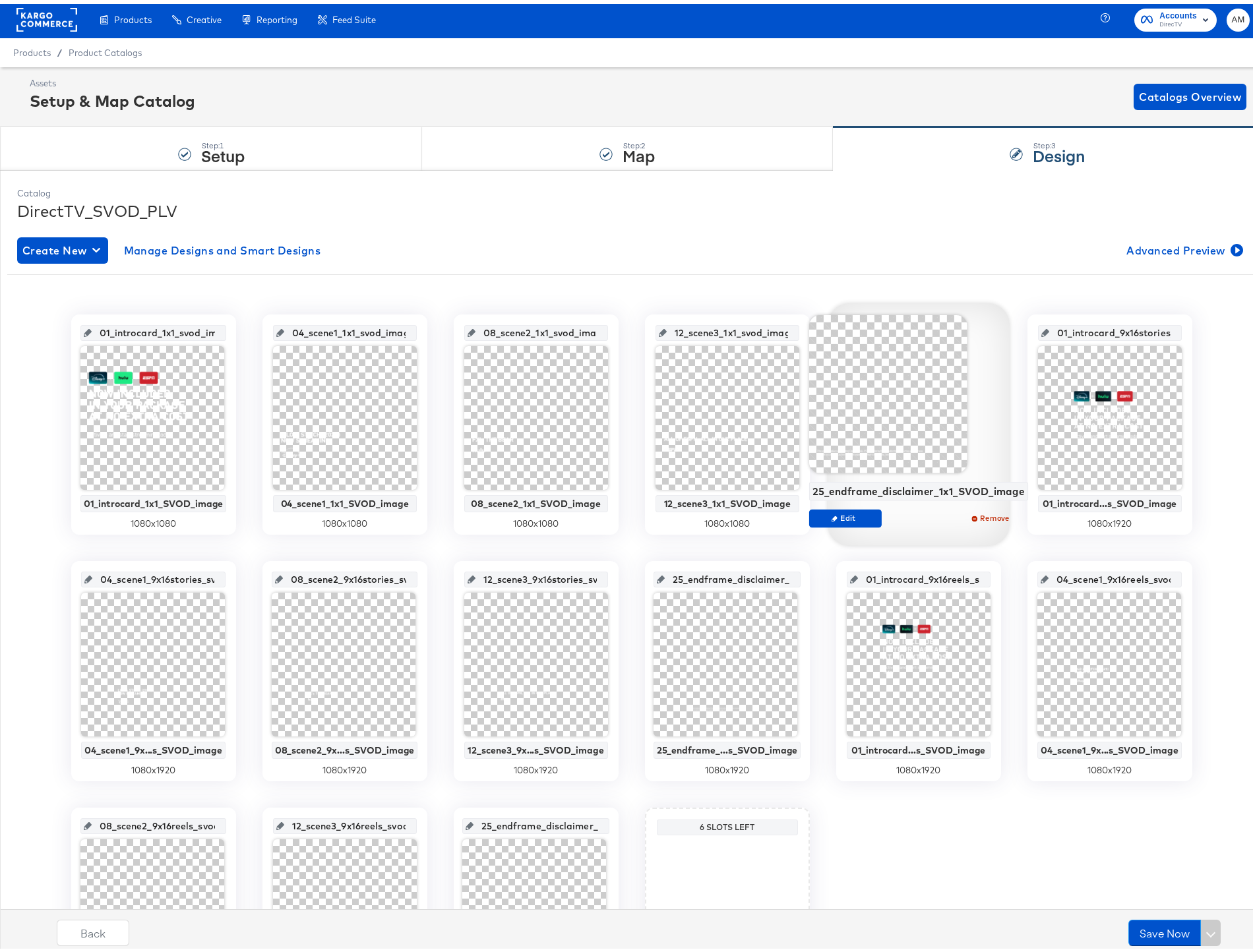
click at [887, 575] on input "01_introcard_9x16reels_svod_image" at bounding box center [922, 570] width 129 height 36
click at [1081, 575] on input "04_scene1_9x16reels_svod_image" at bounding box center [1113, 570] width 130 height 36
click at [139, 824] on input "08_scene2_9x16reels_svod_image" at bounding box center [158, 816] width 132 height 36
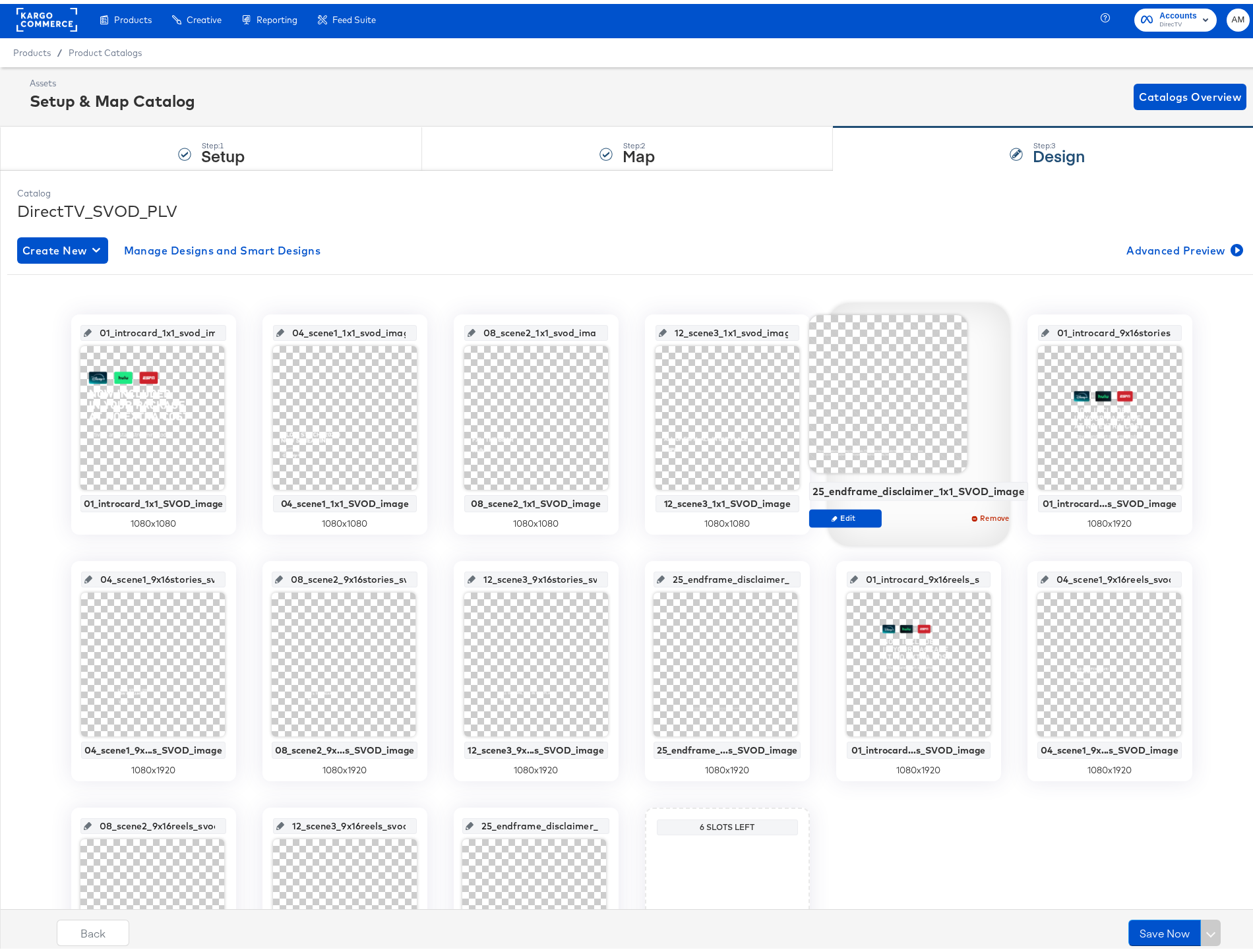
click at [342, 822] on input "12_scene3_9x16reels_svod_image" at bounding box center [348, 816] width 129 height 36
click at [342, 821] on input "12_scene3_9x16reels_svod_image" at bounding box center [348, 816] width 129 height 36
click at [534, 825] on input "25_endframe_disclaimer_9x16reels_svod_image" at bounding box center [540, 816] width 134 height 36
click at [1209, 245] on span "Advanced Preview" at bounding box center [1183, 246] width 114 height 18
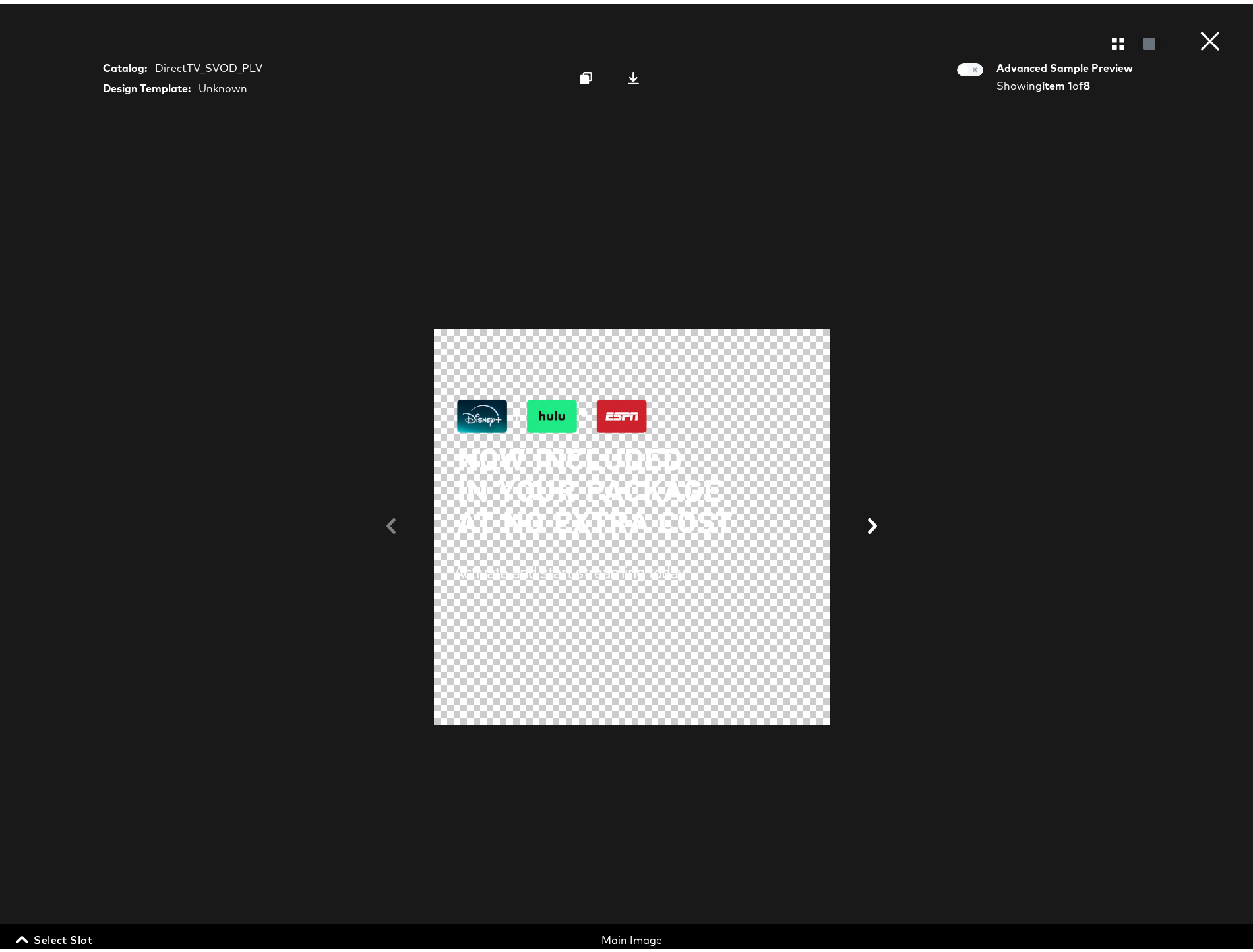
click at [868, 517] on icon at bounding box center [872, 522] width 10 height 15
click at [96, 933] on button "Select Slot" at bounding box center [55, 936] width 84 height 18
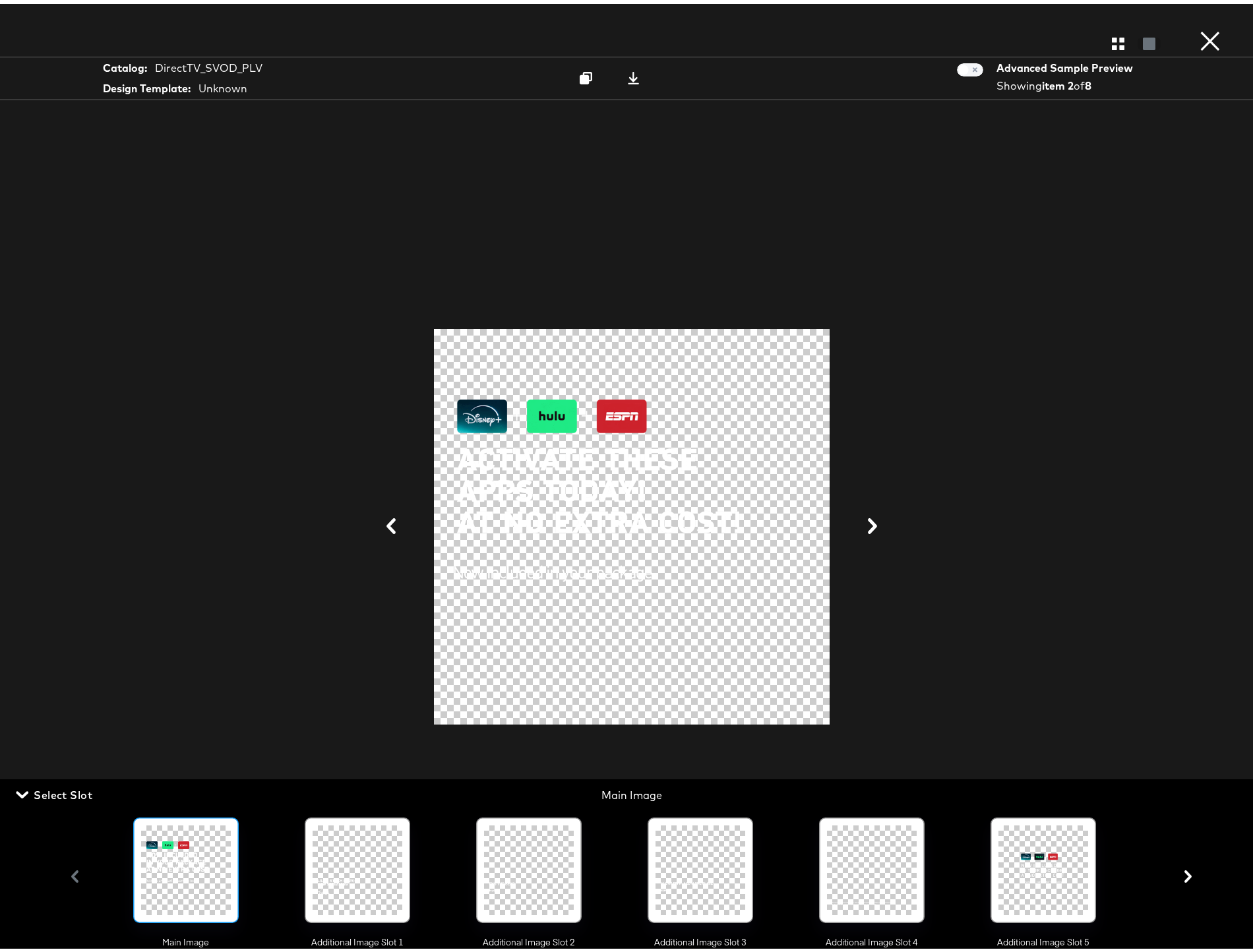
click at [79, 876] on div "Main Image Additional Image Slot 1 Additional Image Slot 2 Additional Image Slo…" at bounding box center [631, 872] width 1137 height 144
click at [202, 860] on div at bounding box center [186, 866] width 90 height 90
click at [628, 76] on icon at bounding box center [632, 74] width 13 height 13
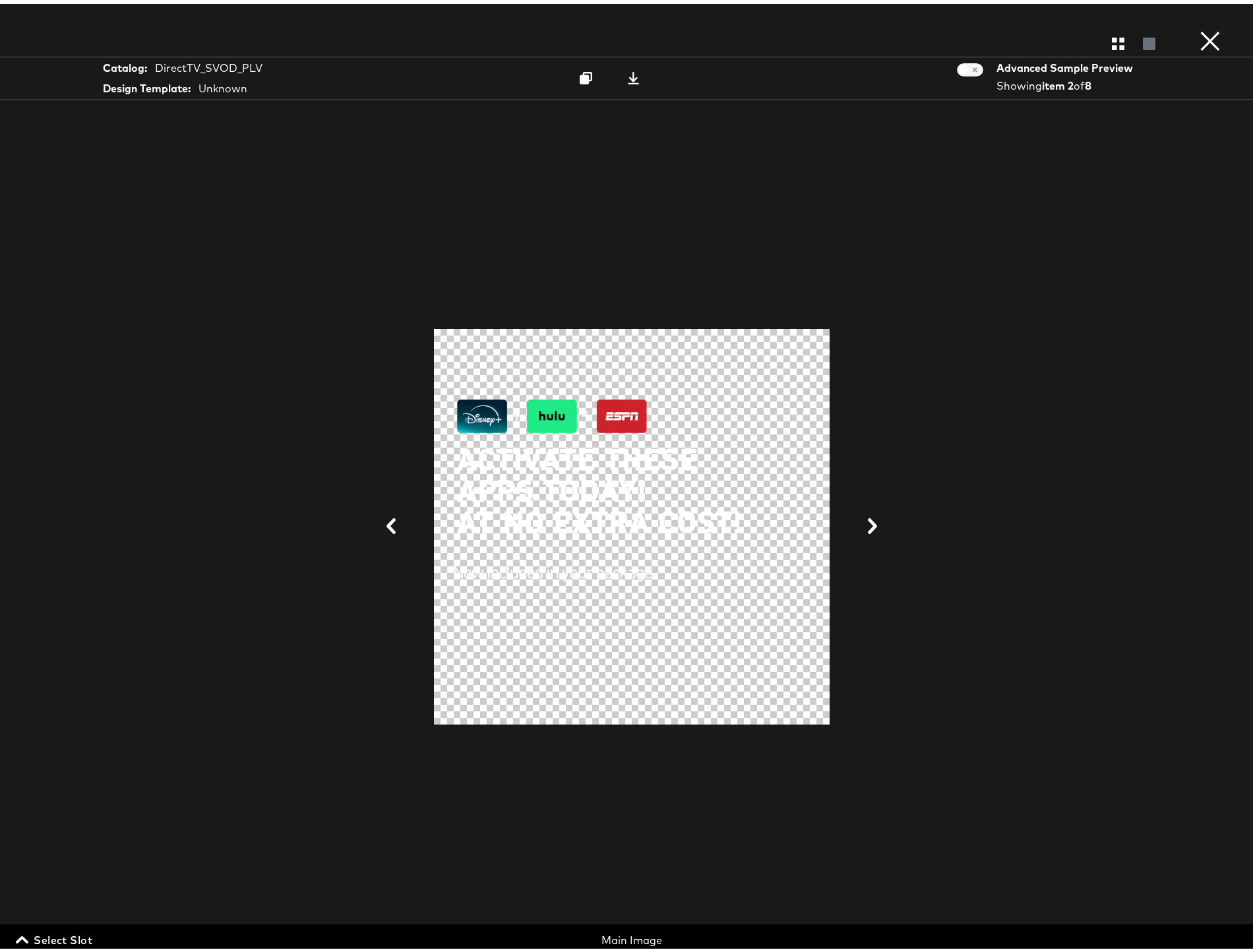
drag, startPoint x: 73, startPoint y: 935, endPoint x: 107, endPoint y: 927, distance: 34.9
click at [74, 935] on span "Select Slot" at bounding box center [55, 936] width 74 height 18
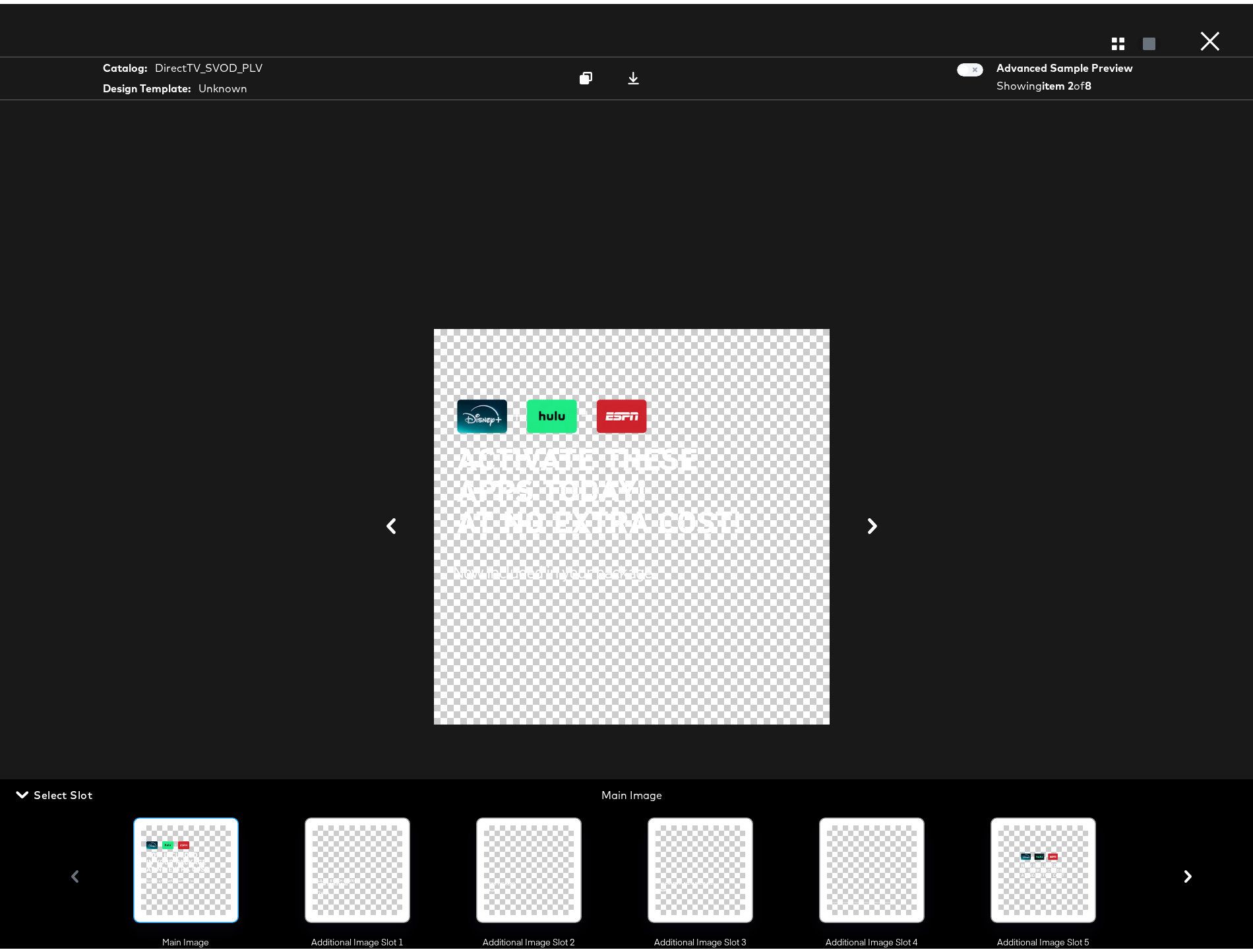
click at [371, 873] on div at bounding box center [357, 866] width 90 height 90
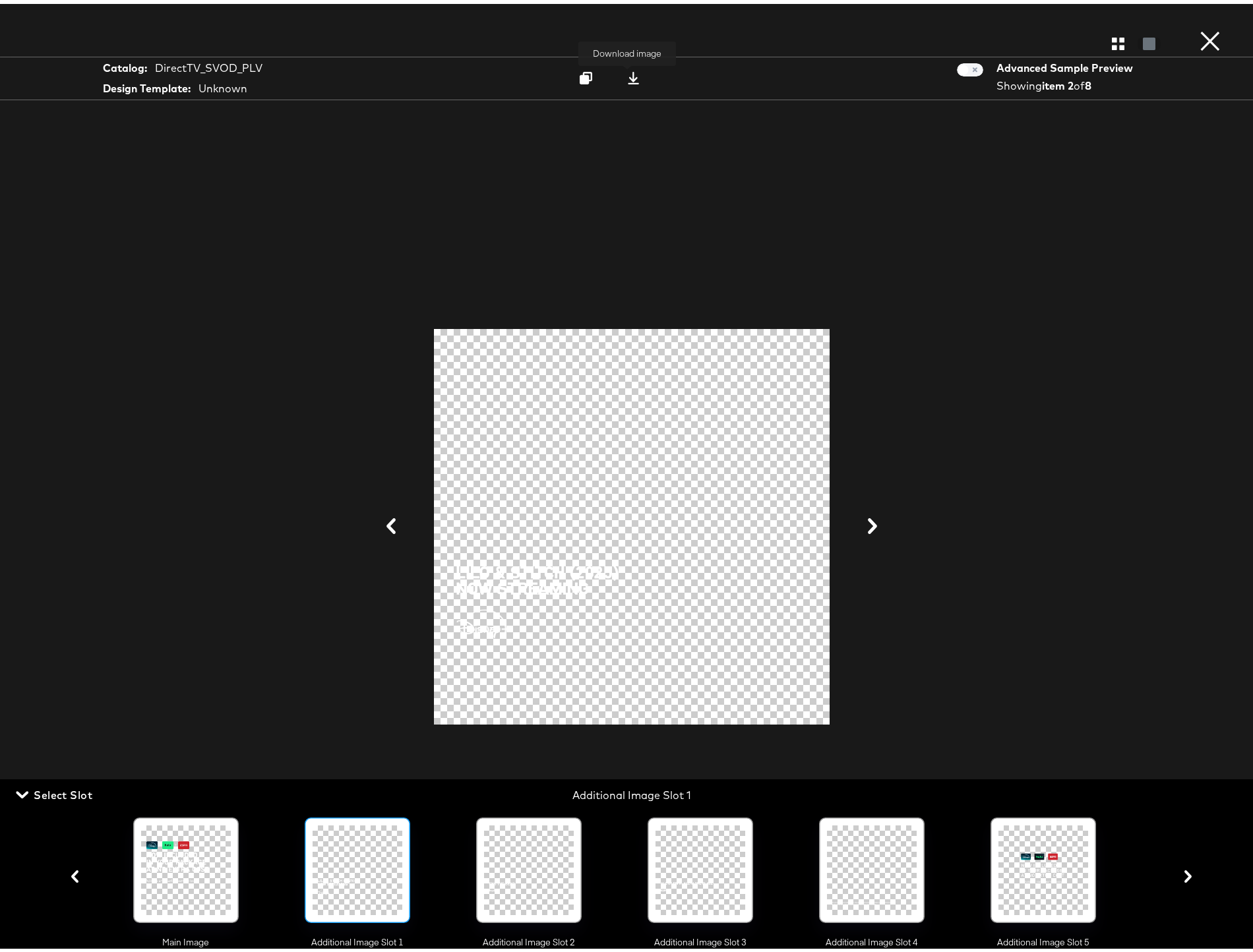
click at [628, 74] on icon at bounding box center [632, 74] width 13 height 13
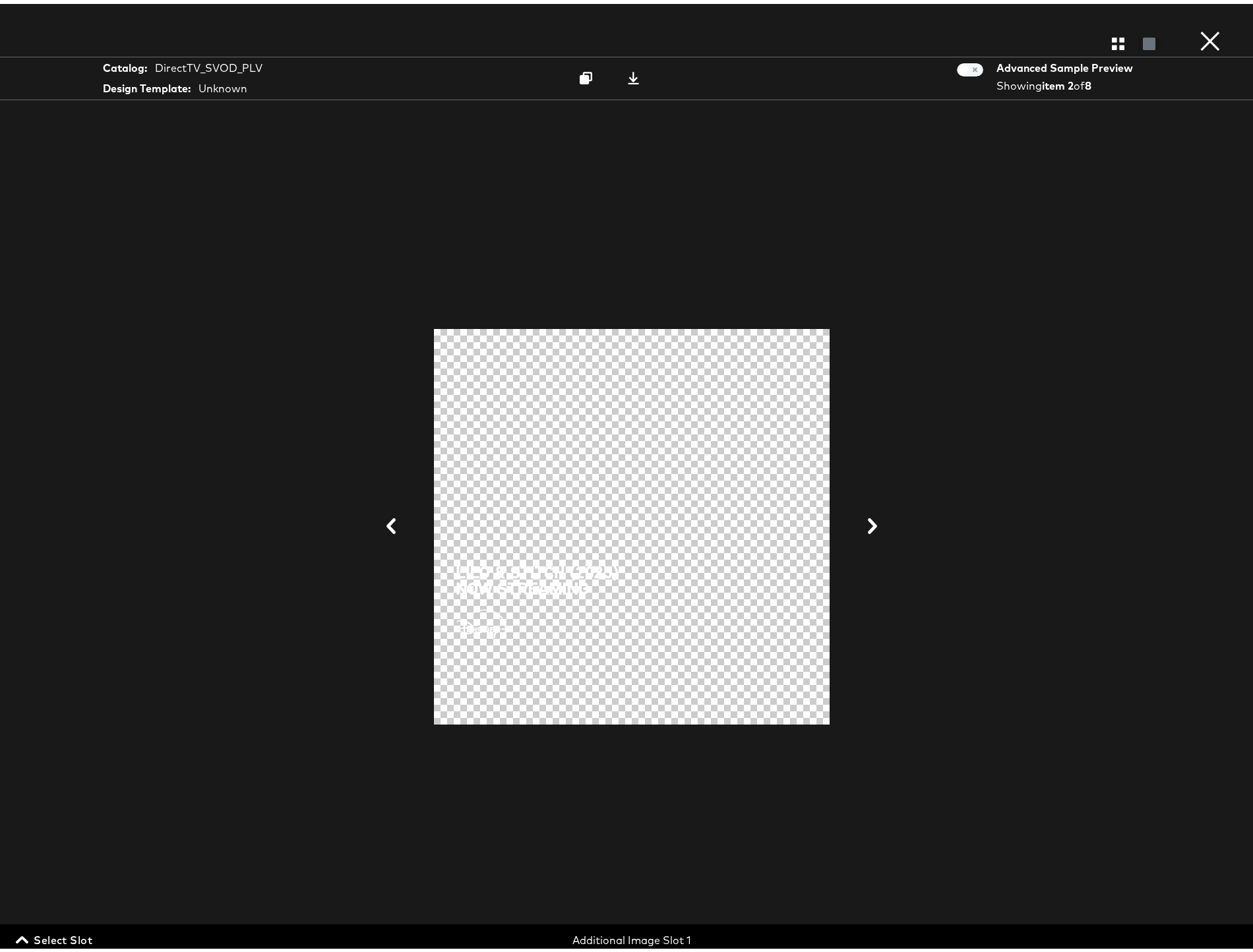
click at [81, 933] on span "Select Slot" at bounding box center [55, 936] width 74 height 18
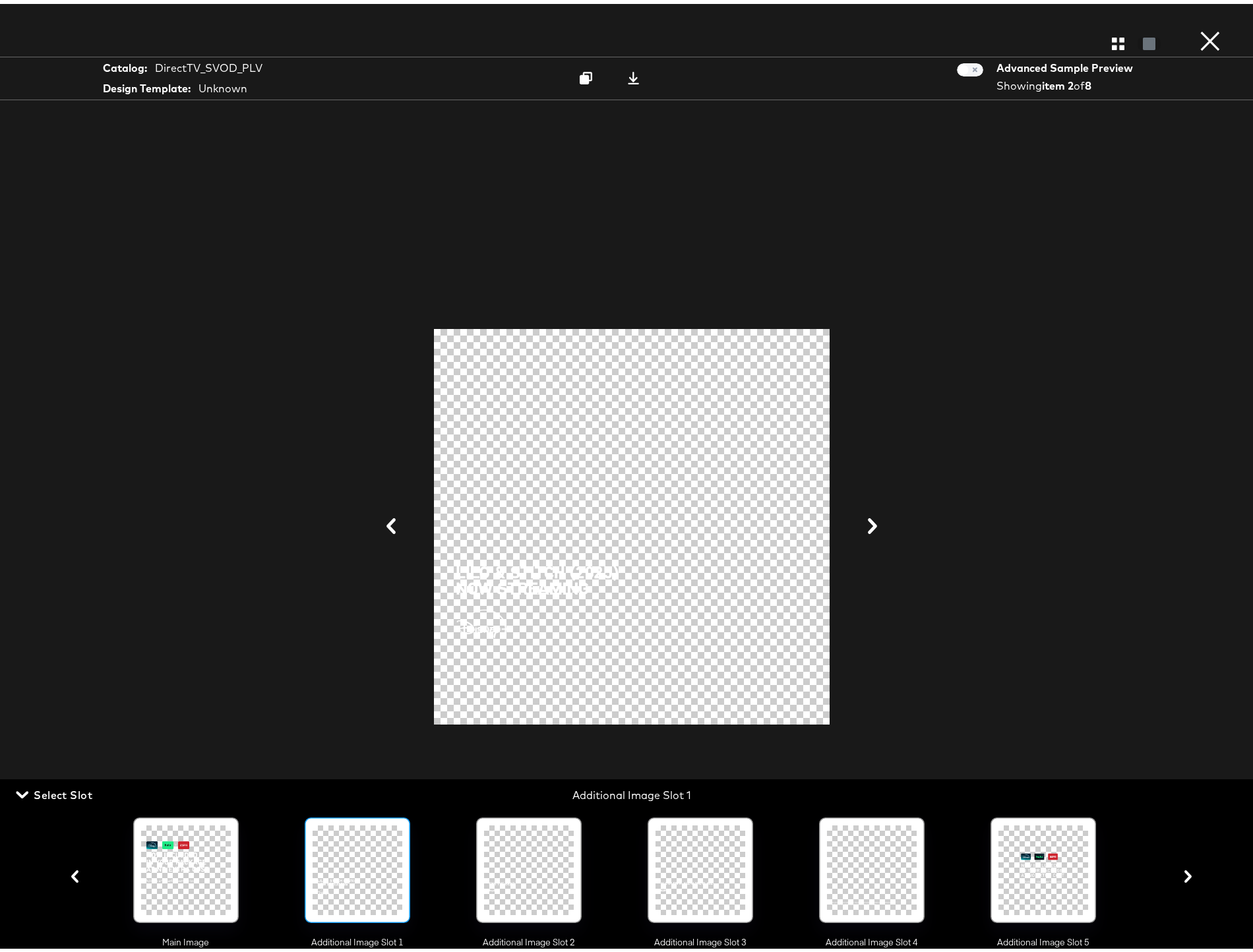
click at [1184, 876] on icon "button" at bounding box center [1187, 873] width 7 height 13
click at [626, 77] on icon at bounding box center [632, 74] width 13 height 13
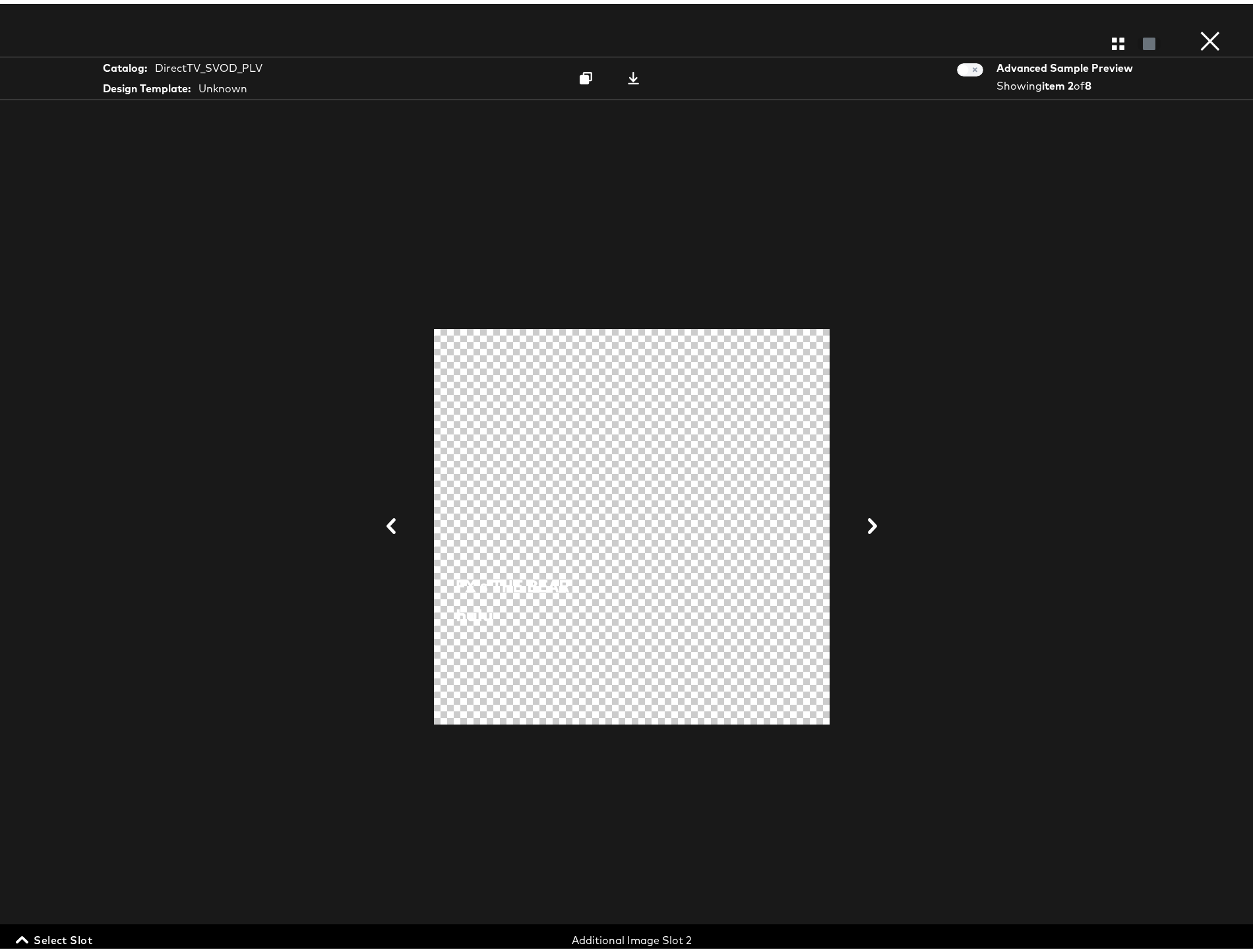
click at [59, 937] on span "Select Slot" at bounding box center [55, 936] width 74 height 18
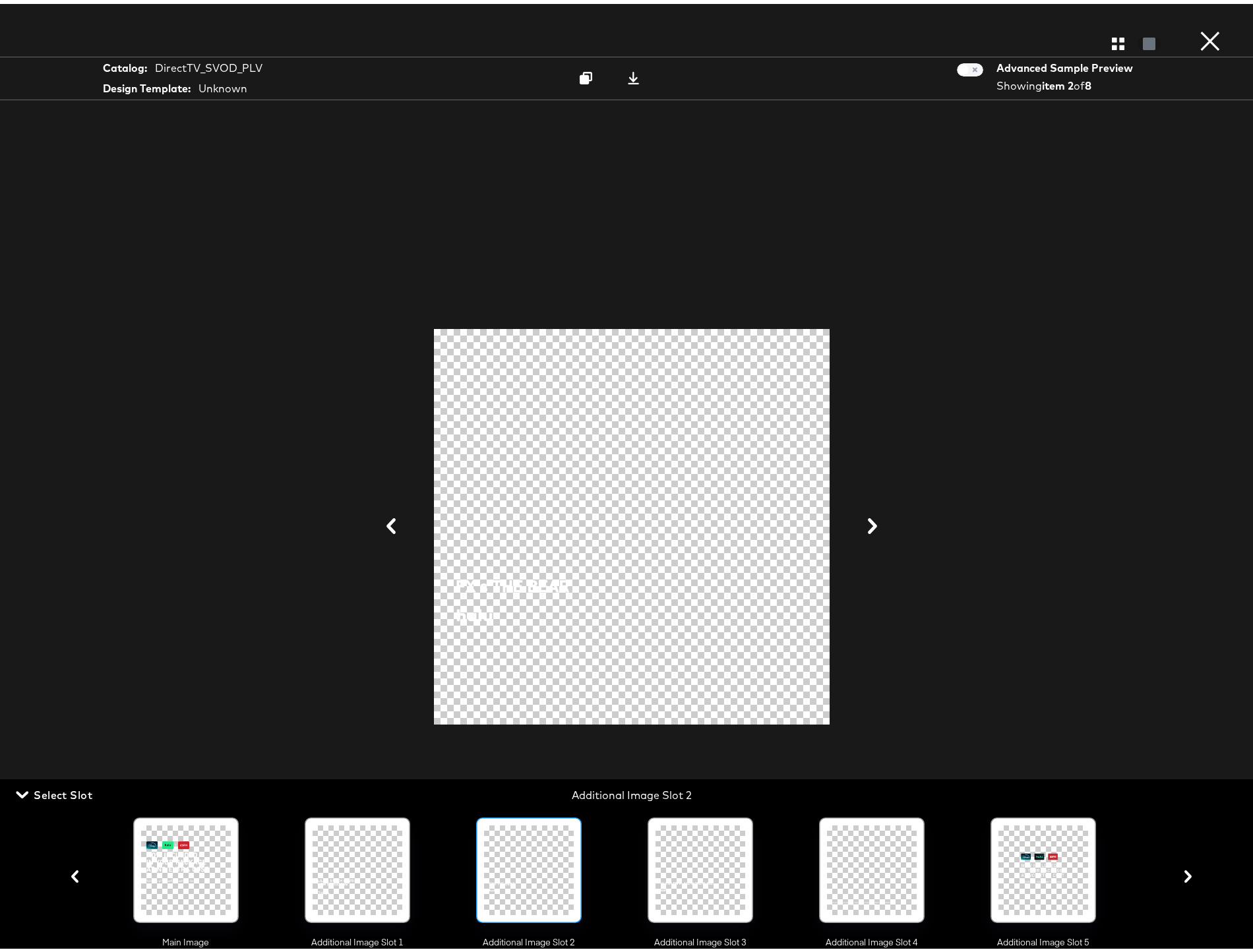
click at [1181, 877] on icon "button" at bounding box center [1187, 873] width 13 height 13
click at [627, 76] on icon at bounding box center [633, 74] width 12 height 13
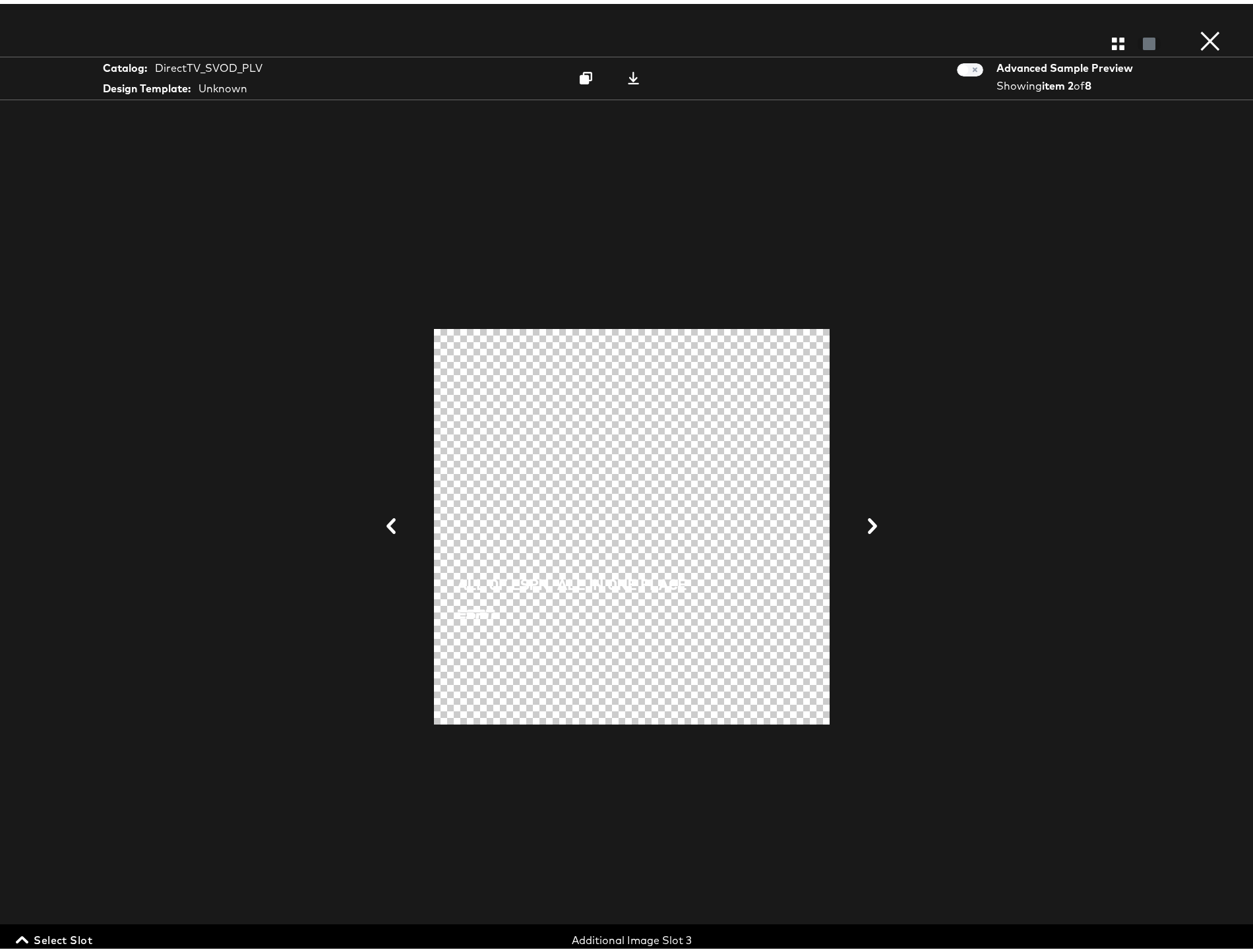
click at [72, 936] on span "Select Slot" at bounding box center [55, 936] width 74 height 18
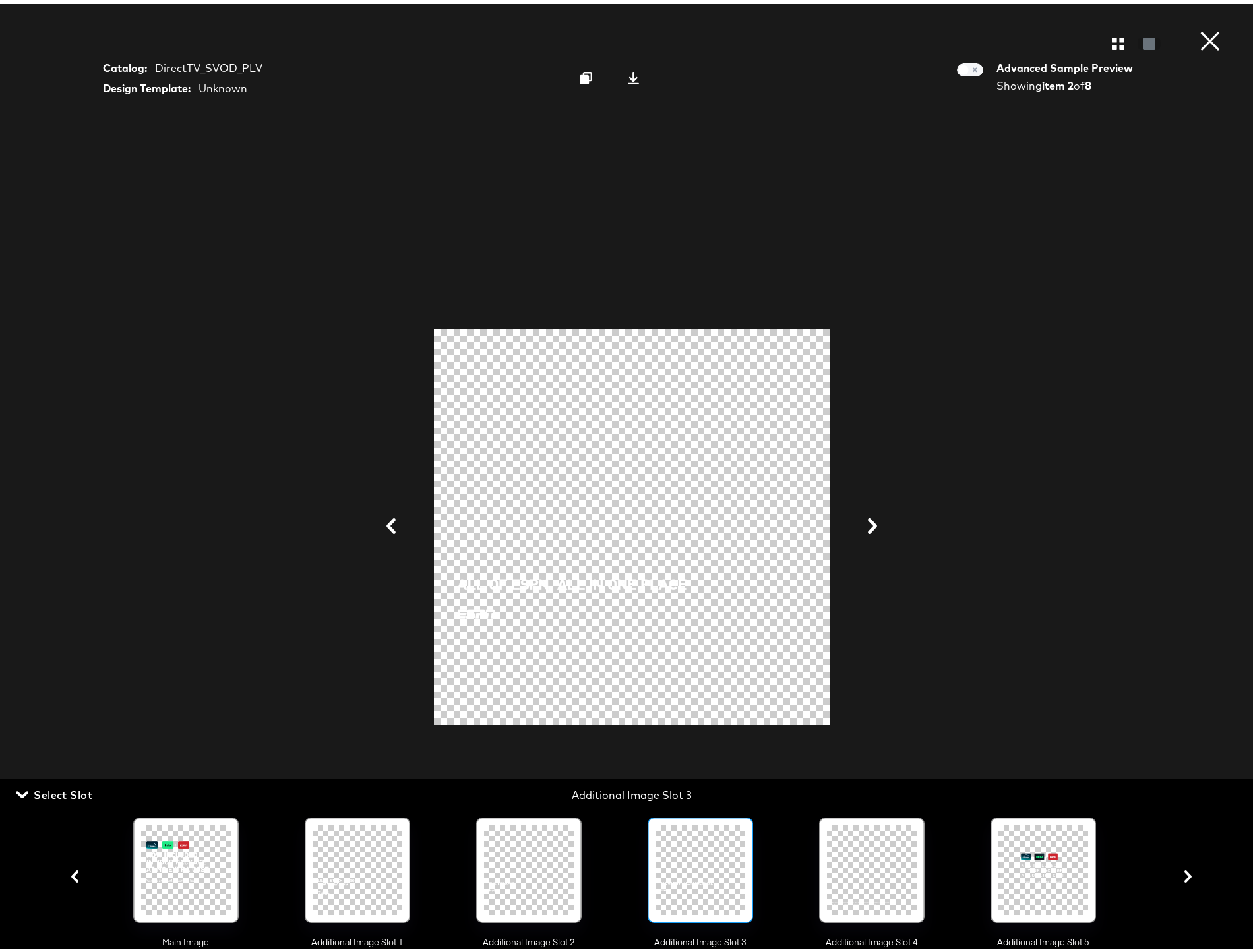
click at [1184, 875] on icon "button" at bounding box center [1187, 873] width 7 height 13
click at [627, 76] on icon at bounding box center [633, 74] width 12 height 13
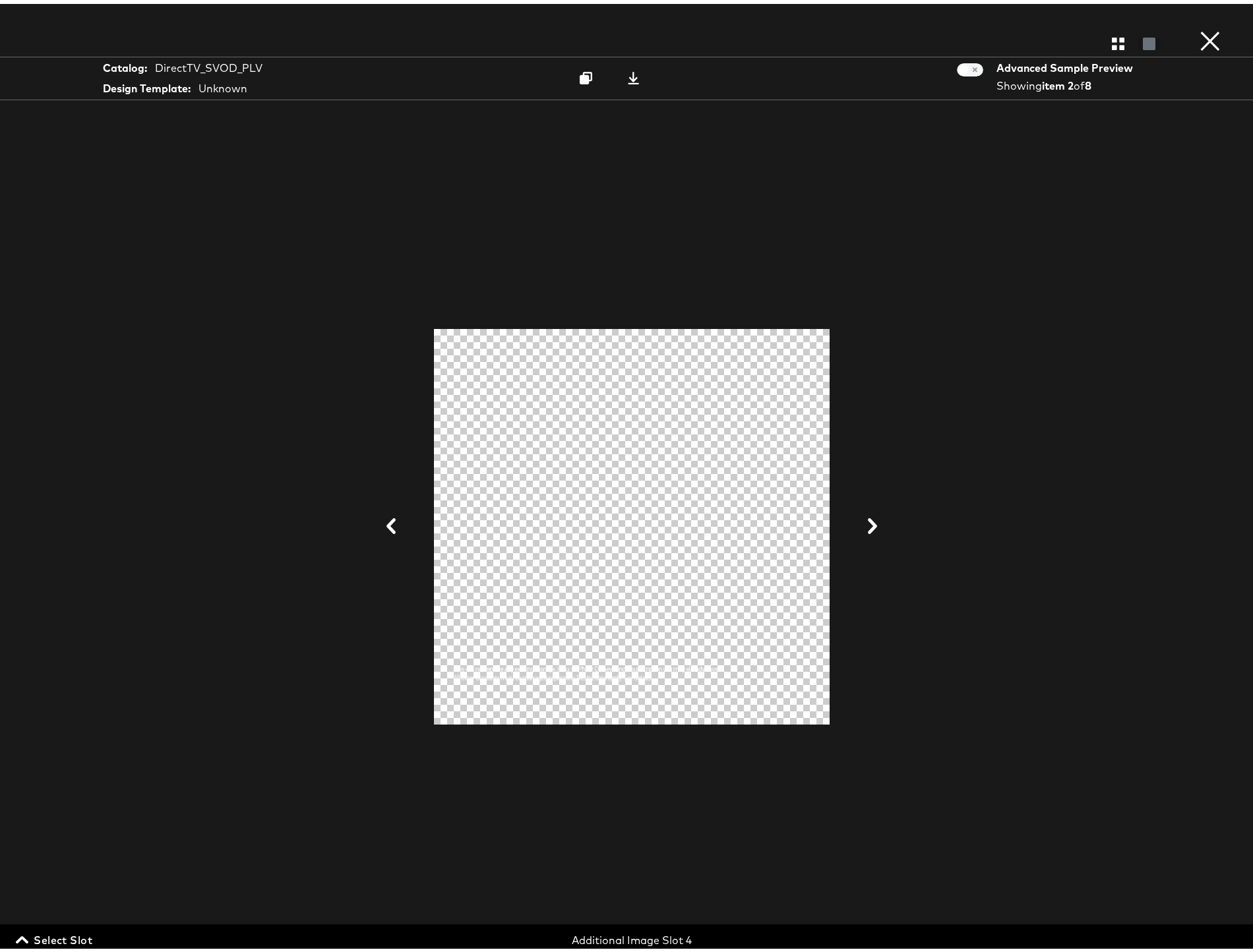
click at [71, 935] on span "Select Slot" at bounding box center [55, 936] width 74 height 18
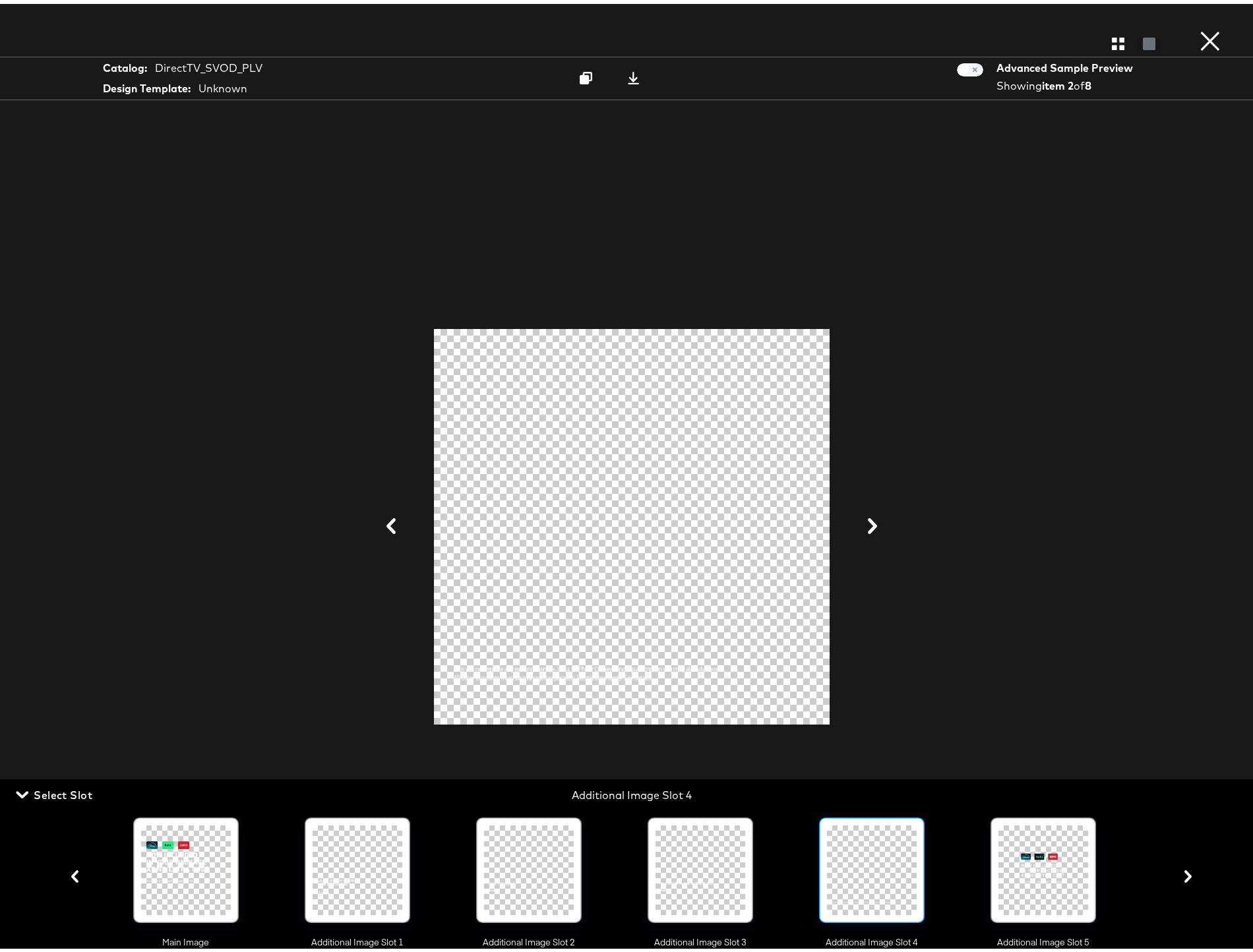
drag, startPoint x: 1177, startPoint y: 879, endPoint x: 1177, endPoint y: 873, distance: 6.0
click at [1181, 879] on icon "button" at bounding box center [1187, 873] width 13 height 13
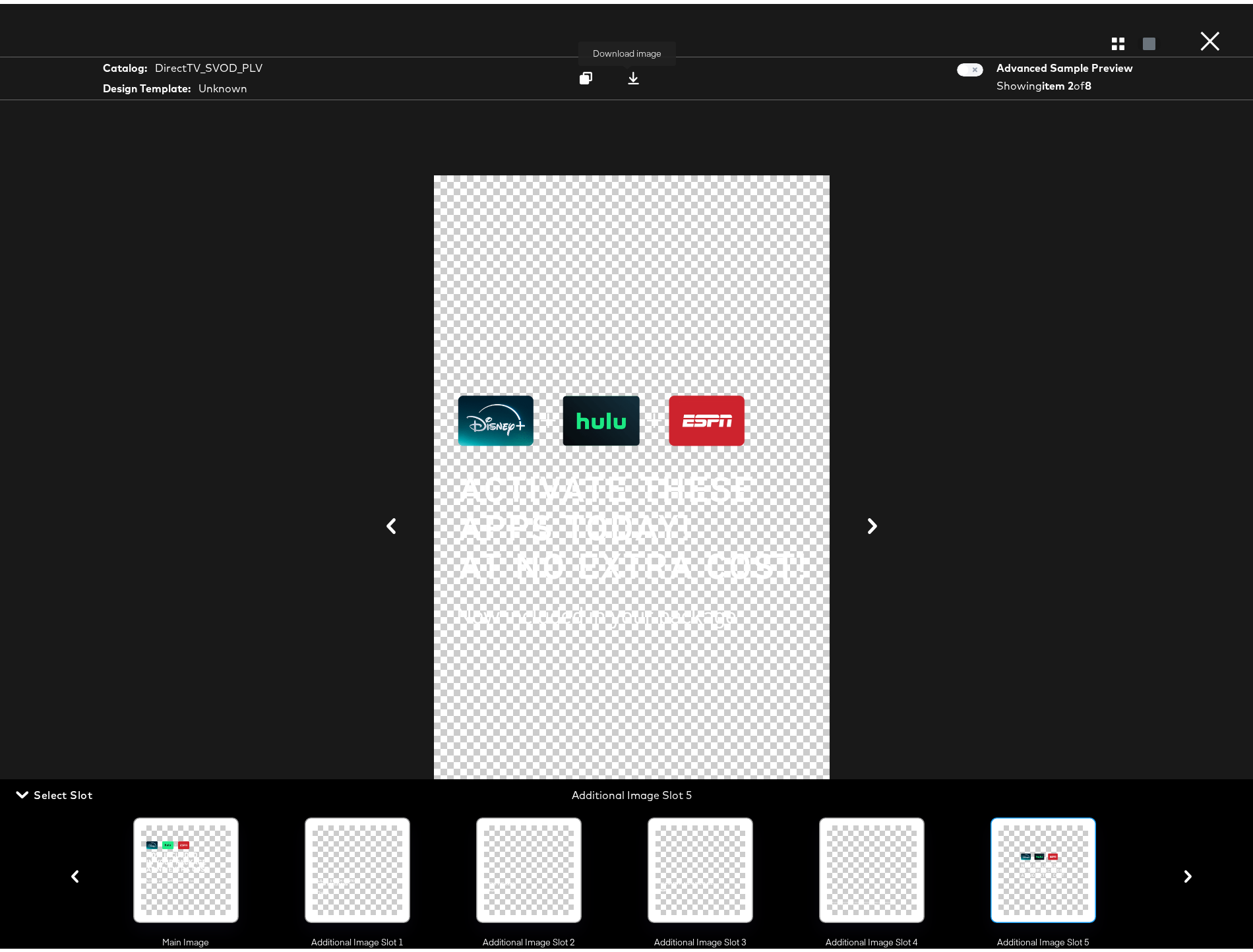
click at [628, 74] on icon at bounding box center [632, 74] width 13 height 13
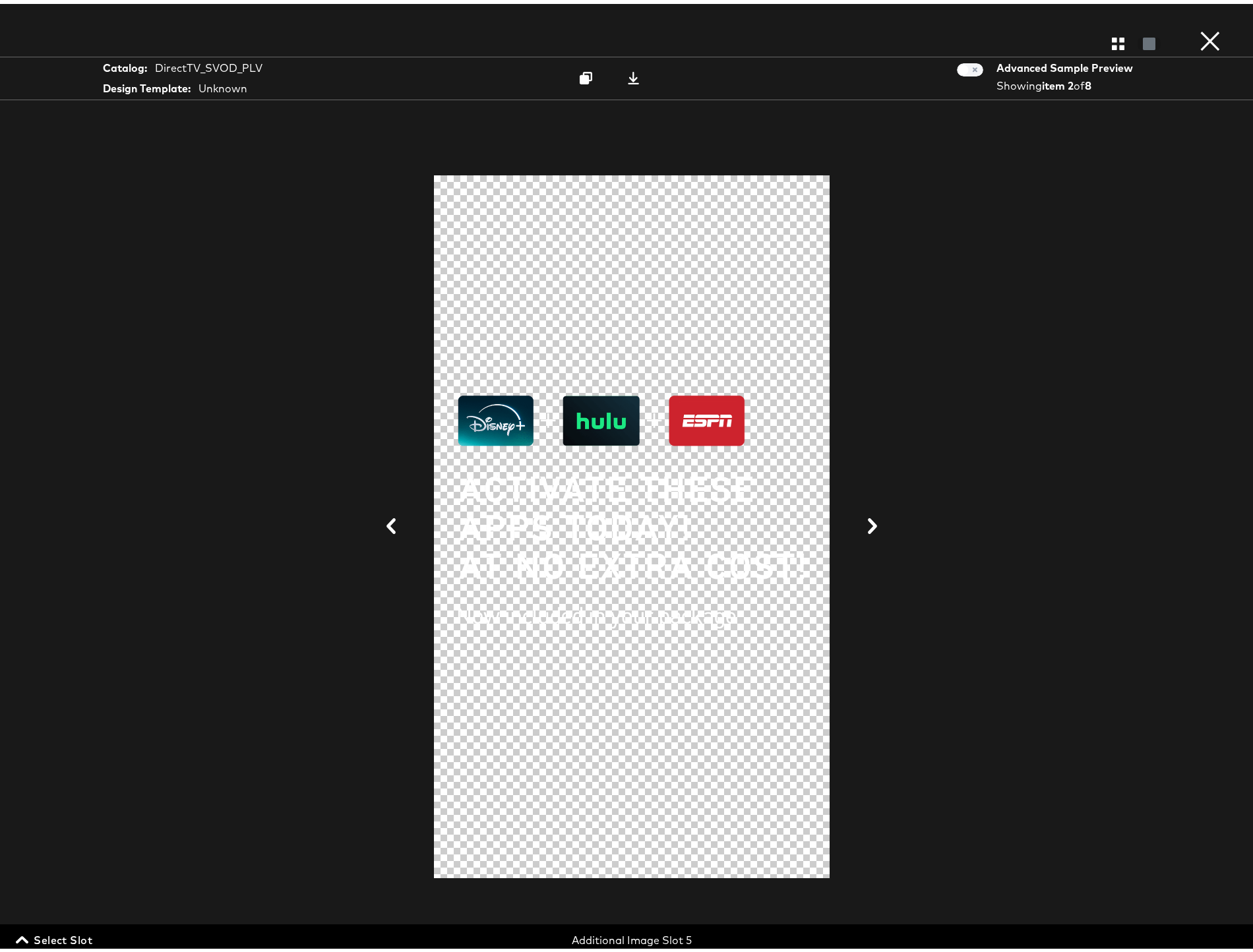
click at [58, 933] on span "Select Slot" at bounding box center [55, 936] width 74 height 18
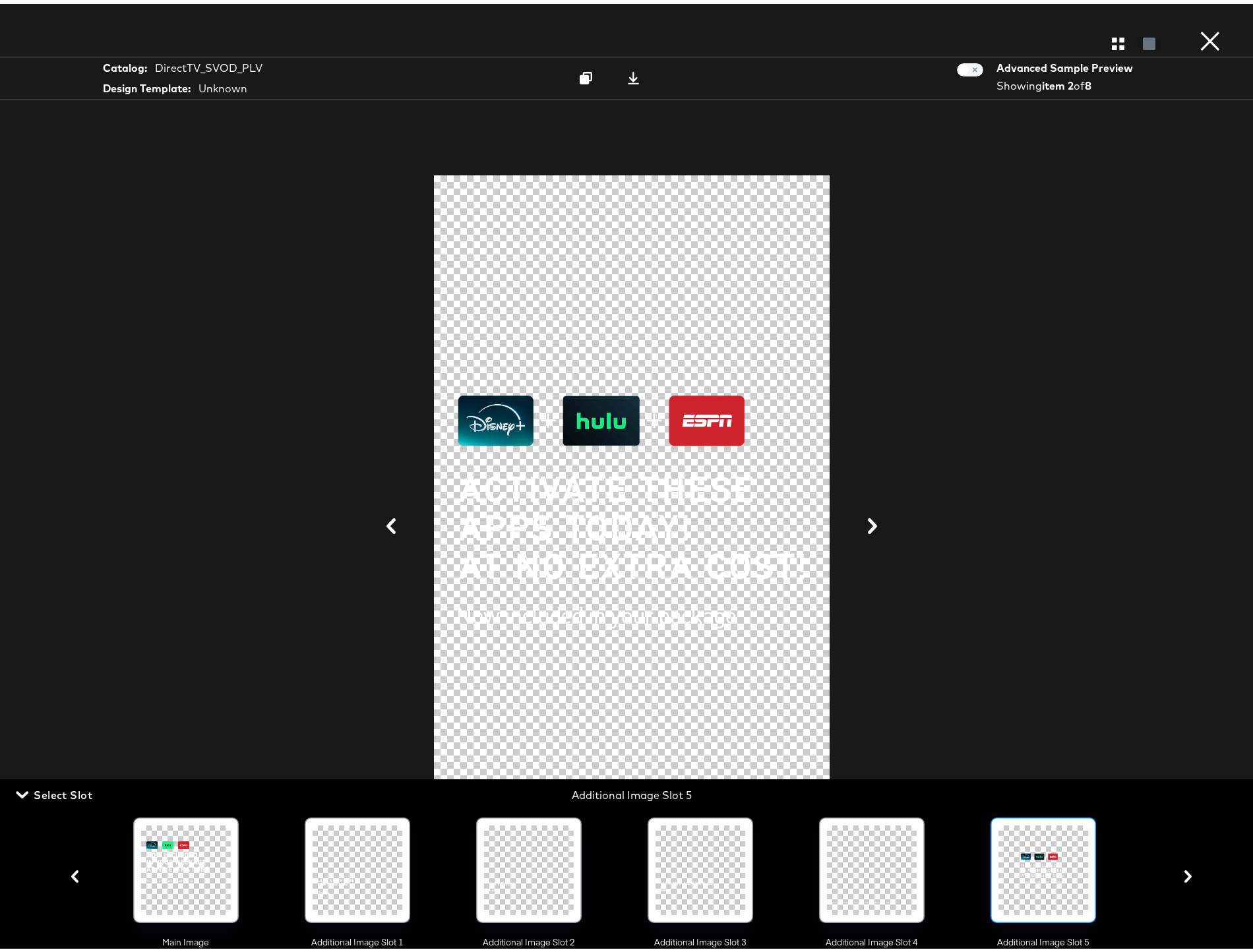
click at [1181, 875] on icon "button" at bounding box center [1187, 873] width 13 height 13
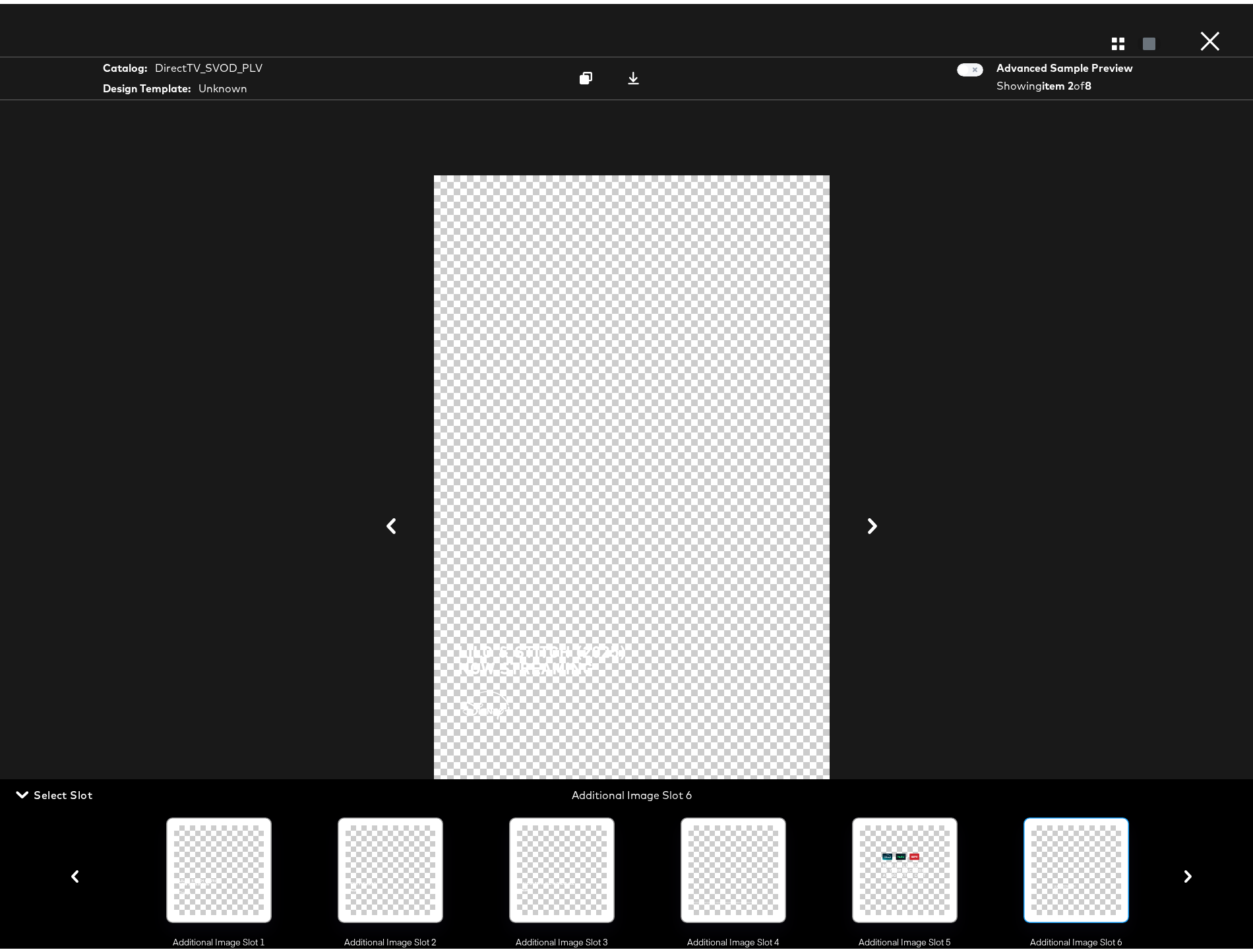
scroll to position [0, 145]
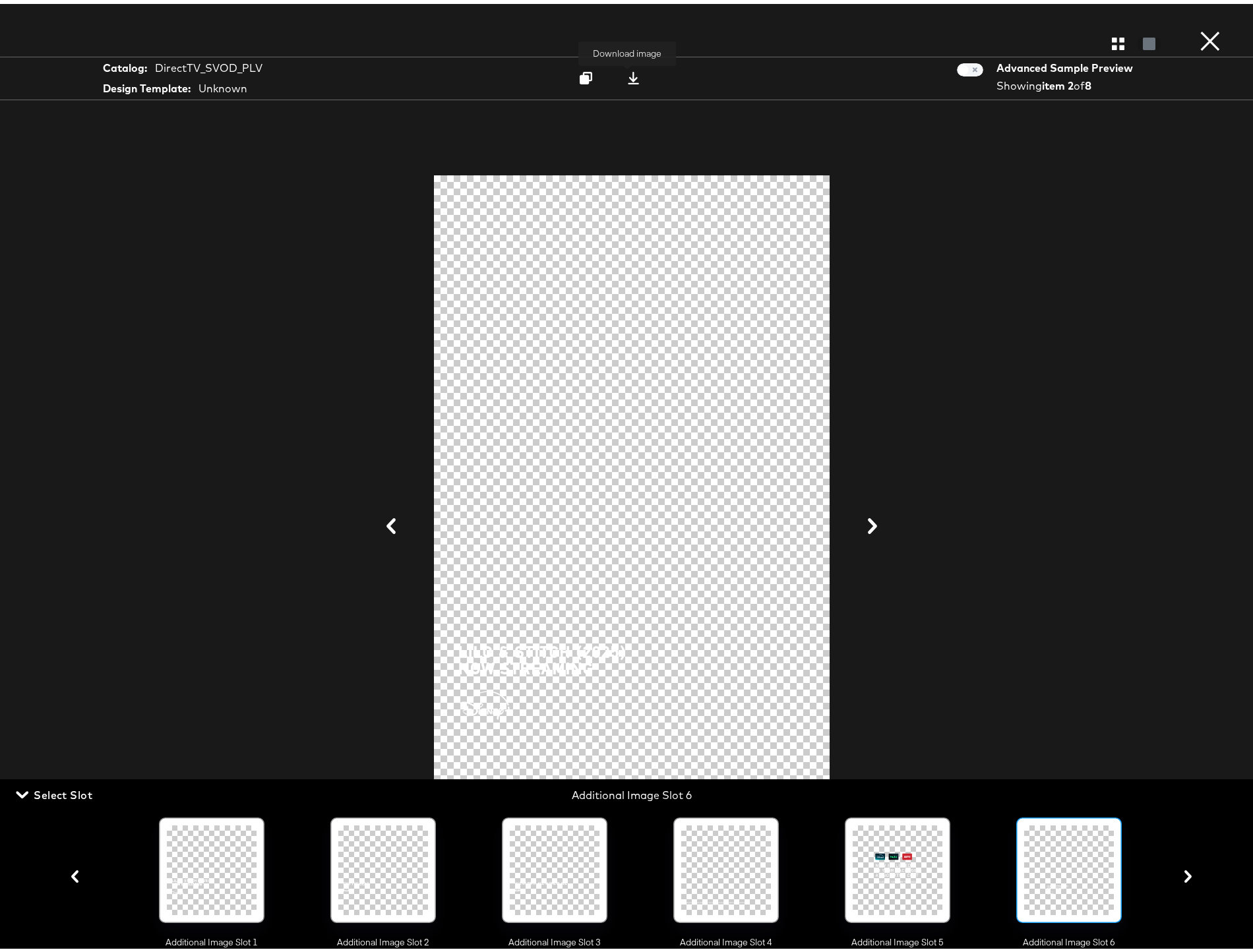
click at [626, 74] on icon at bounding box center [632, 74] width 13 height 13
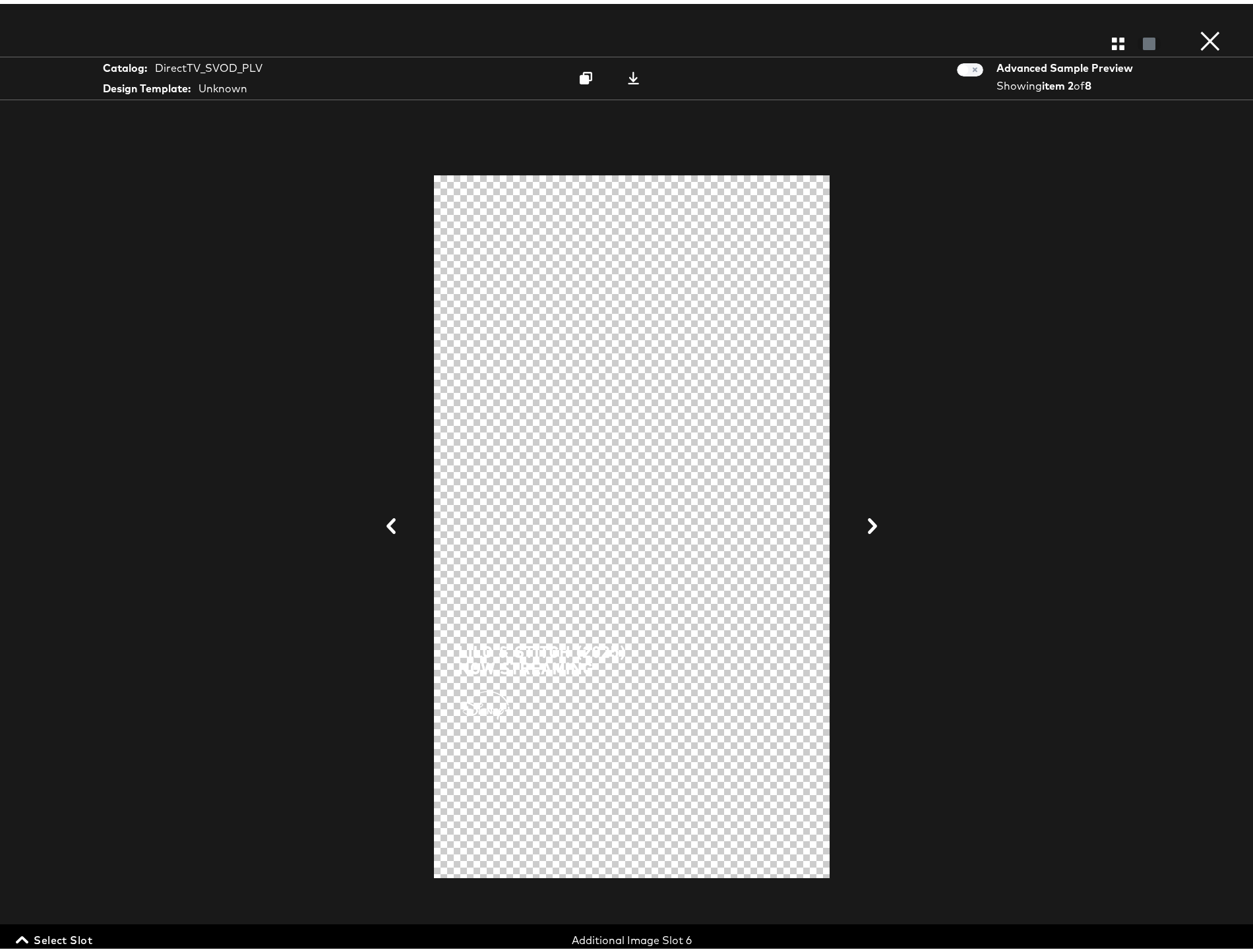
click at [47, 935] on span "Select Slot" at bounding box center [55, 936] width 74 height 18
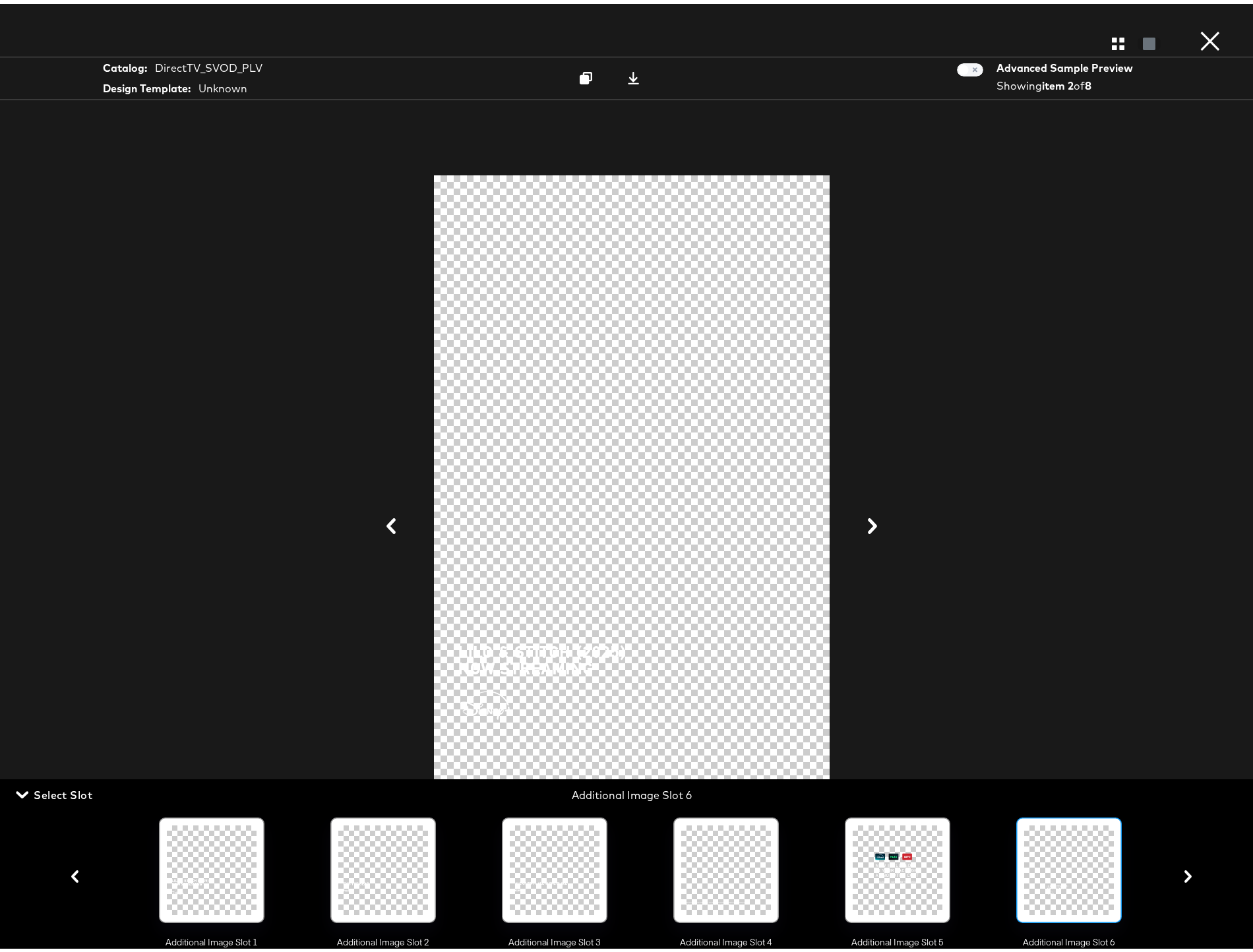
click at [1181, 875] on icon "button" at bounding box center [1187, 873] width 13 height 13
click at [627, 77] on icon at bounding box center [633, 74] width 12 height 13
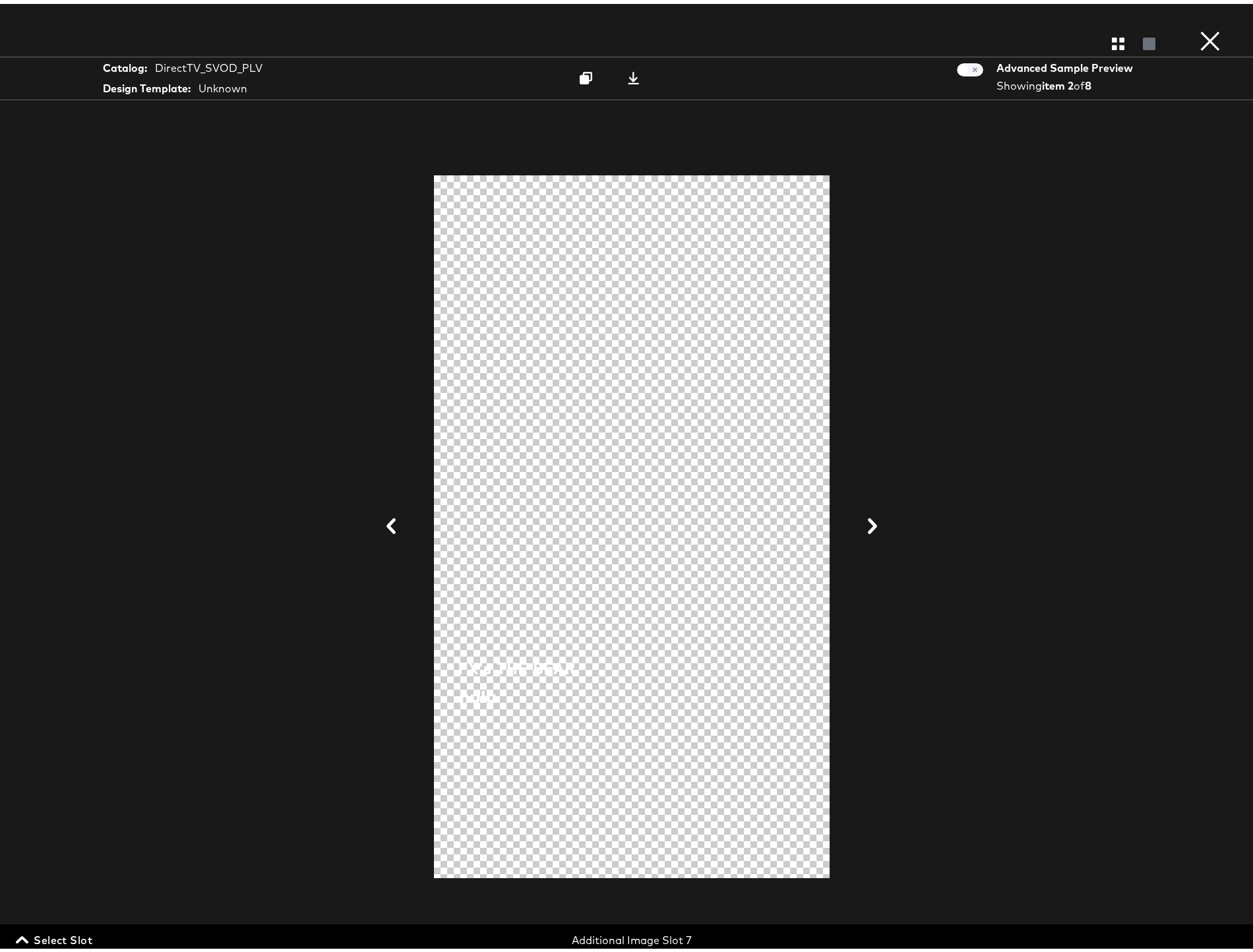
click at [76, 937] on span "Select Slot" at bounding box center [55, 936] width 74 height 18
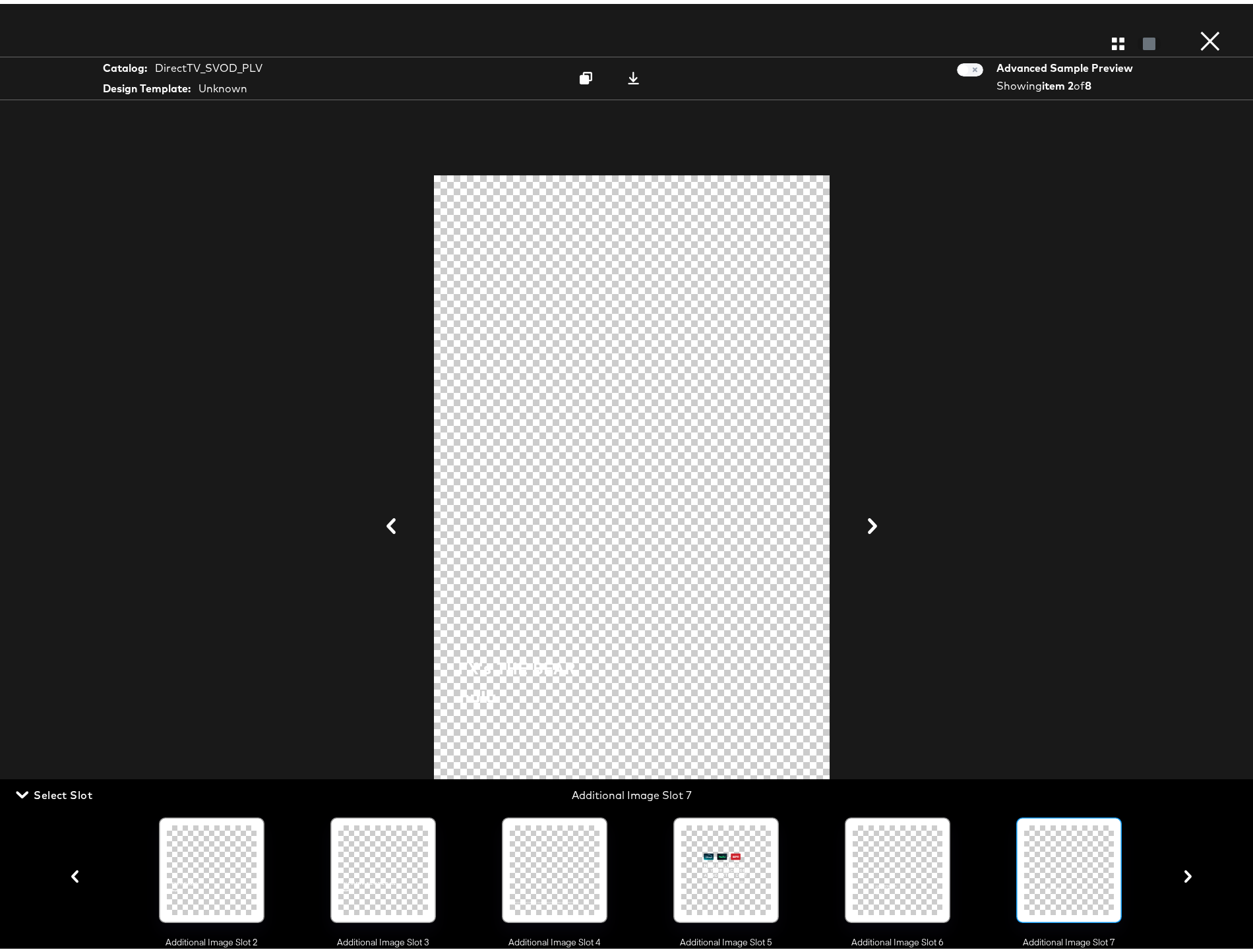
drag, startPoint x: 1181, startPoint y: 877, endPoint x: 1173, endPoint y: 866, distance: 13.6
click at [1184, 877] on icon "button" at bounding box center [1187, 873] width 7 height 13
click at [626, 74] on icon at bounding box center [632, 74] width 13 height 13
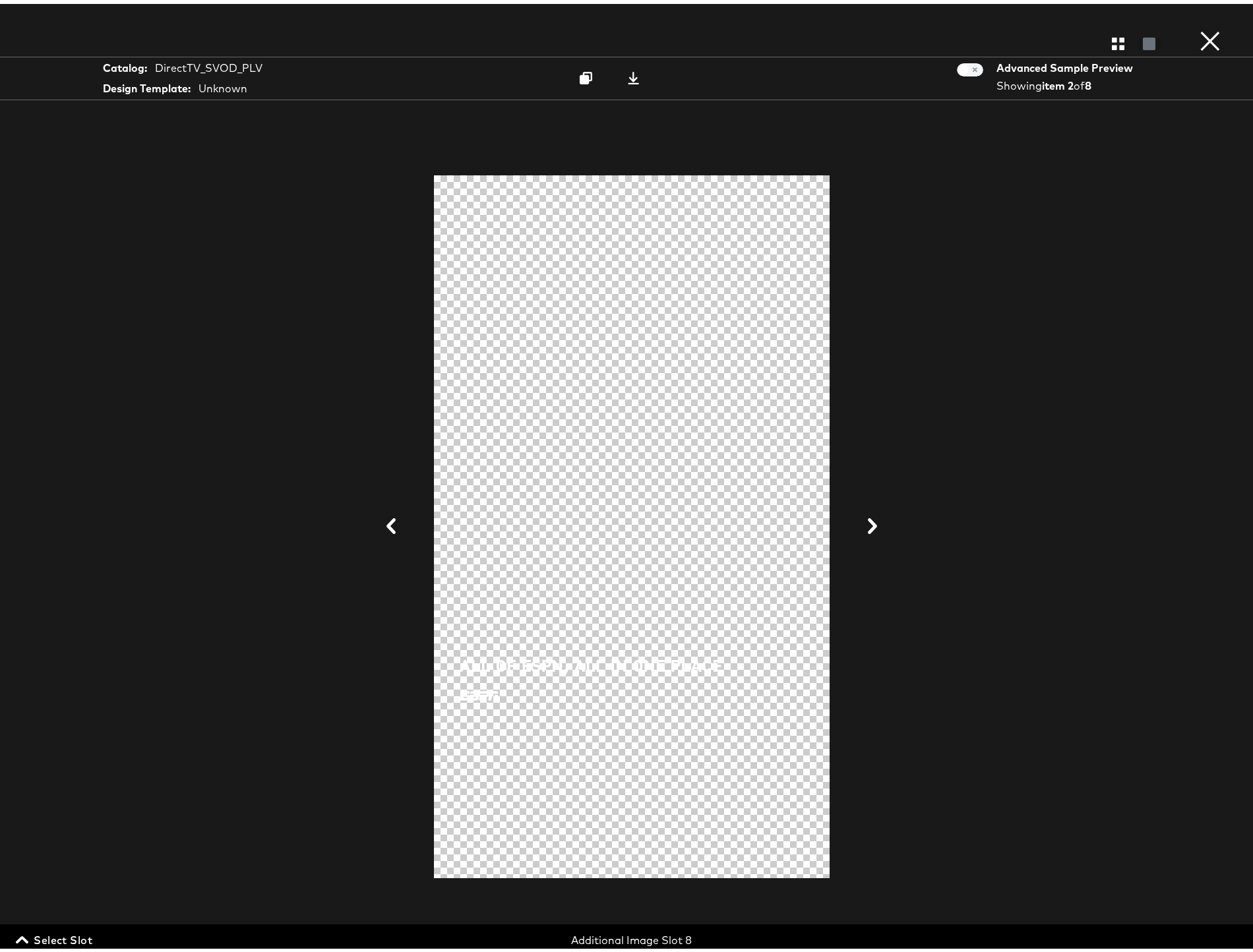
drag, startPoint x: 82, startPoint y: 937, endPoint x: 106, endPoint y: 935, distance: 24.1
click at [82, 937] on span "Select Slot" at bounding box center [55, 936] width 74 height 18
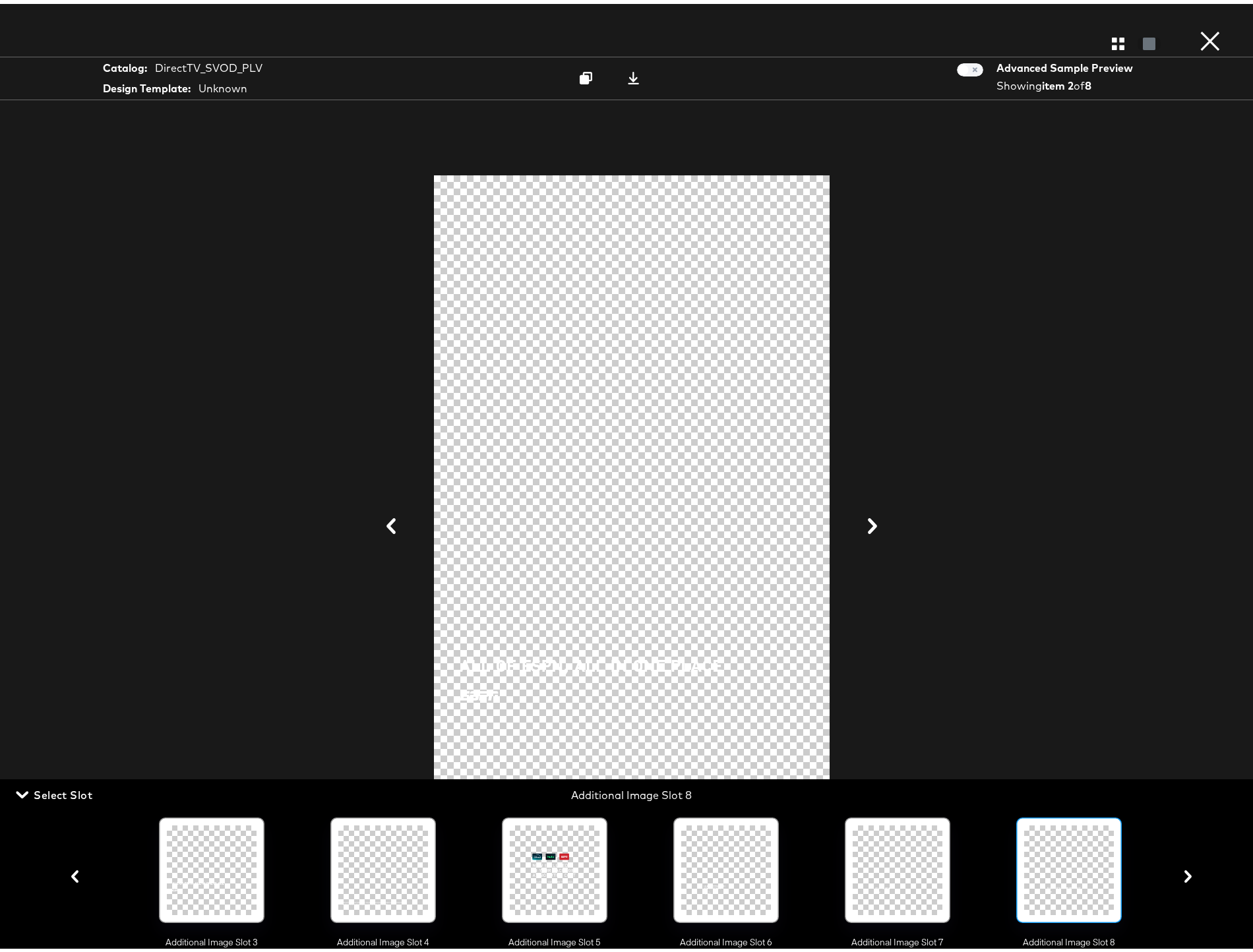
click at [1181, 876] on icon "button" at bounding box center [1187, 873] width 13 height 13
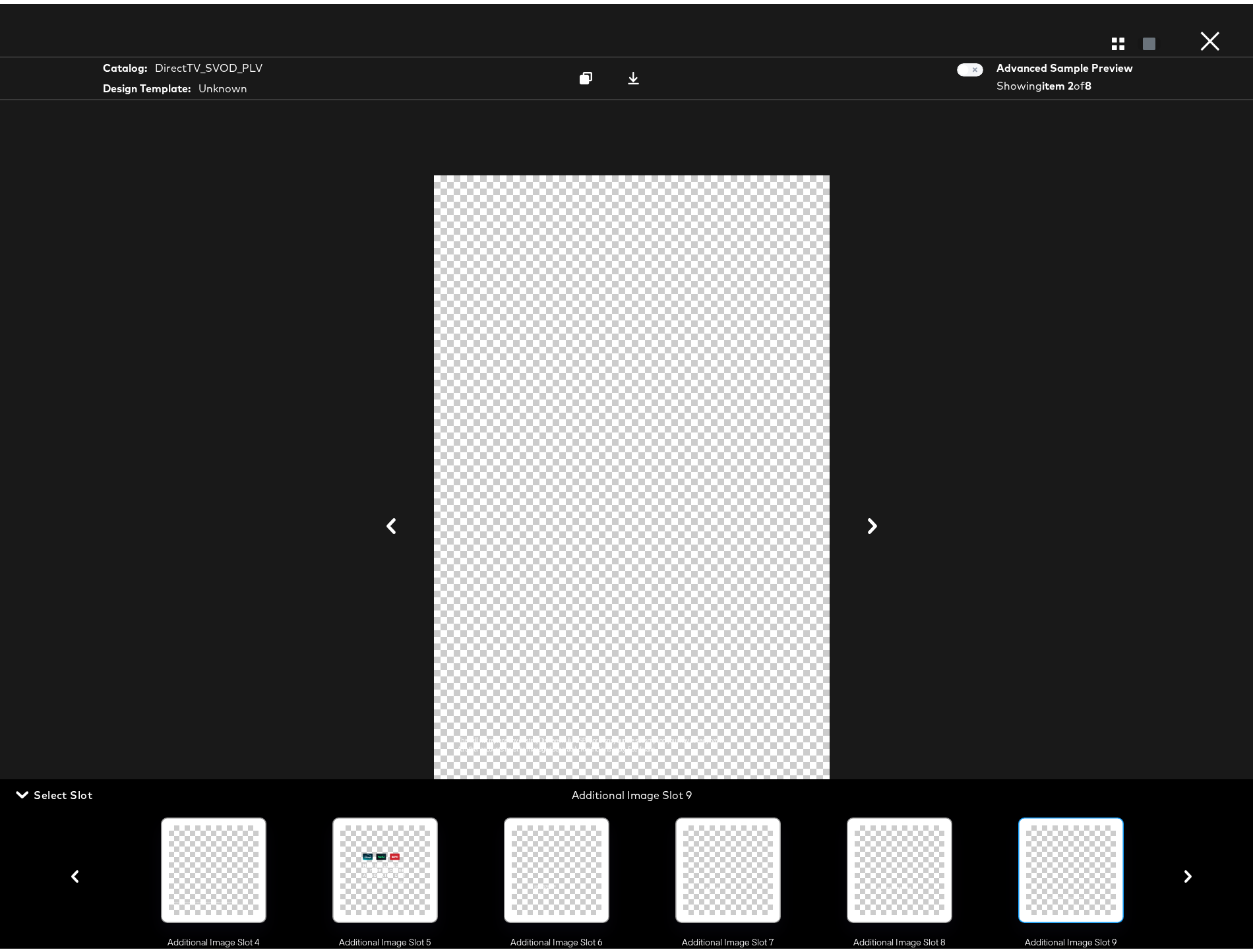
scroll to position [0, 659]
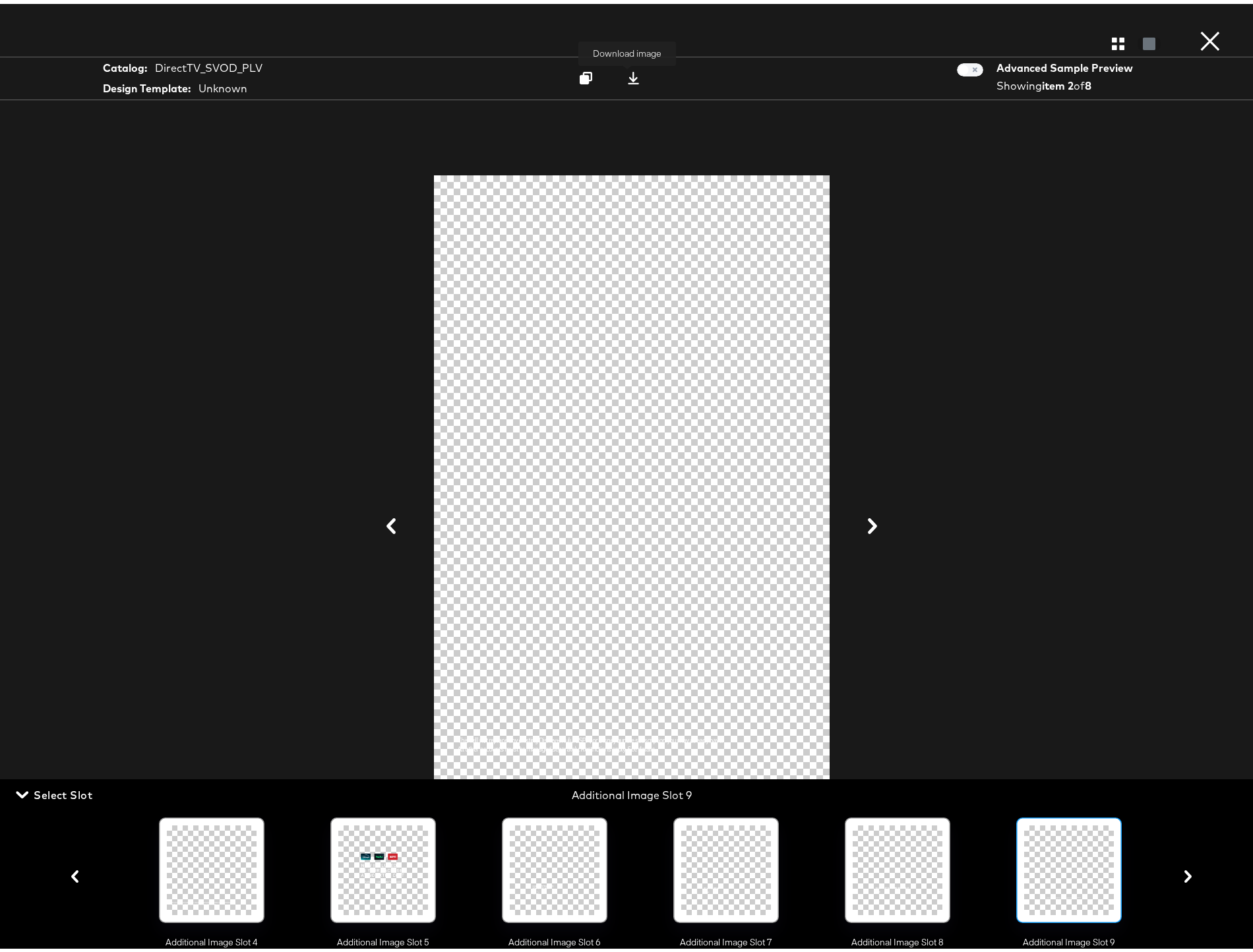
click at [630, 77] on icon at bounding box center [632, 74] width 13 height 13
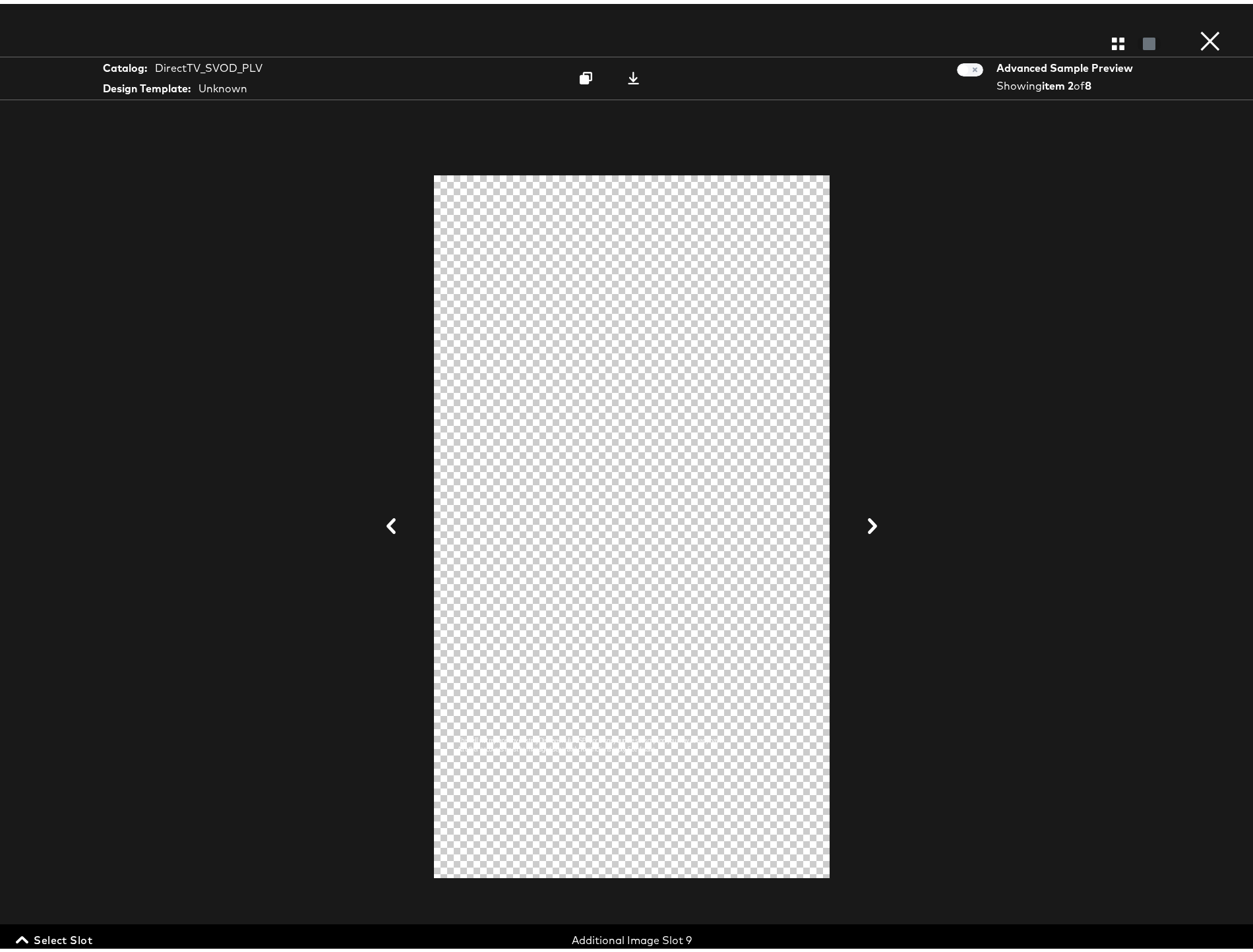
click at [65, 937] on span "Select Slot" at bounding box center [55, 936] width 74 height 18
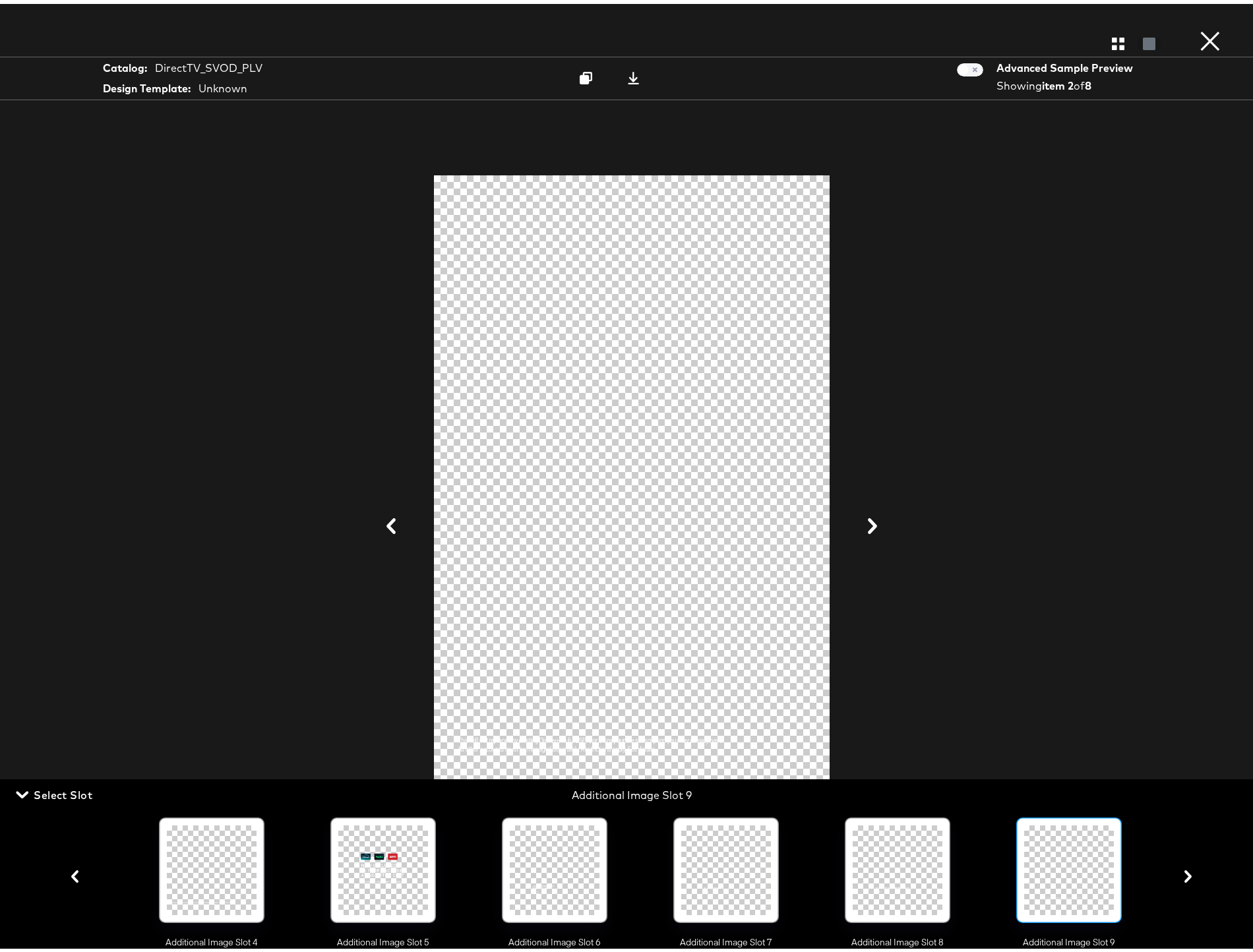
click at [1181, 879] on icon "button" at bounding box center [1187, 873] width 13 height 13
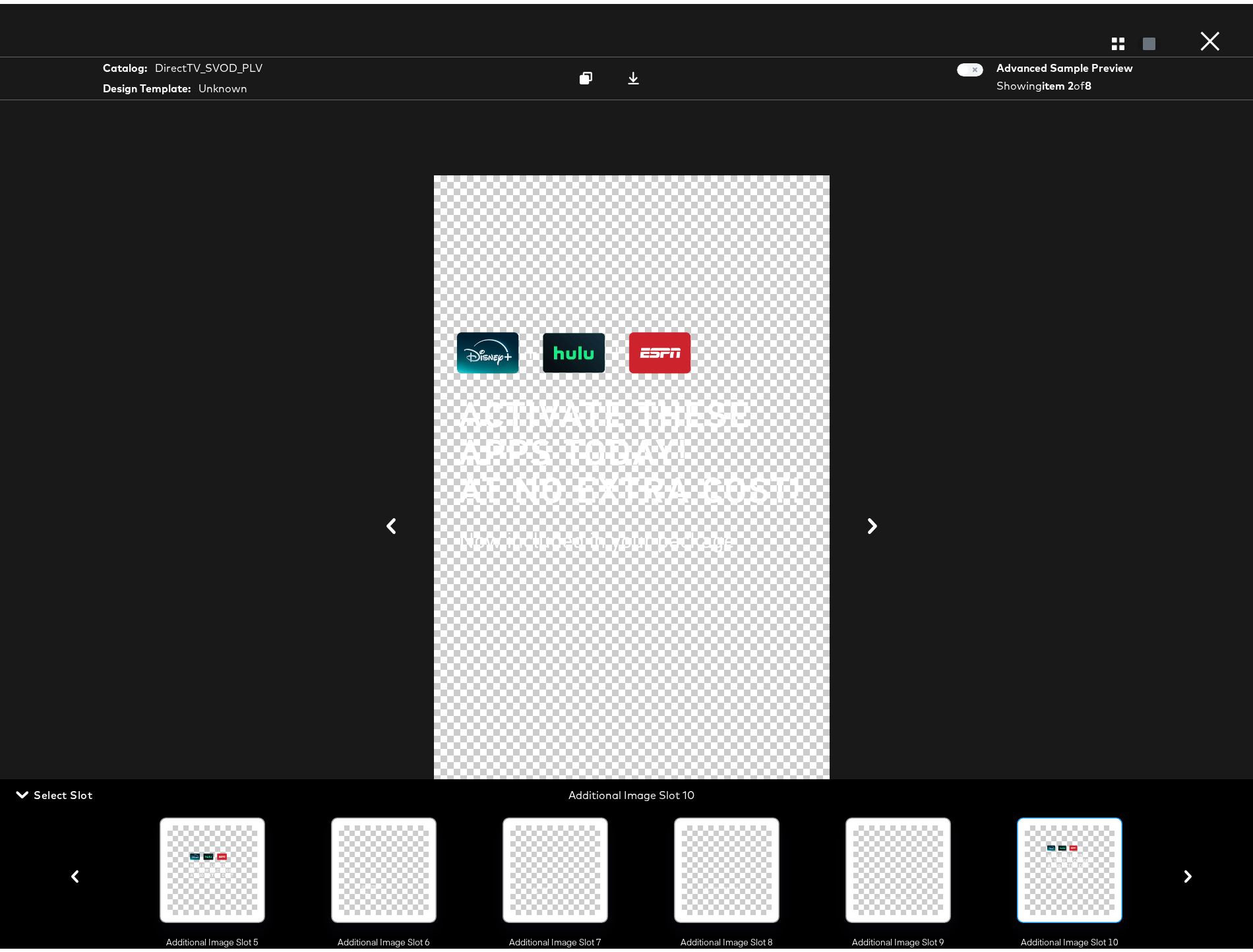
scroll to position [0, 831]
drag, startPoint x: 628, startPoint y: 76, endPoint x: 623, endPoint y: 103, distance: 27.5
click at [628, 76] on icon at bounding box center [633, 74] width 12 height 13
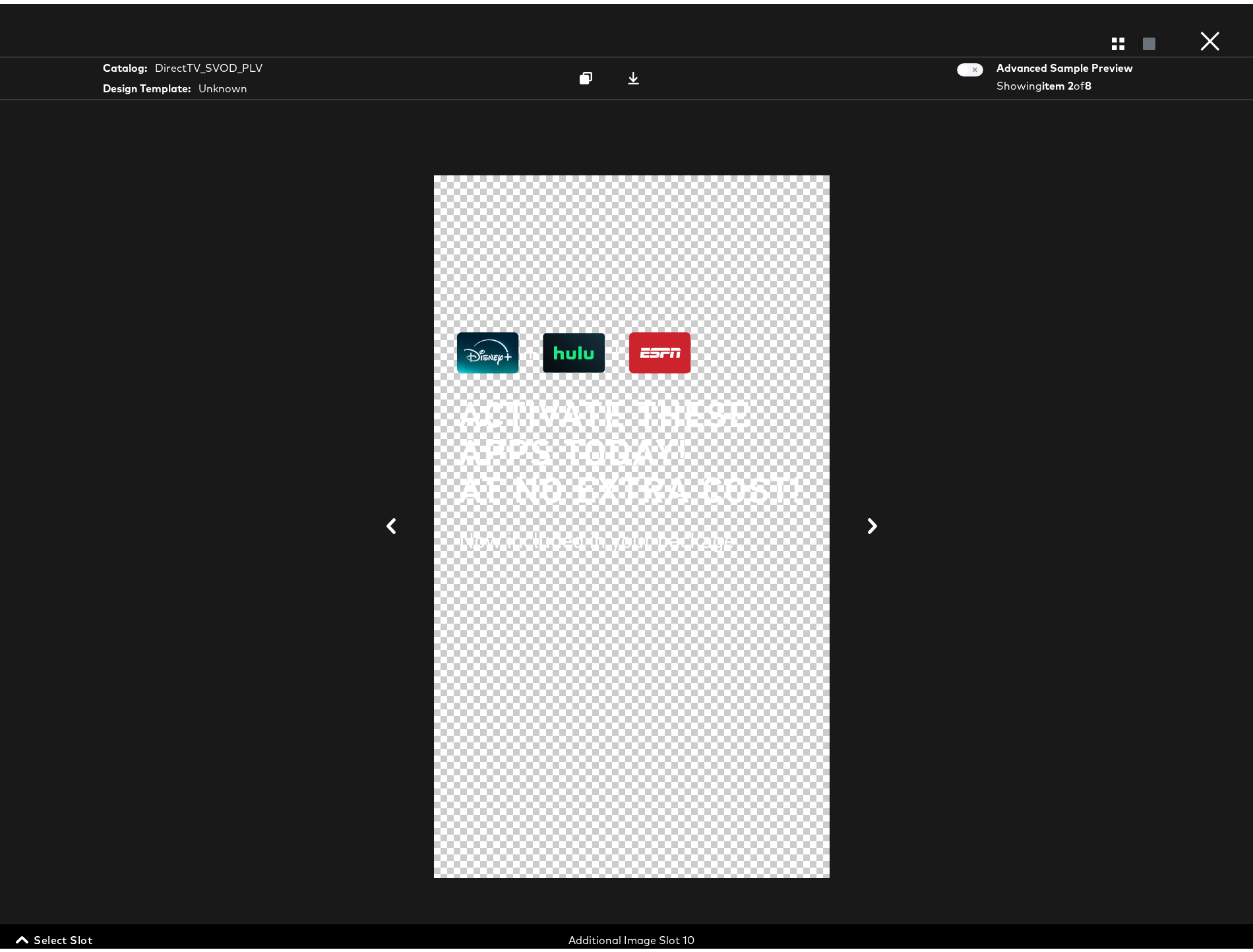
click at [84, 935] on span "Select Slot" at bounding box center [55, 936] width 74 height 18
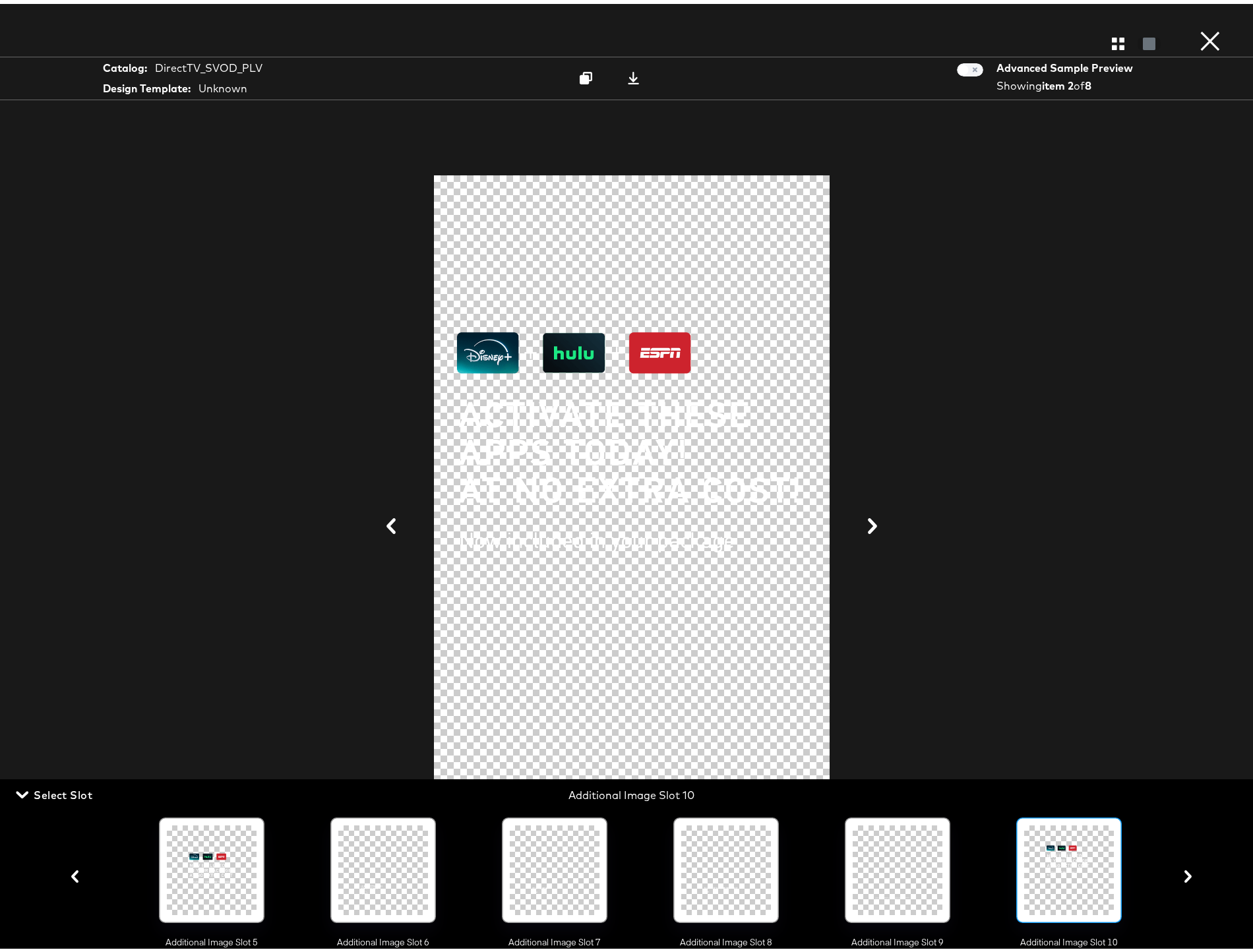
click at [1181, 879] on icon "button" at bounding box center [1187, 873] width 13 height 13
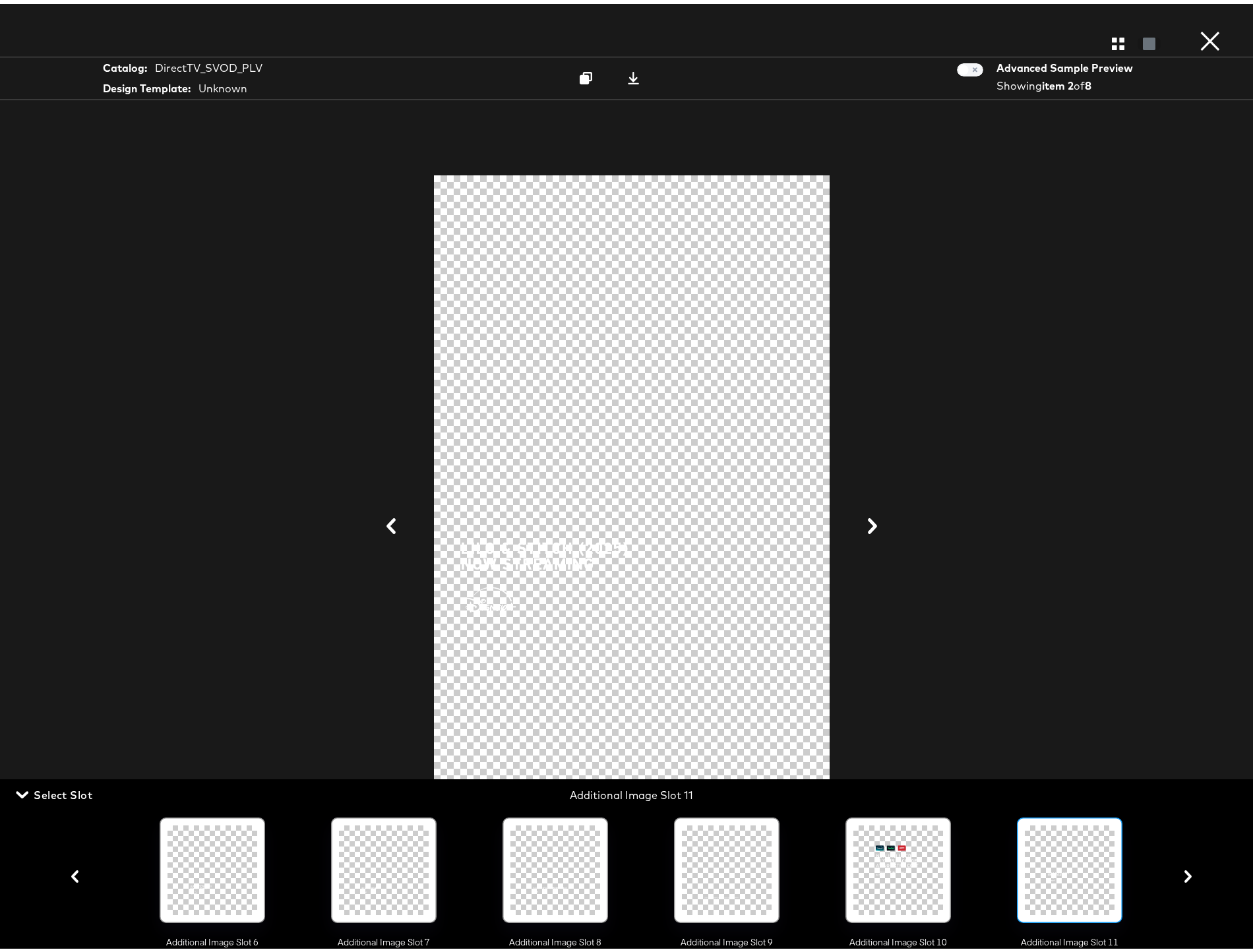
scroll to position [0, 1002]
click at [630, 77] on icon at bounding box center [632, 74] width 13 height 13
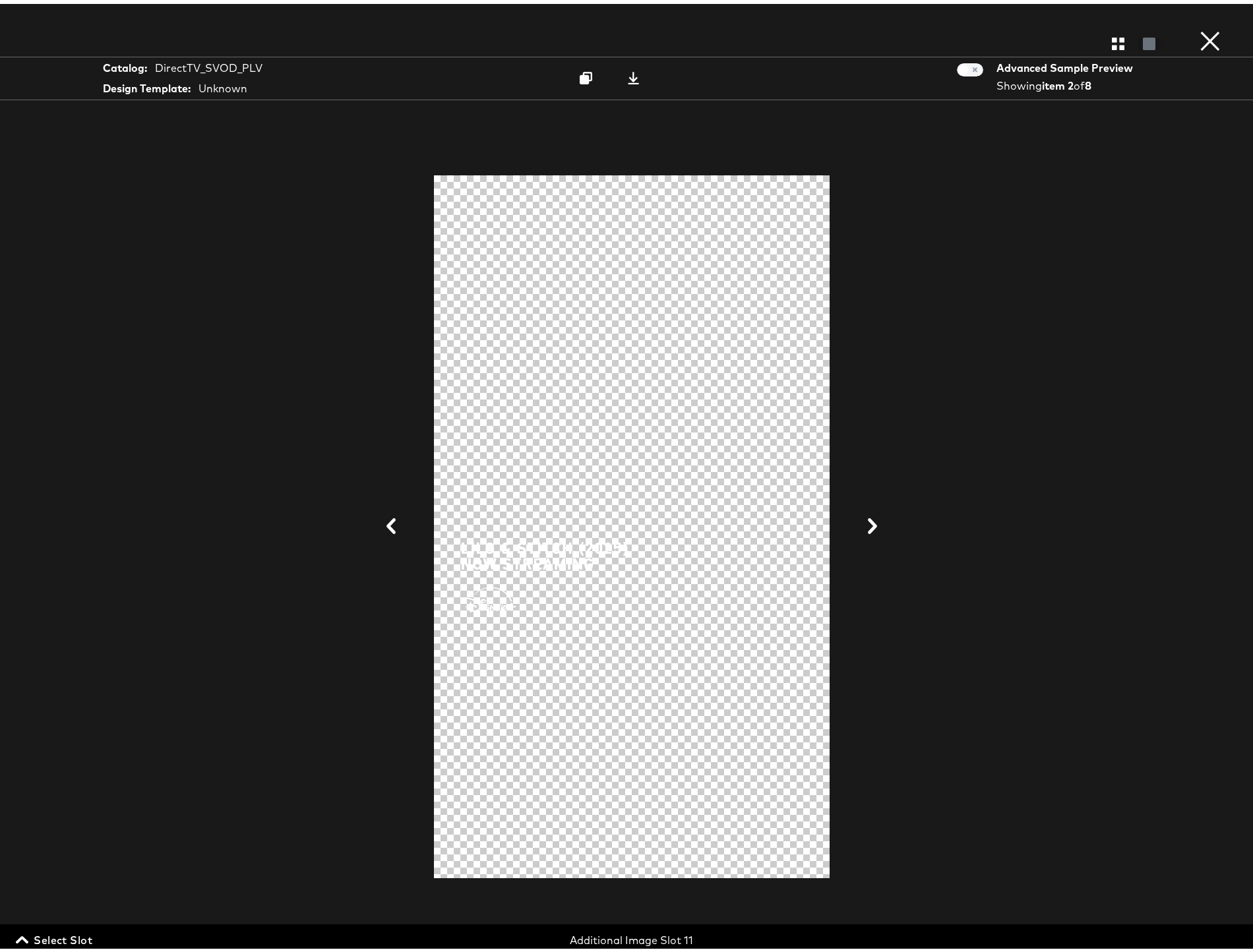
drag, startPoint x: 64, startPoint y: 936, endPoint x: 90, endPoint y: 934, distance: 26.1
click at [64, 936] on span "Select Slot" at bounding box center [55, 936] width 74 height 18
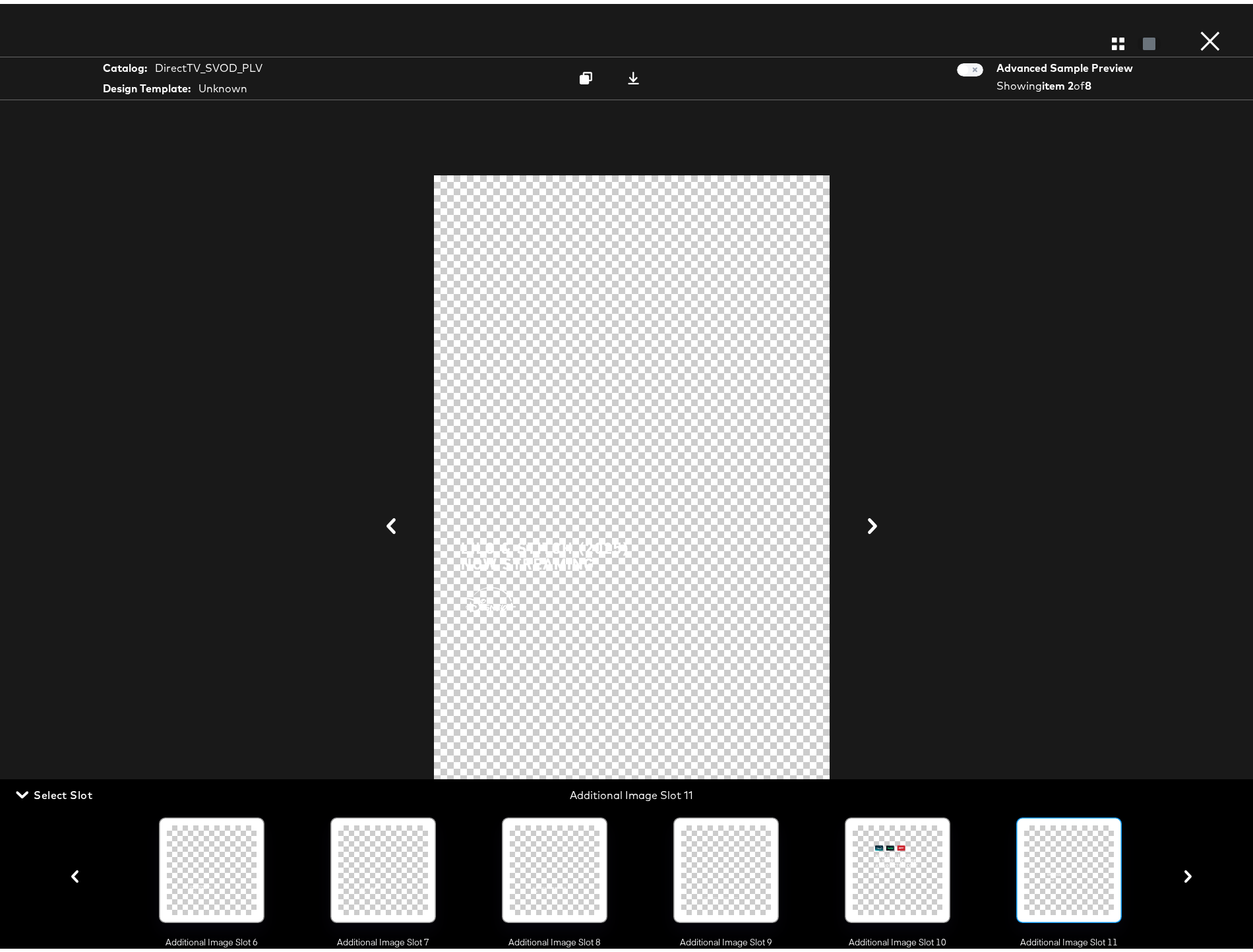
click at [1184, 879] on icon "button" at bounding box center [1187, 873] width 7 height 13
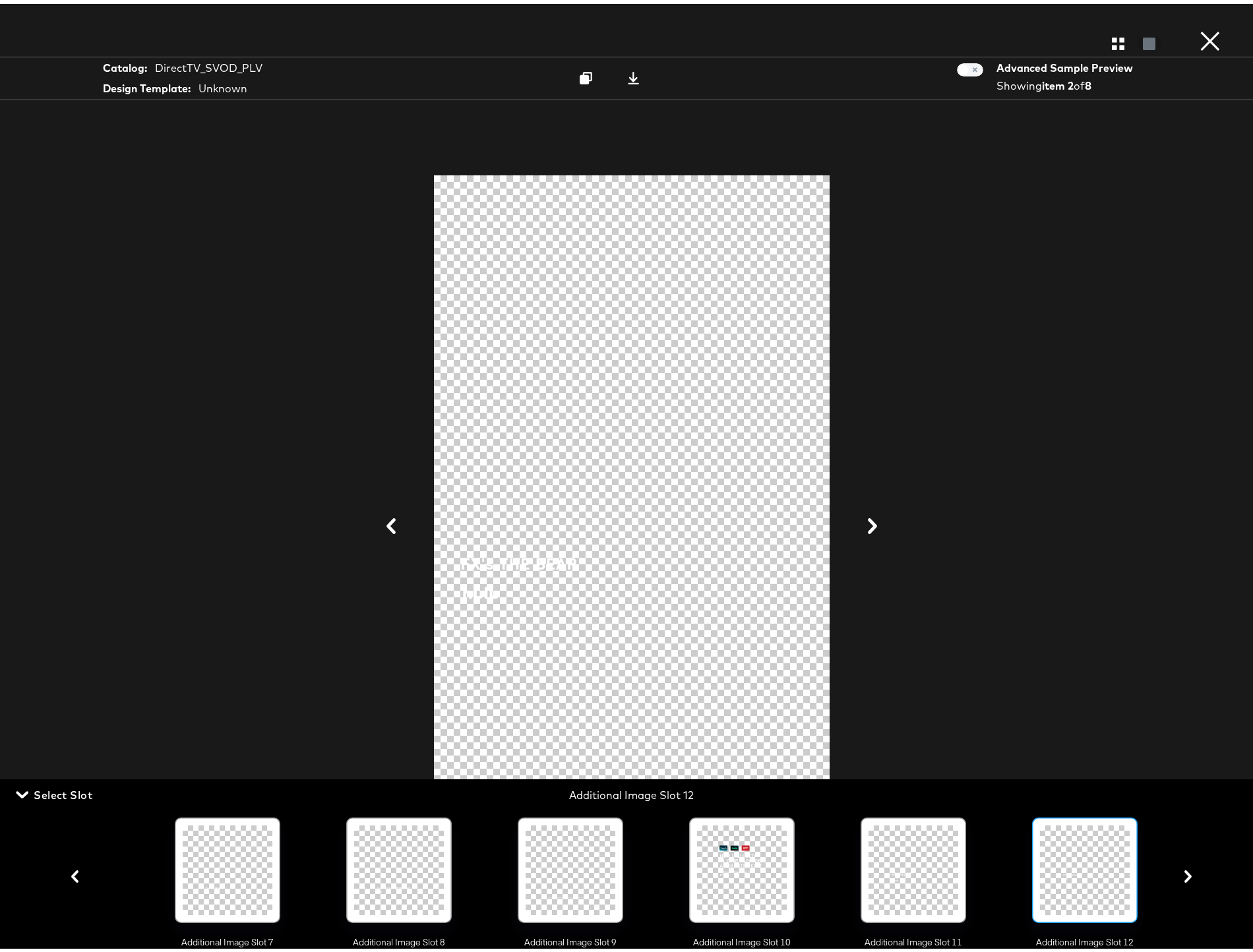
scroll to position [0, 1174]
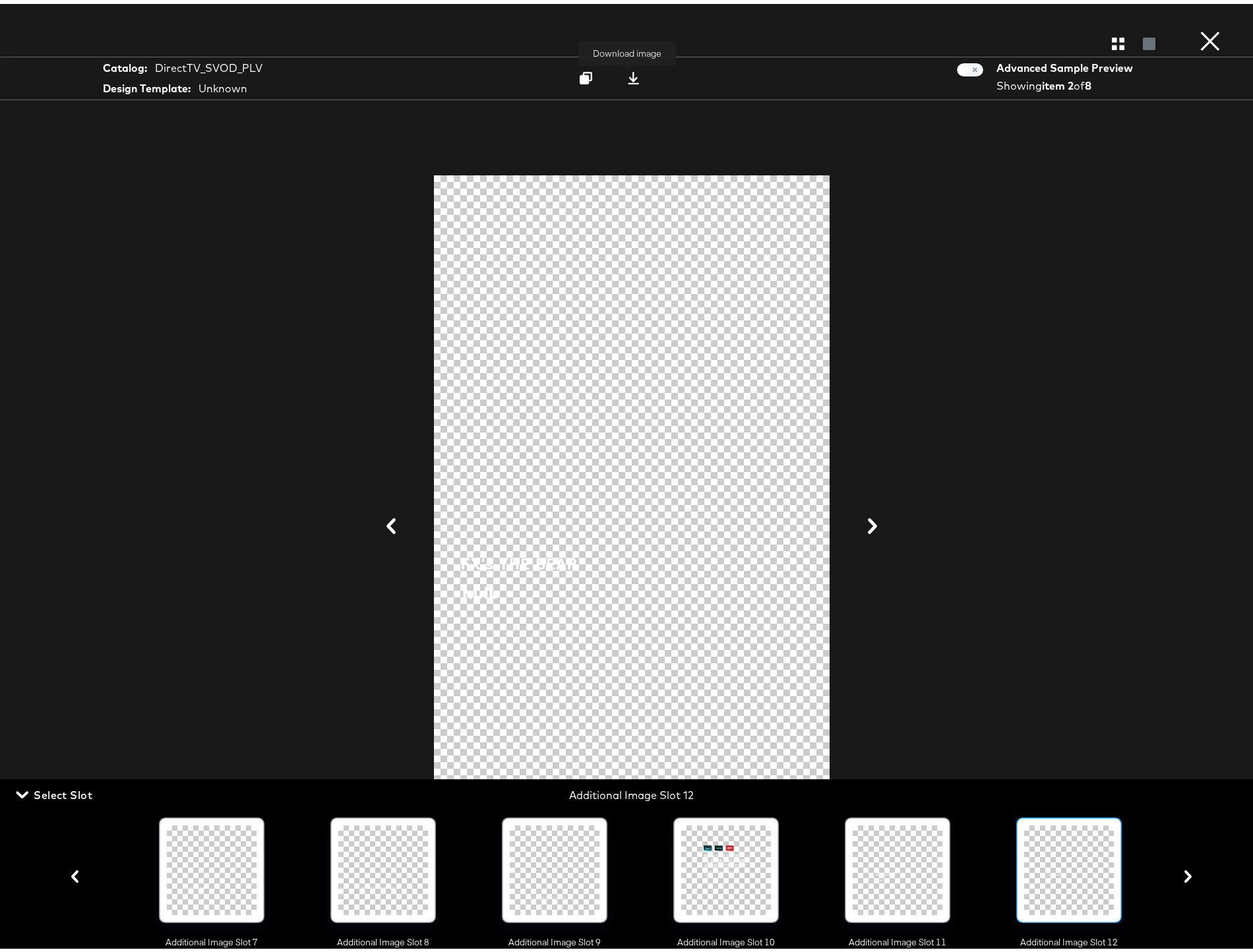
click at [629, 74] on icon at bounding box center [632, 74] width 13 height 13
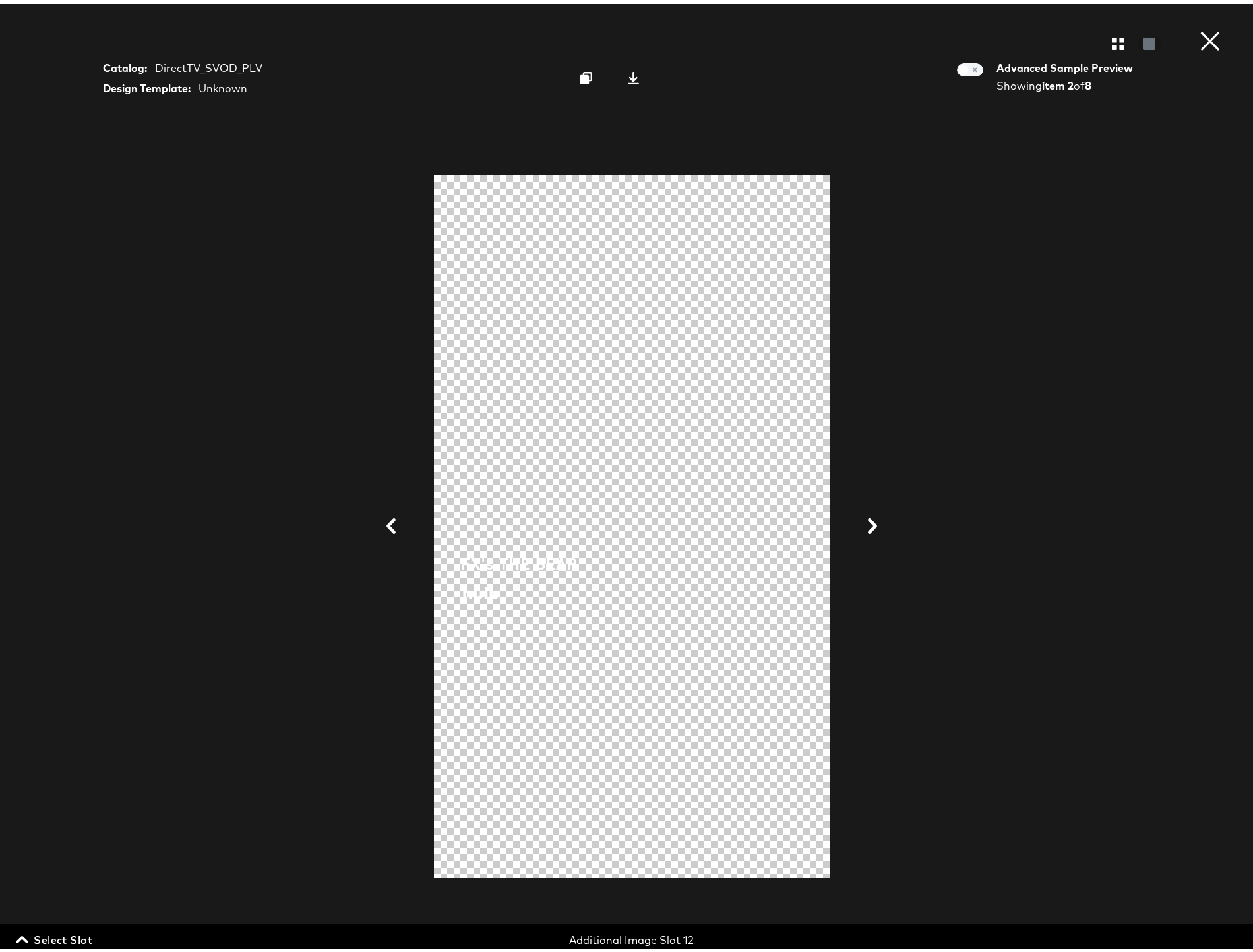
click at [65, 938] on span "Select Slot" at bounding box center [55, 936] width 74 height 18
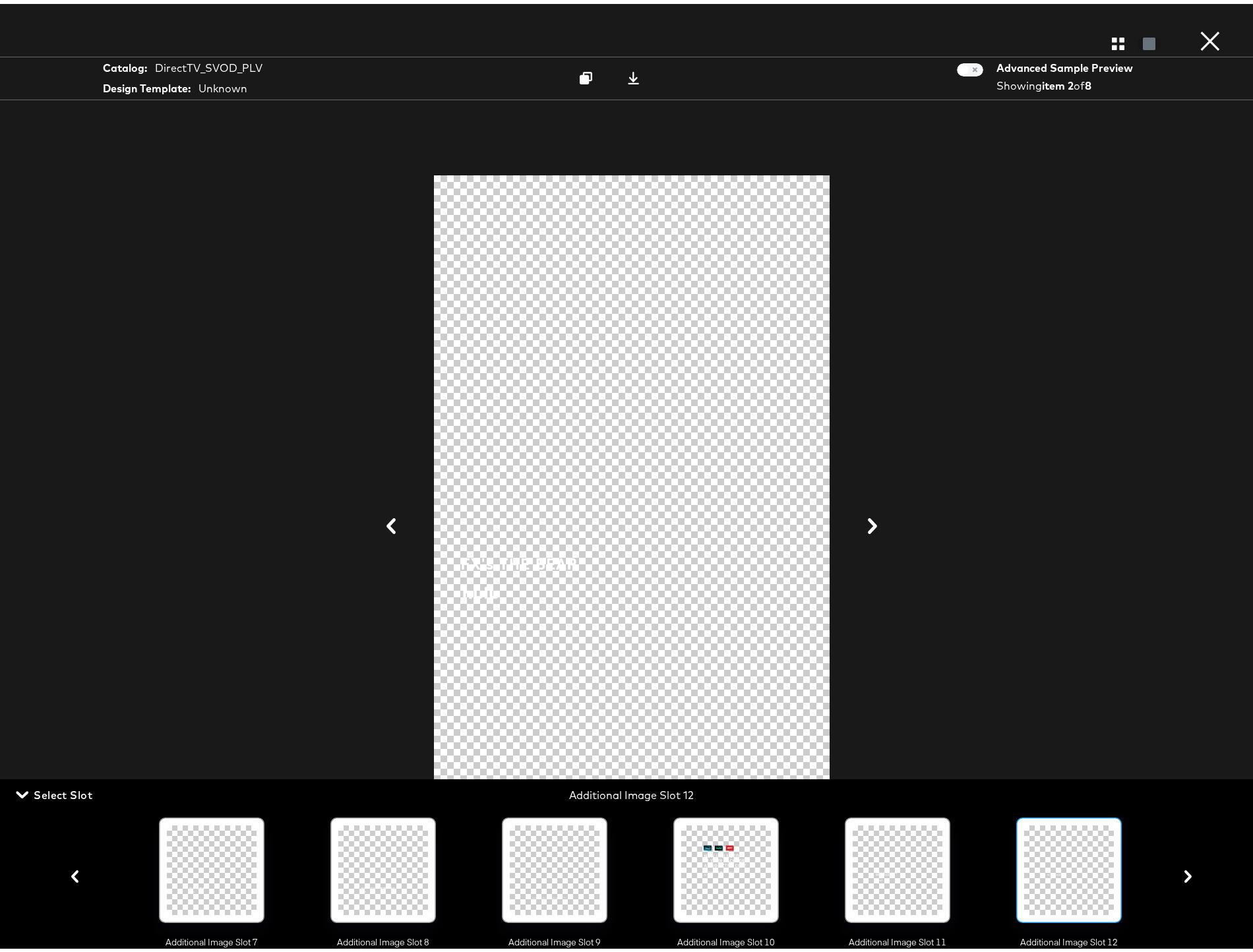
click at [1184, 878] on icon "button" at bounding box center [1187, 873] width 7 height 13
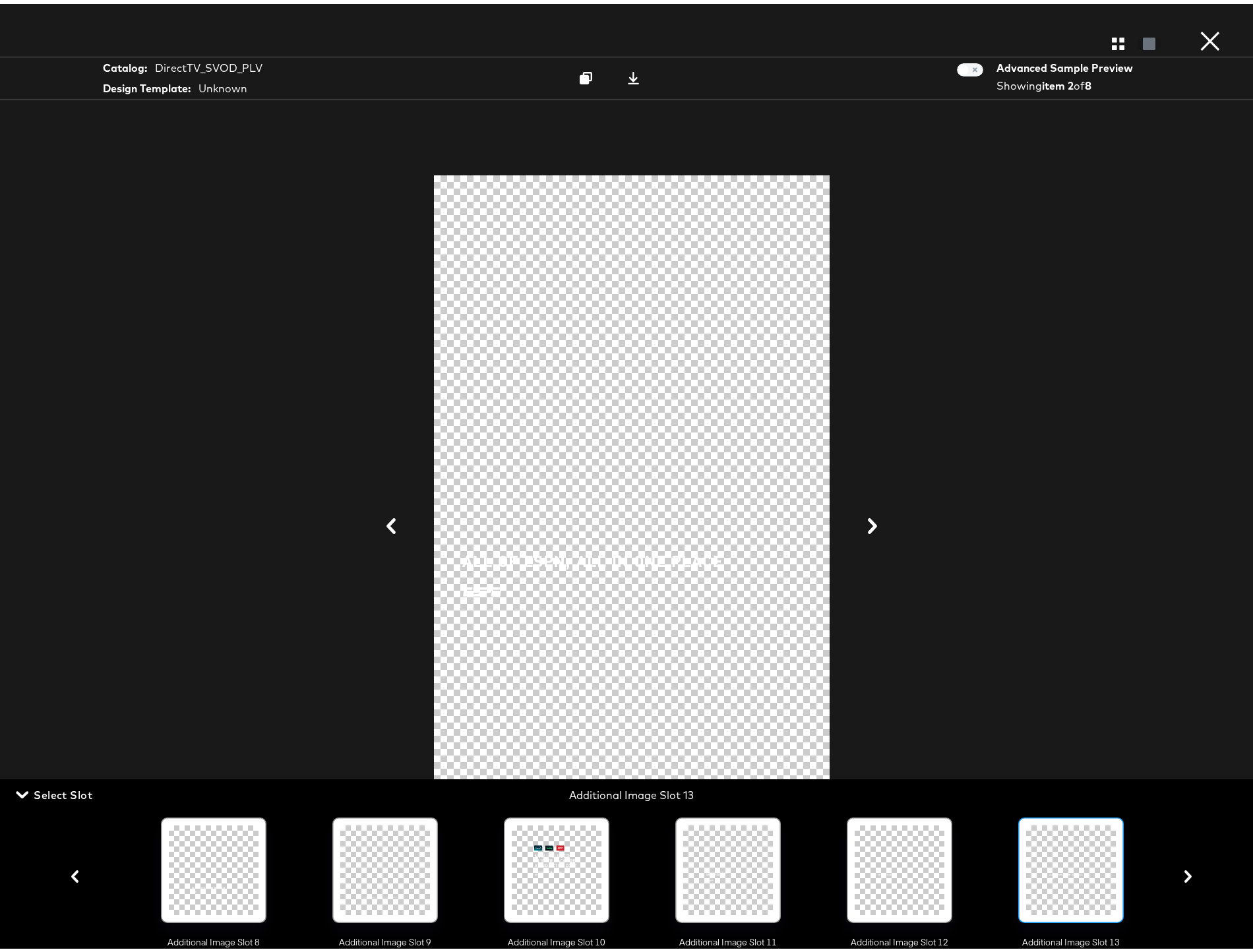
scroll to position [0, 1346]
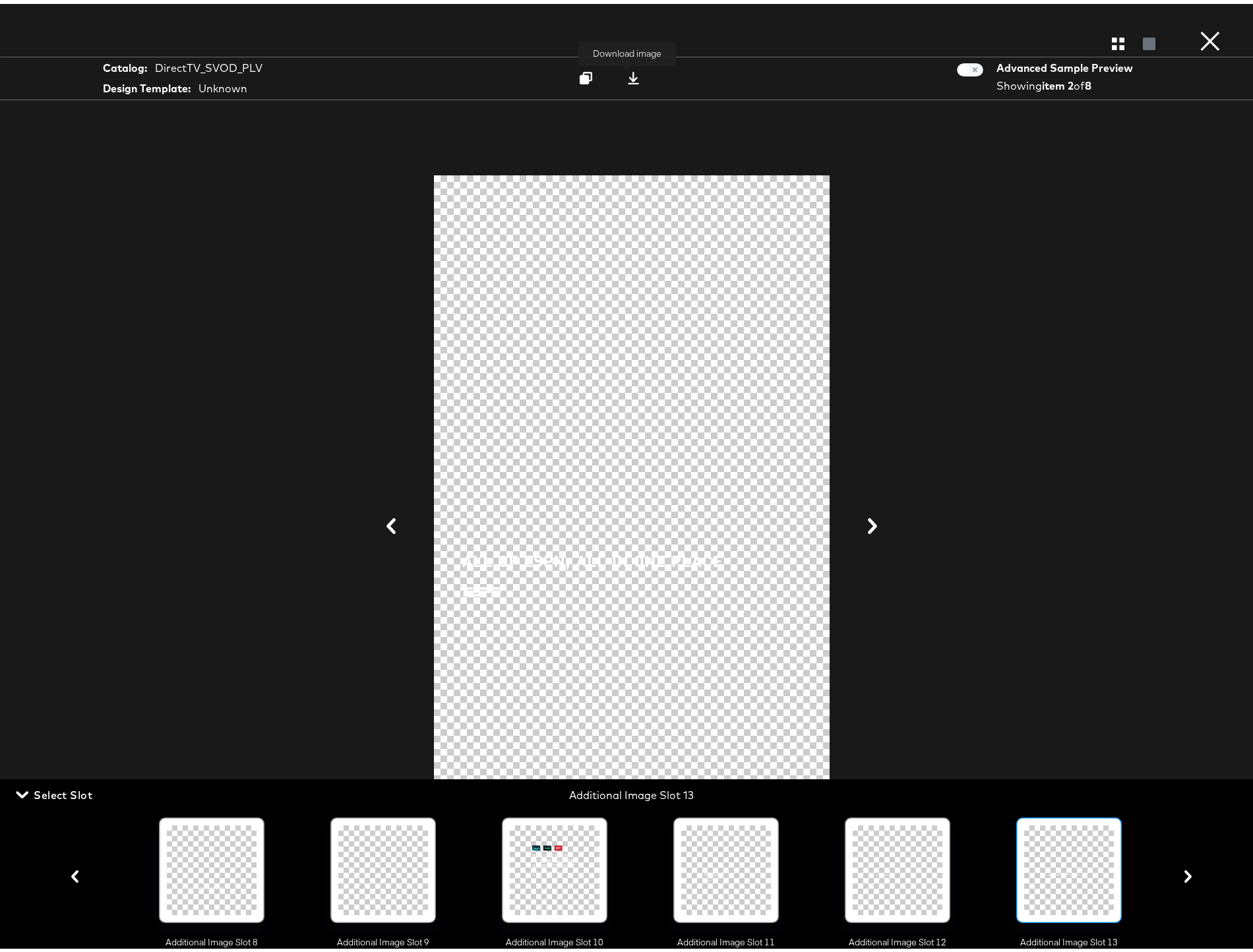
click at [626, 74] on icon at bounding box center [632, 74] width 13 height 13
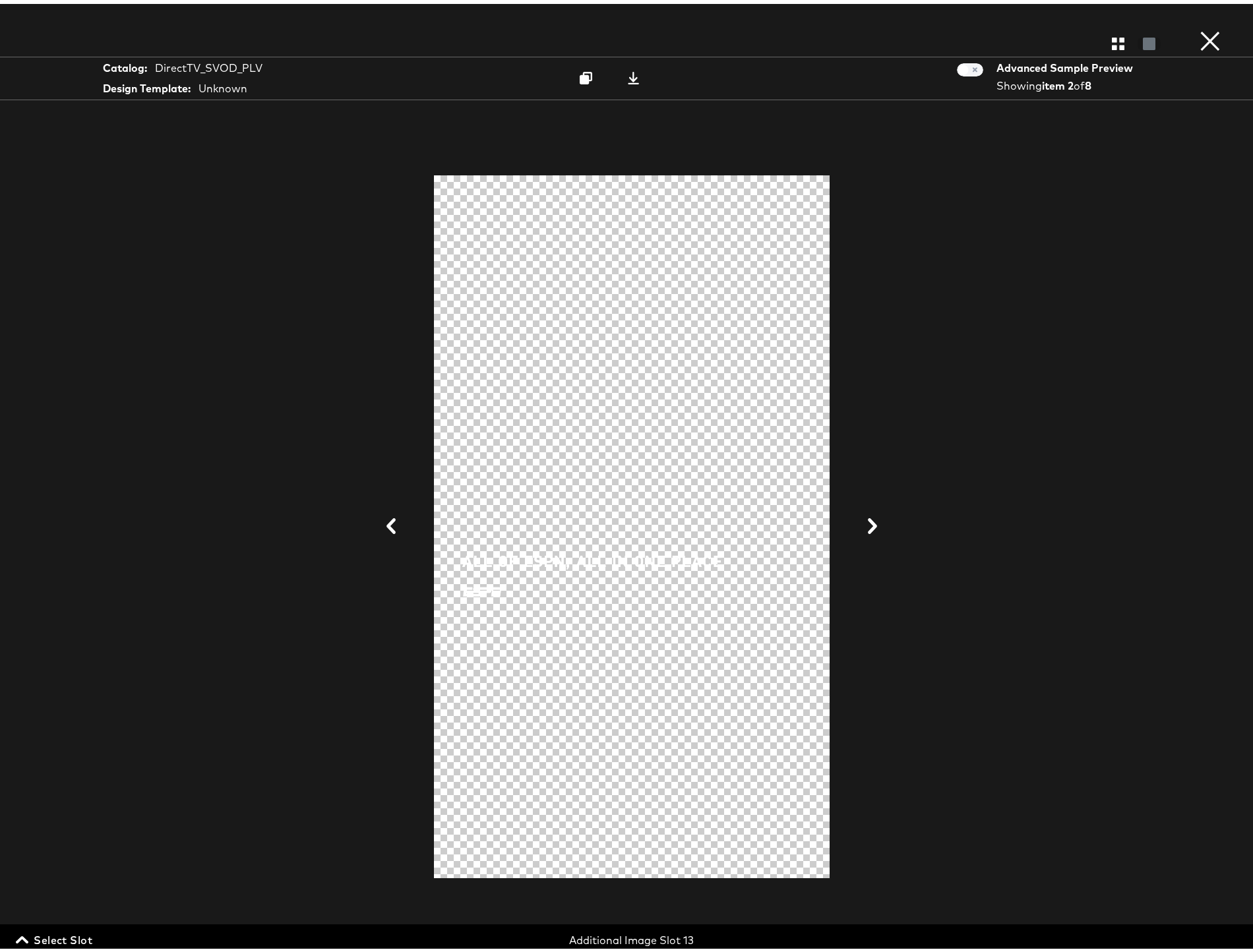
drag, startPoint x: 63, startPoint y: 936, endPoint x: 145, endPoint y: 928, distance: 82.4
click at [63, 936] on span "Select Slot" at bounding box center [55, 936] width 74 height 18
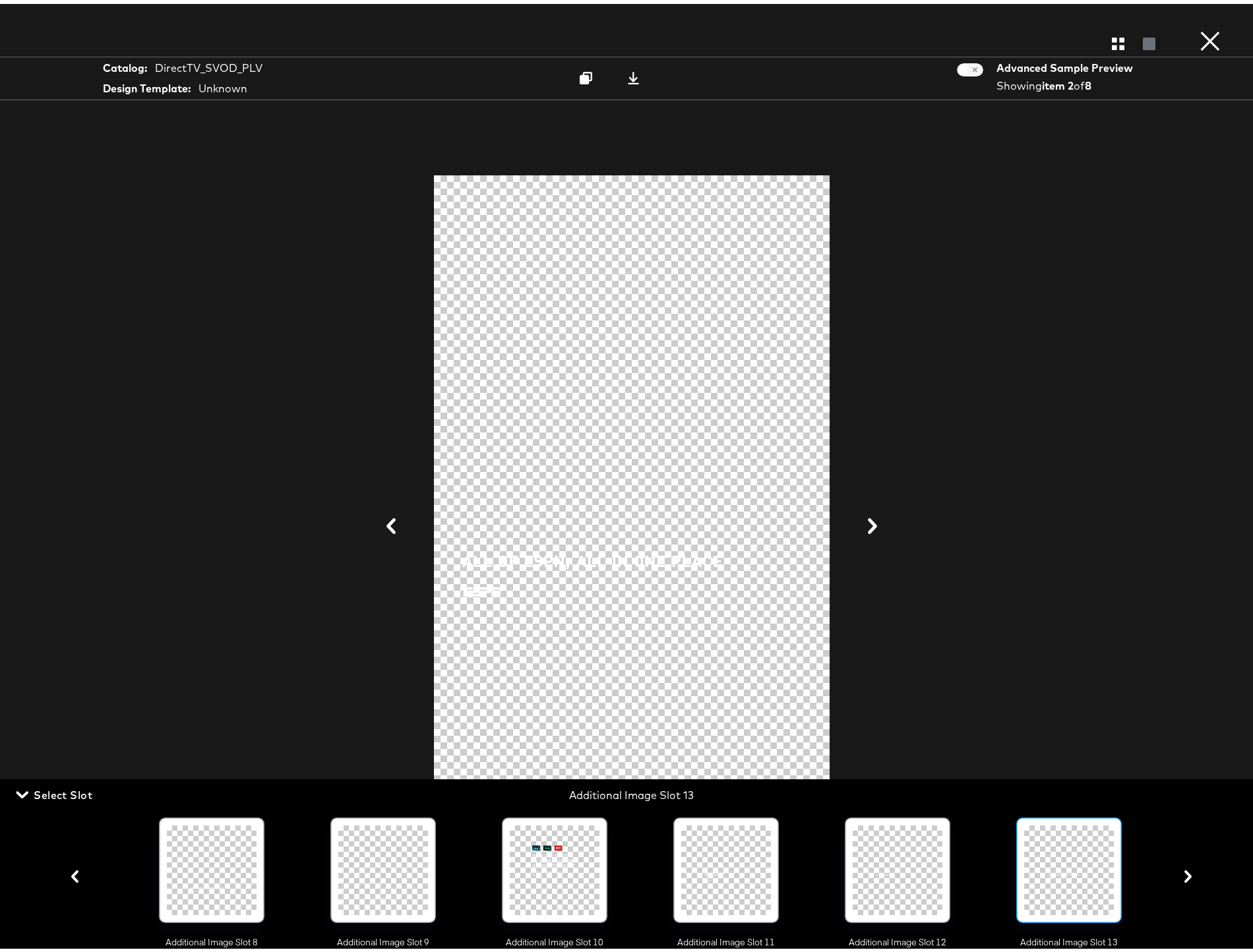
click at [1184, 876] on icon "button" at bounding box center [1187, 873] width 7 height 13
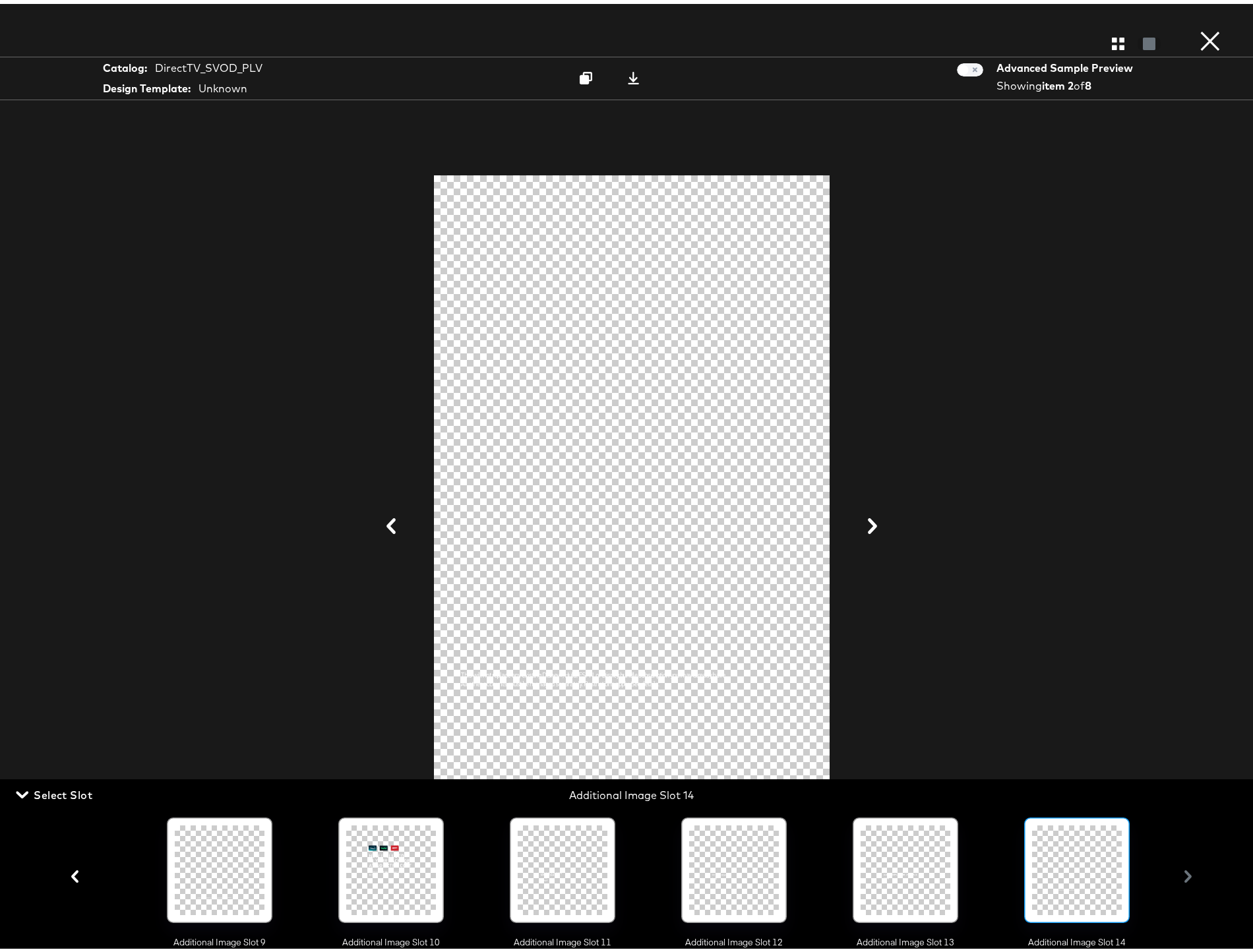
scroll to position [0, 1517]
click at [626, 72] on icon at bounding box center [632, 74] width 13 height 13
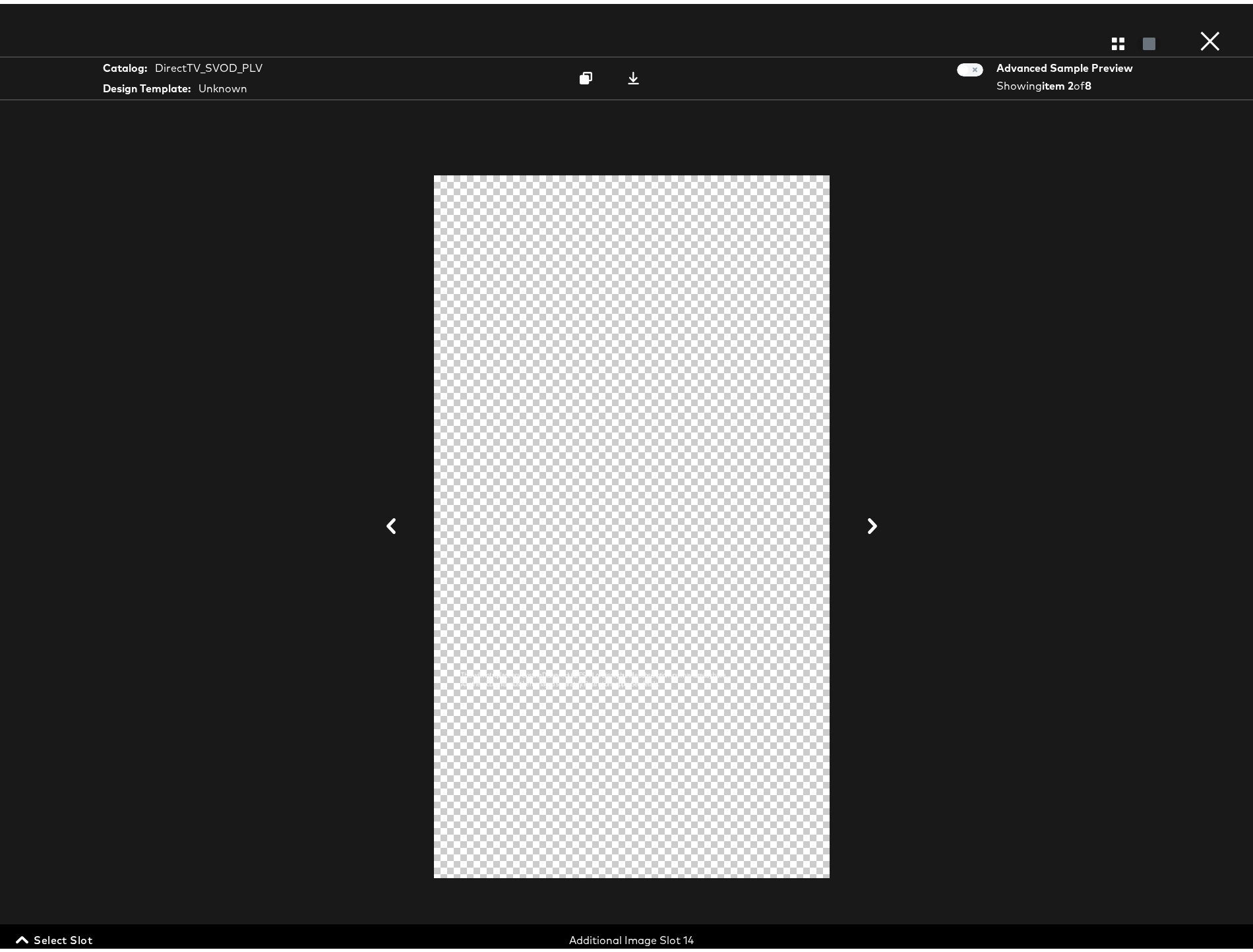
click at [1200, 26] on button "×" at bounding box center [1209, 13] width 26 height 26
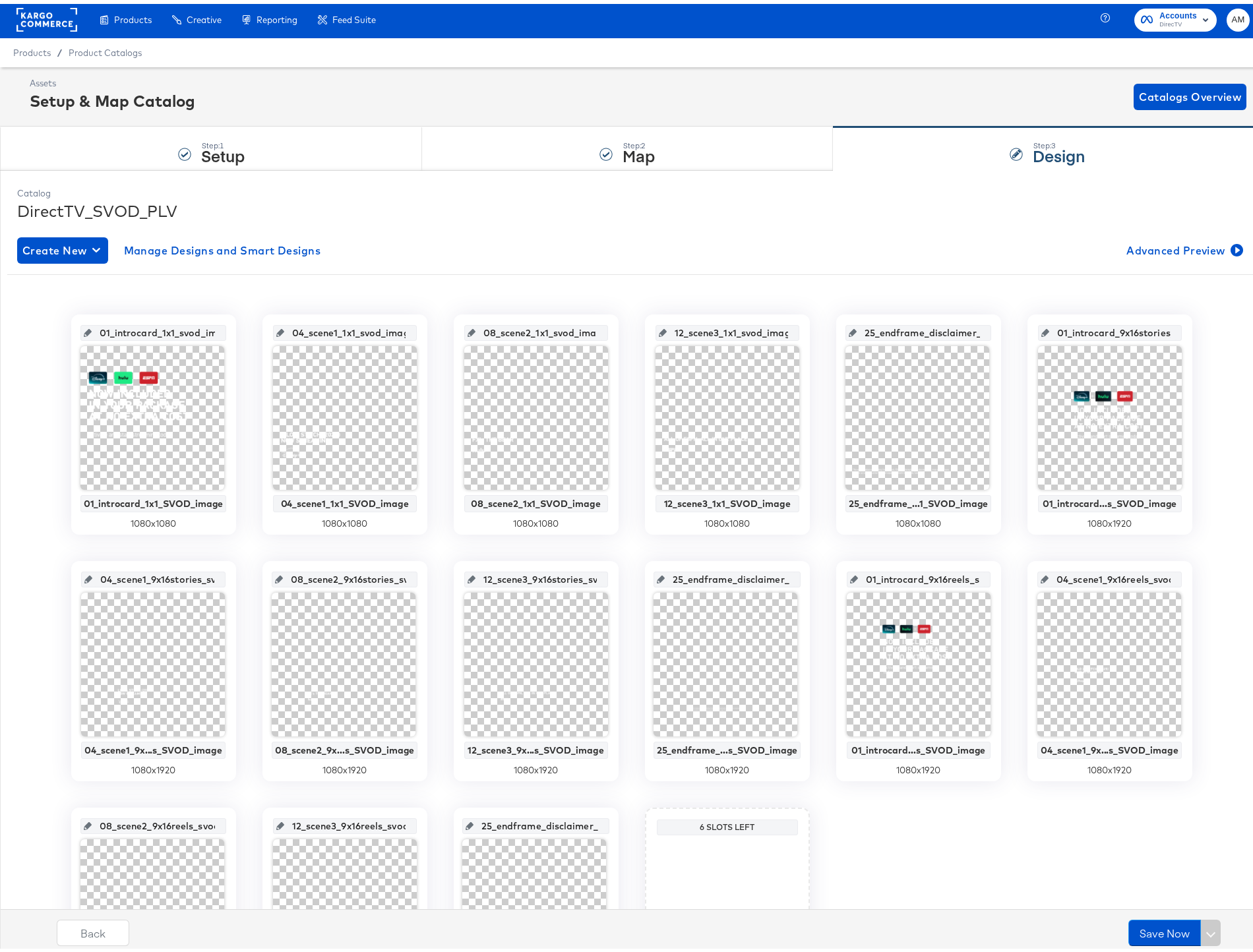
click at [158, 331] on input "01_introcard_1x1_svod_image" at bounding box center [158, 323] width 132 height 36
click at [347, 329] on input "04_scene1_1x1_svod_image" at bounding box center [348, 323] width 129 height 36
click at [530, 326] on input "08_scene2_1x1_svod_image" at bounding box center [539, 323] width 129 height 36
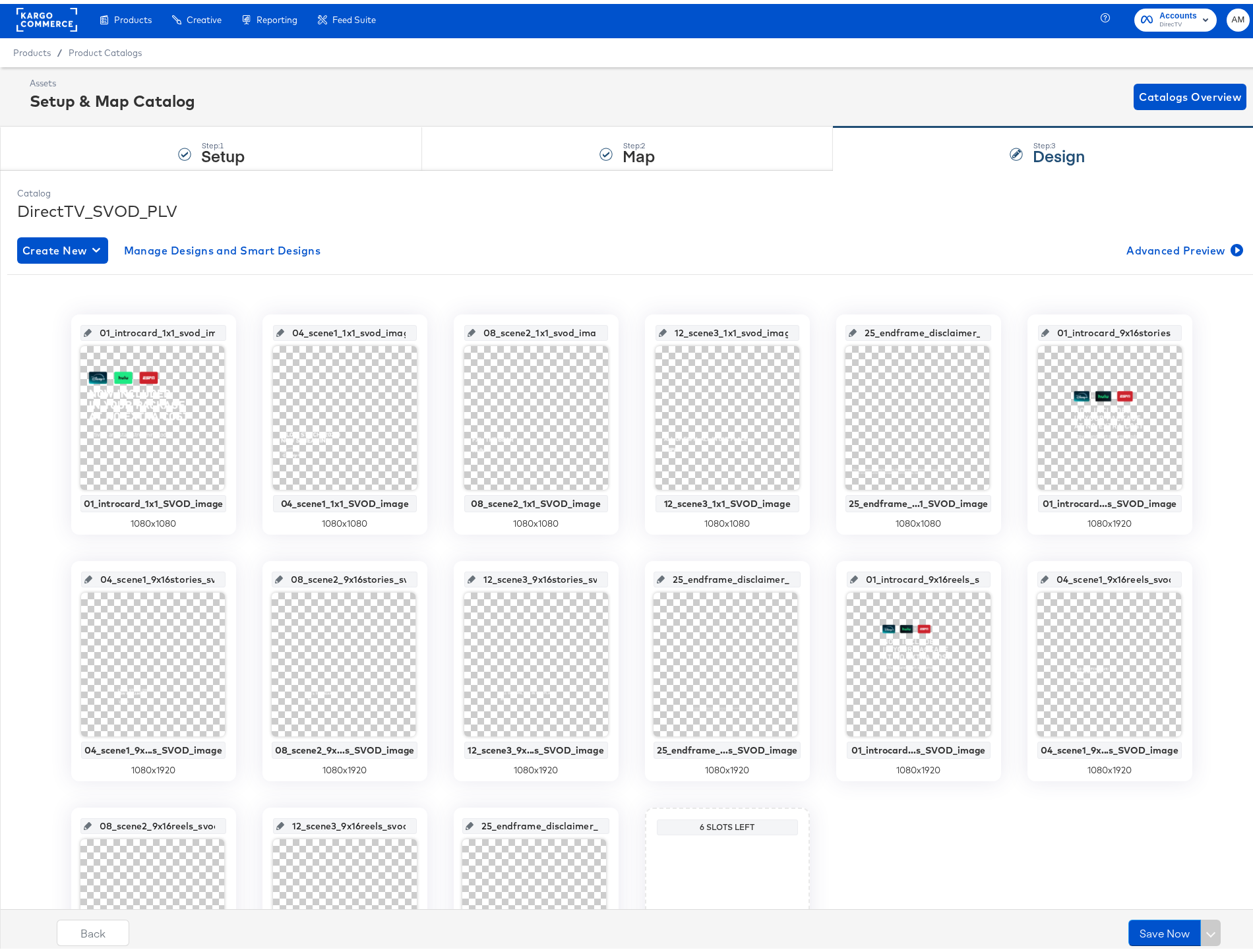
click at [530, 326] on input "08_scene2_1x1_svod_image" at bounding box center [539, 323] width 129 height 36
click at [702, 328] on input "12_scene3_1x1_svod_image" at bounding box center [730, 323] width 129 height 36
click at [884, 331] on input "25_endframe_disclaimer_1x1_svod_image" at bounding box center [922, 323] width 132 height 36
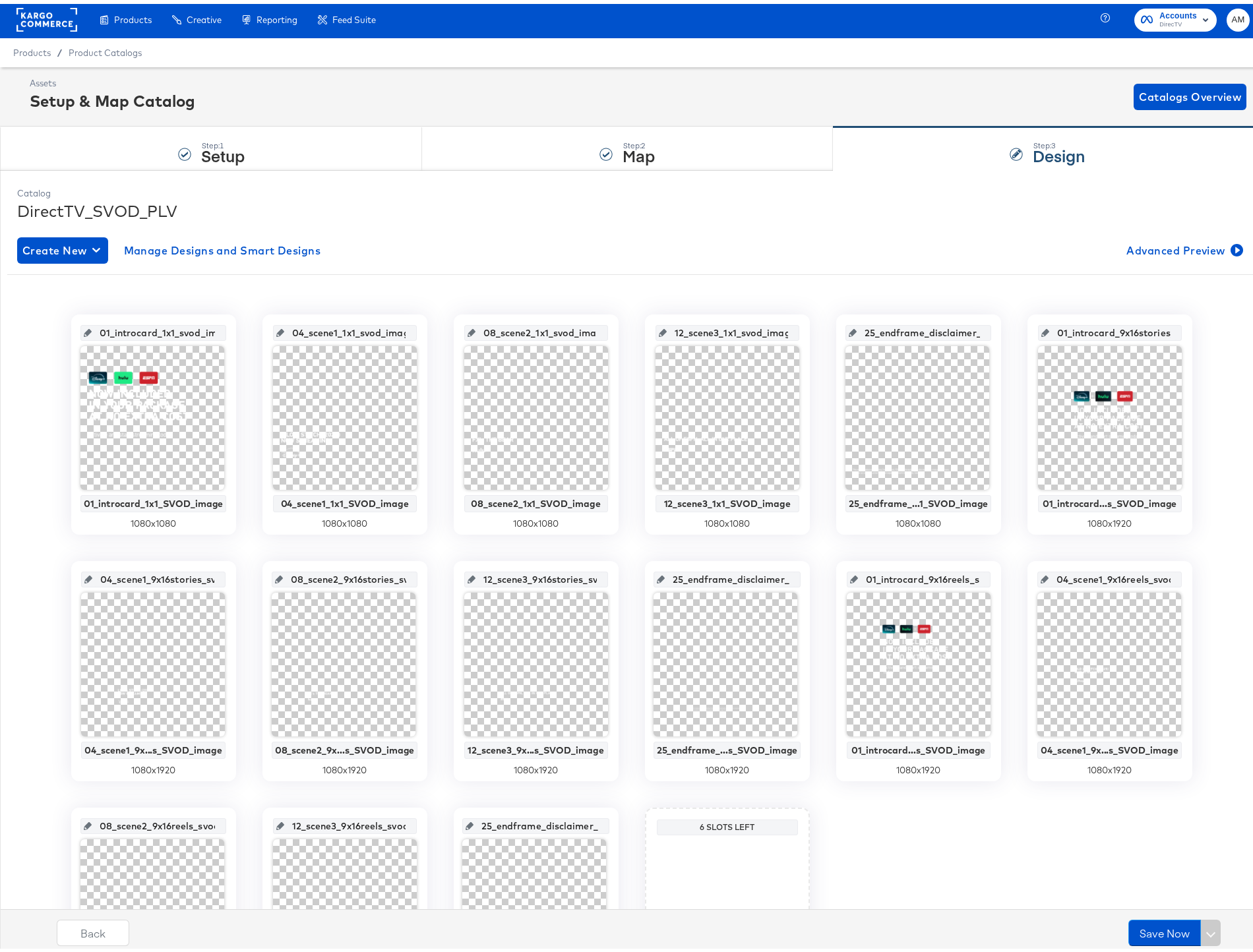
click at [1089, 329] on input "01_introcard_9x16stories_svod_image" at bounding box center [1113, 323] width 129 height 36
click at [131, 575] on input "04_scene1_9x16stories_svod_image" at bounding box center [157, 570] width 130 height 36
click at [319, 577] on input "08_scene2_9x16stories_svod_image" at bounding box center [349, 570] width 132 height 36
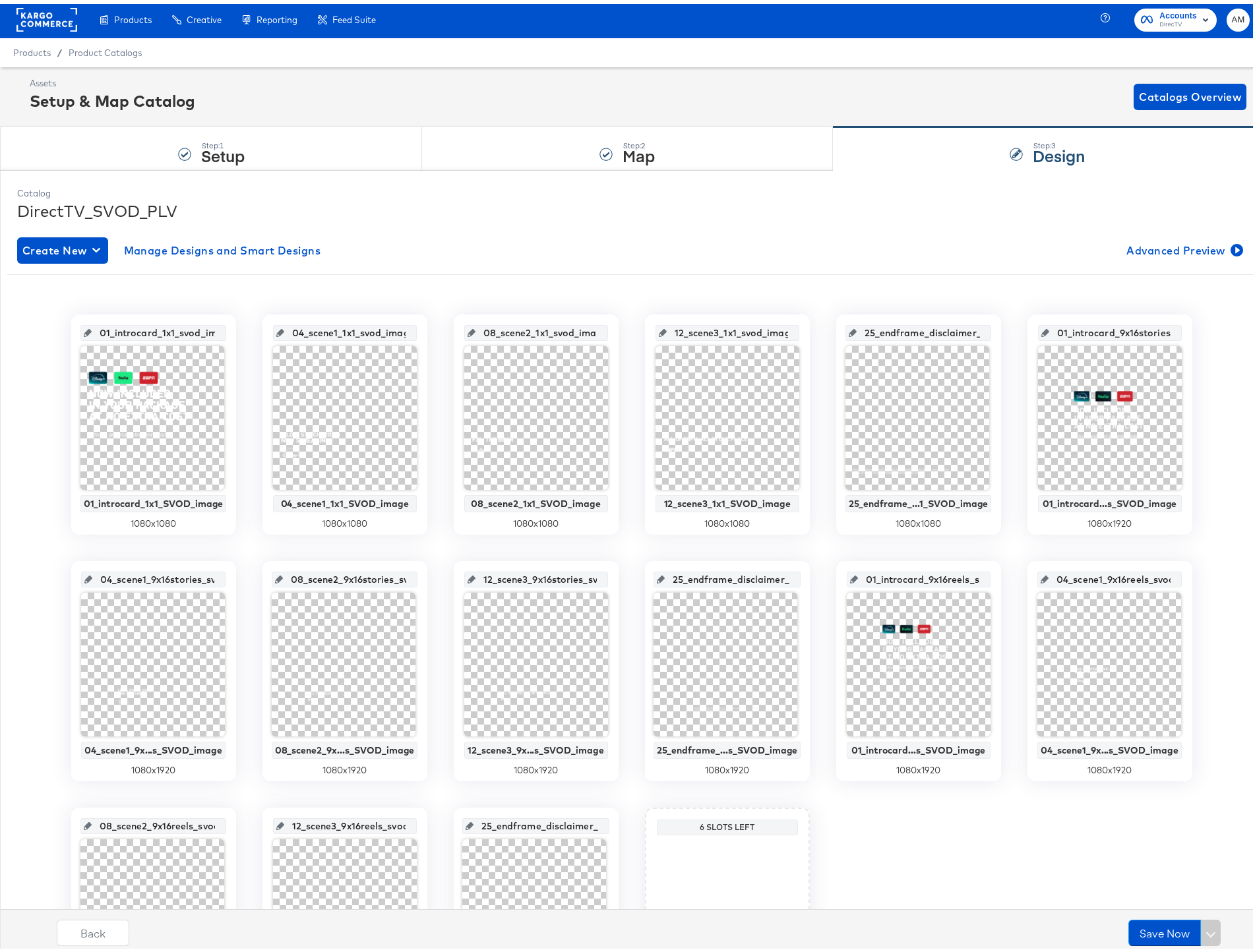
click at [319, 577] on input "08_scene2_9x16stories_svod_image" at bounding box center [349, 570] width 132 height 36
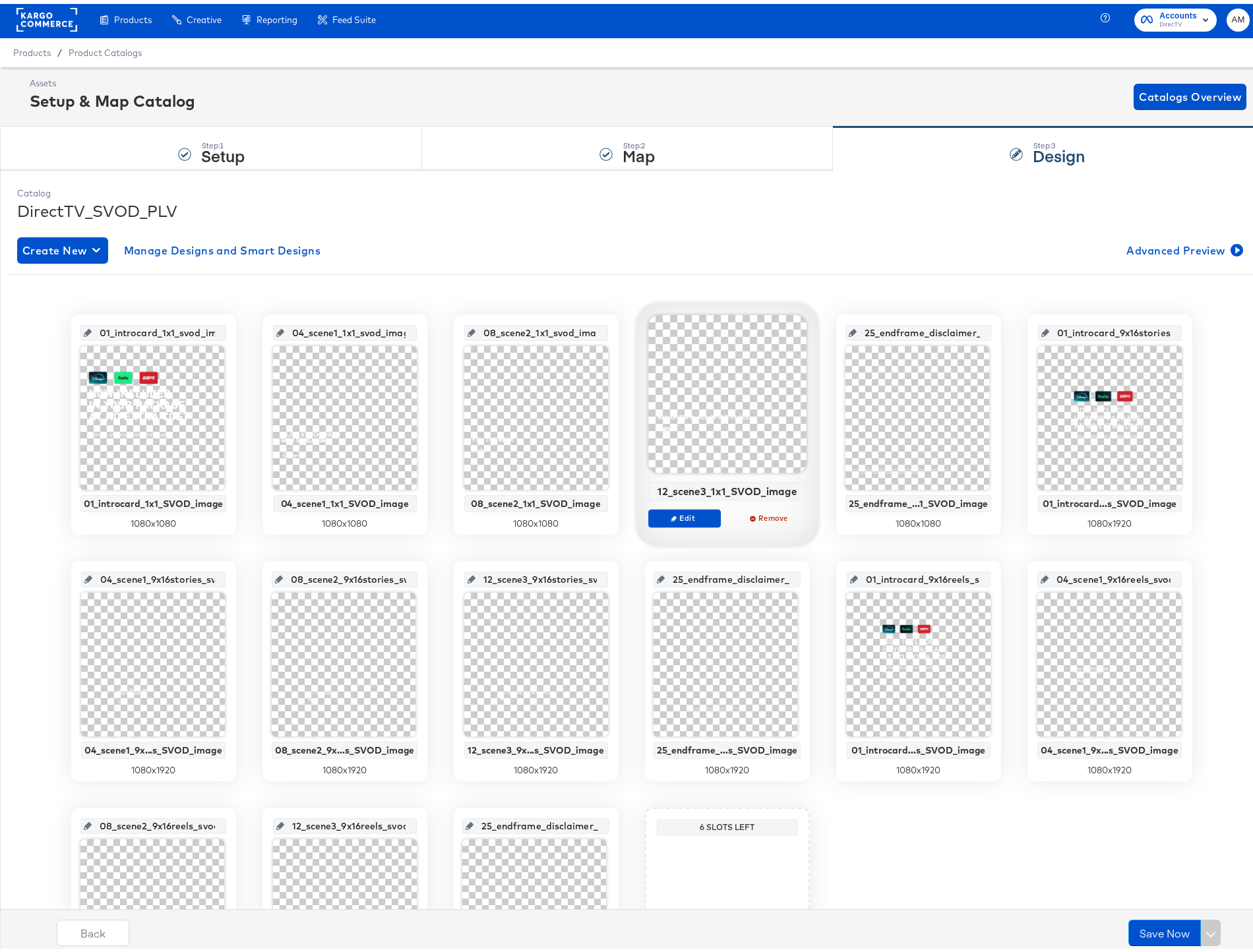
click at [534, 575] on input "12_scene3_9x16stories_svod_image" at bounding box center [539, 570] width 129 height 36
click at [714, 577] on input "25_endframe_disclaimer_9x16stories_svod_image" at bounding box center [731, 570] width 134 height 36
click at [910, 575] on input "01_introcard_9x16reels_svod_image" at bounding box center [922, 570] width 129 height 36
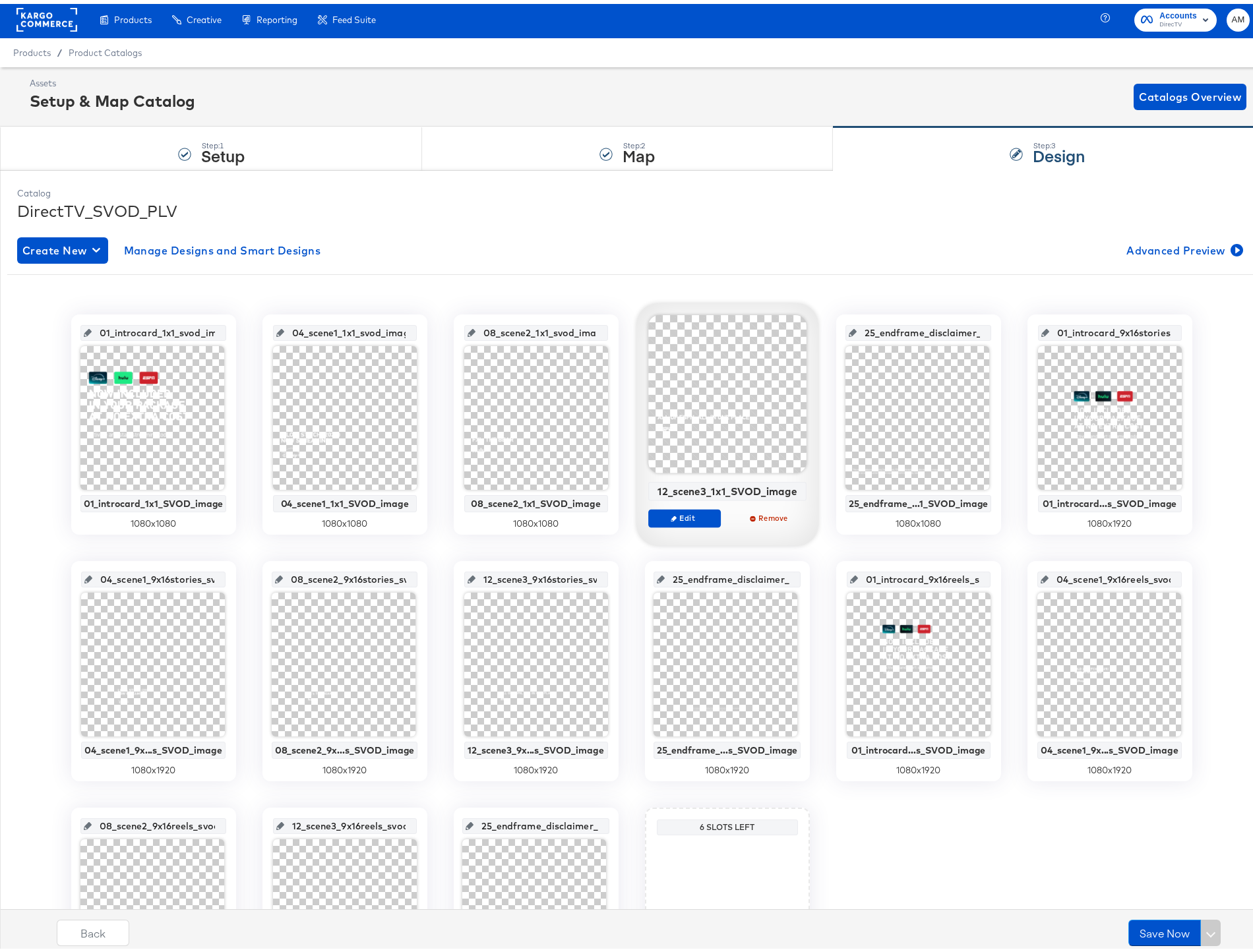
click at [910, 575] on input "01_introcard_9x16reels_svod_image" at bounding box center [922, 570] width 129 height 36
click at [1111, 574] on input "04_scene1_9x16reels_svod_image" at bounding box center [1113, 570] width 130 height 36
click at [129, 822] on input "08_scene2_9x16reels_svod_image" at bounding box center [158, 816] width 132 height 36
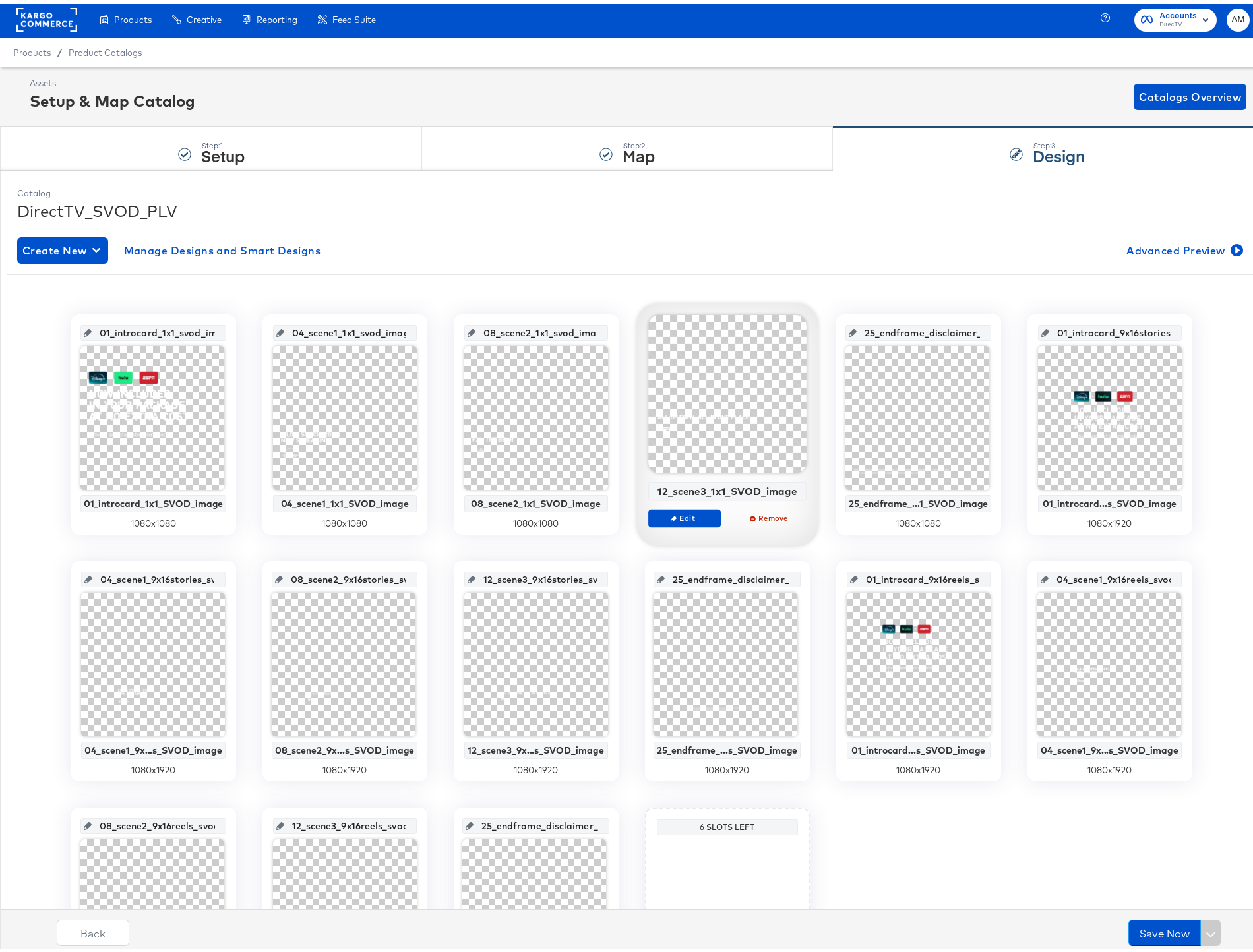
click at [316, 824] on input "12_scene3_9x16reels_svod_image" at bounding box center [348, 816] width 129 height 36
click at [545, 823] on input "25_endframe_disclaimer_9x16reels_svod_image" at bounding box center [540, 816] width 134 height 36
click at [525, 825] on input "25_endframe_disclaimer_9x16reels_svod_image" at bounding box center [540, 816] width 134 height 36
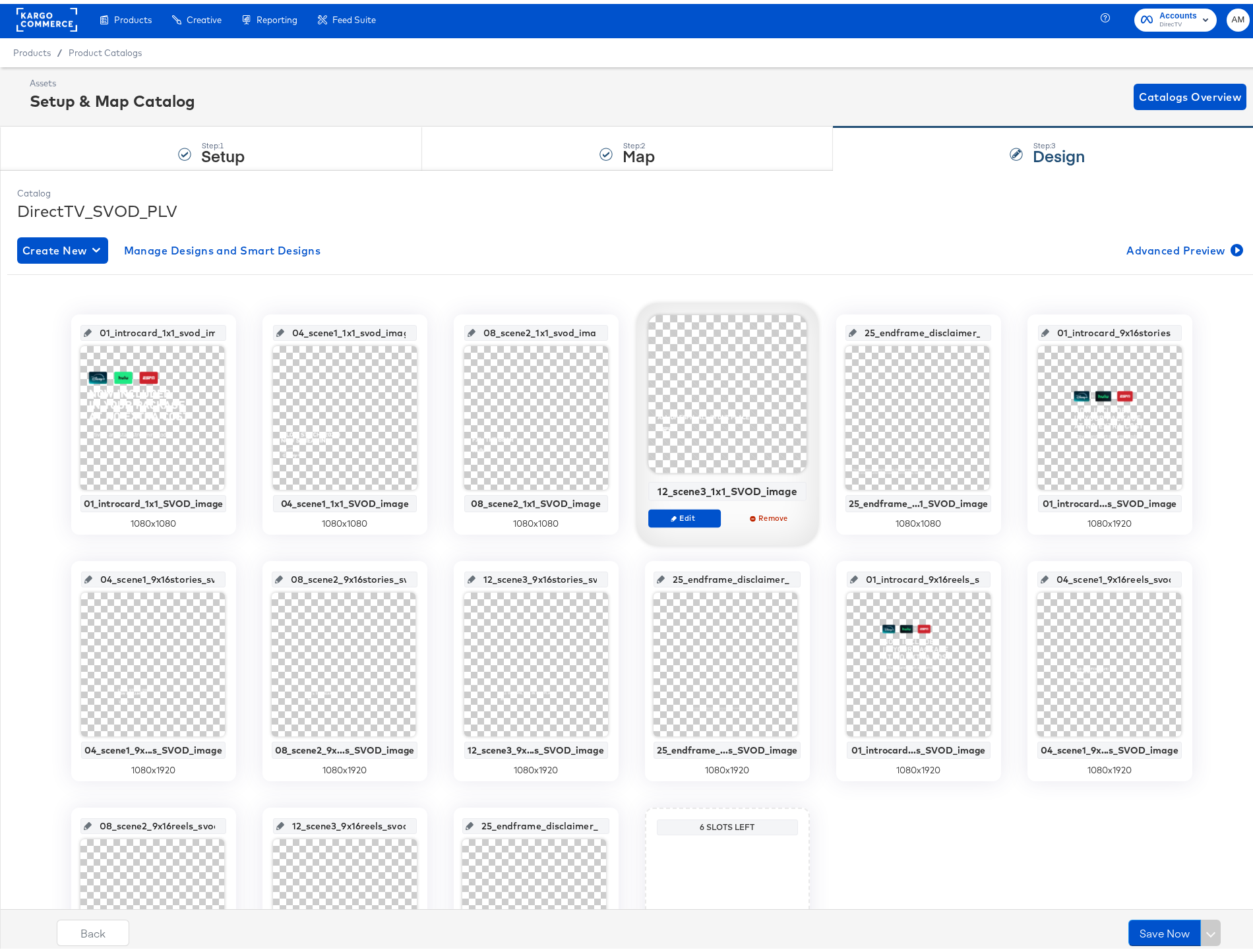
click at [525, 825] on input "25_endframe_disclaimer_9x16reels_svod_image" at bounding box center [540, 816] width 134 height 36
